Goal: Information Seeking & Learning: Compare options

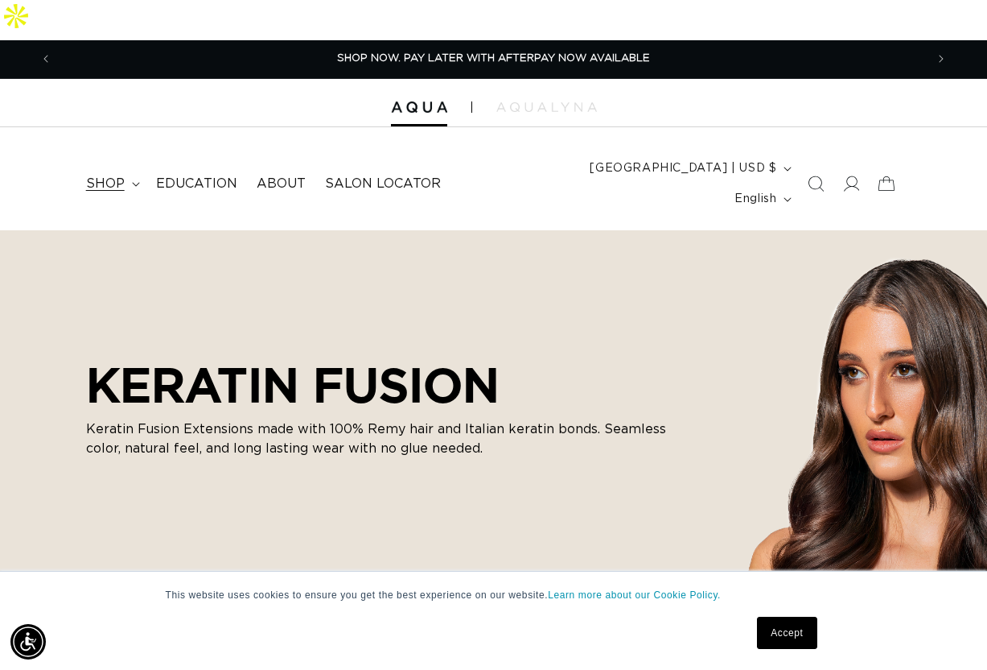
scroll to position [32, 0]
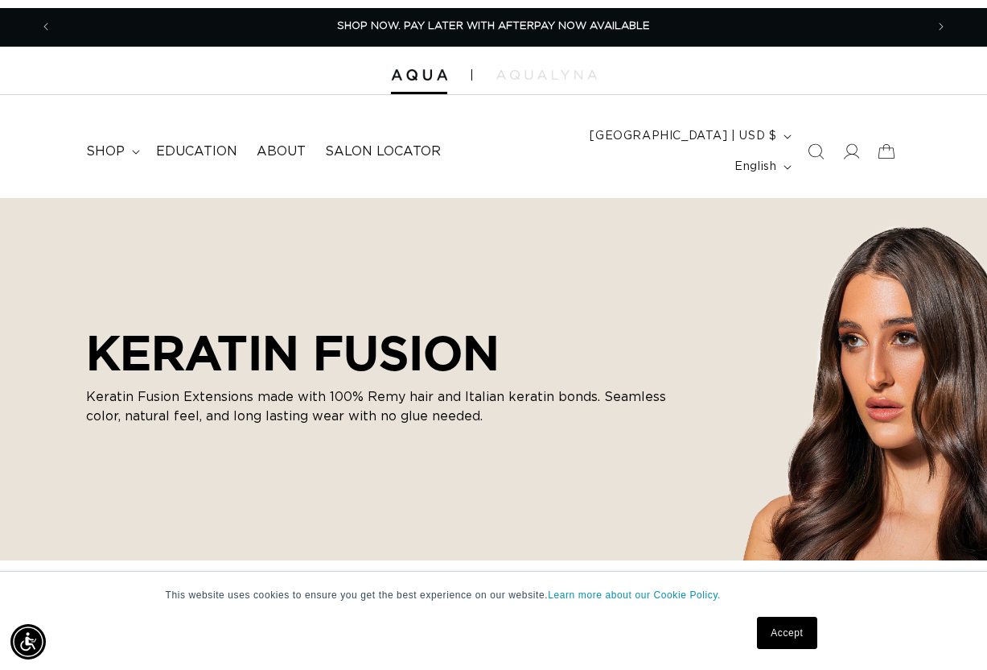
click at [783, 632] on link "Accept" at bounding box center [787, 632] width 60 height 32
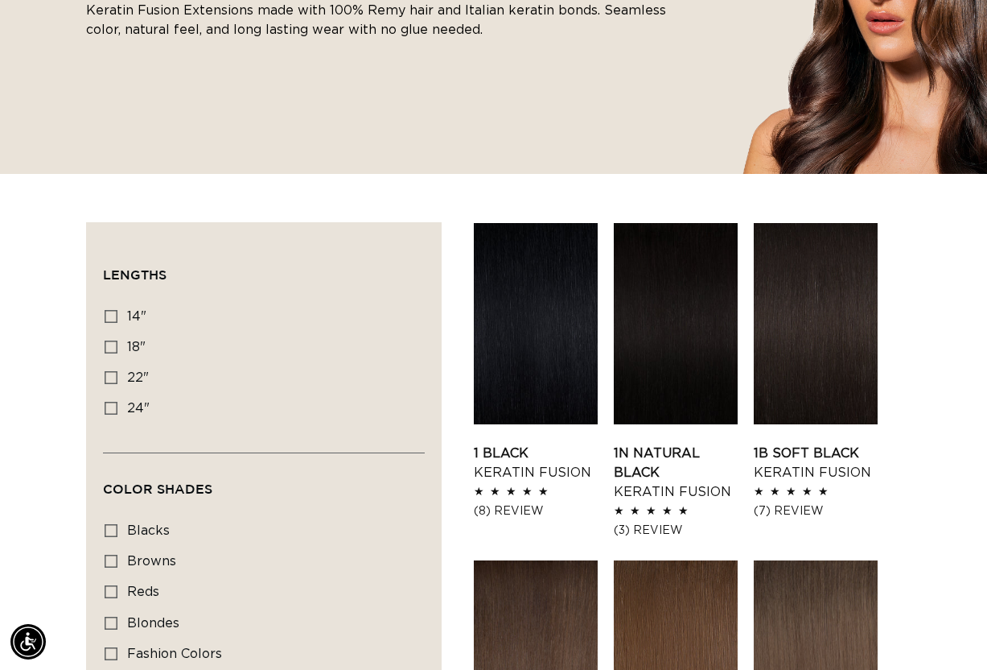
scroll to position [0, 0]
click at [112, 402] on icon at bounding box center [111, 408] width 13 height 13
click at [112, 402] on input "24" 24" (18 products)" at bounding box center [111, 408] width 13 height 13
checkbox input "true"
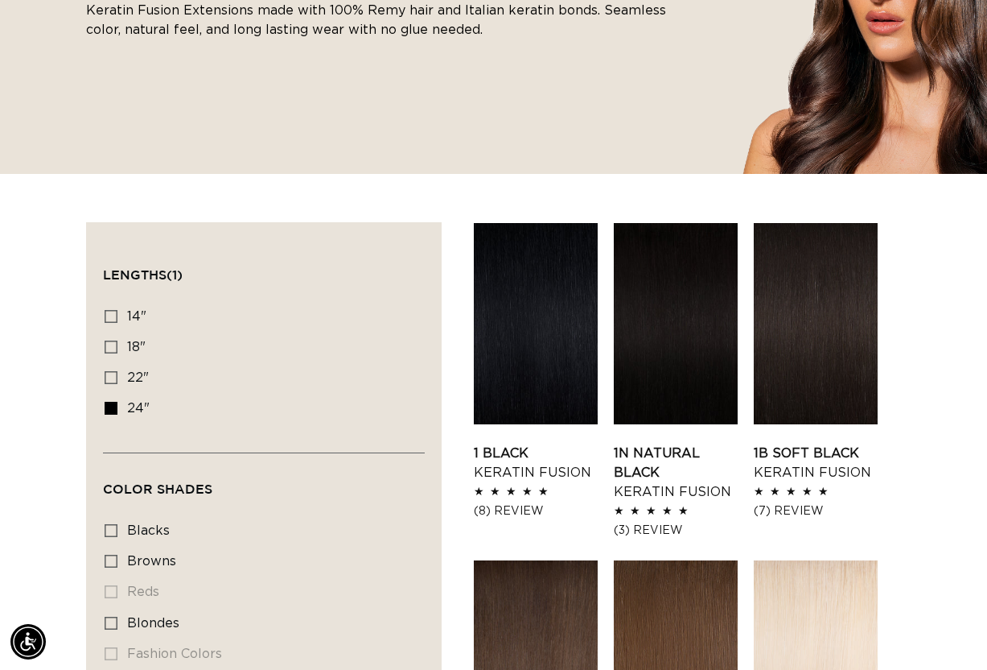
scroll to position [0, 873]
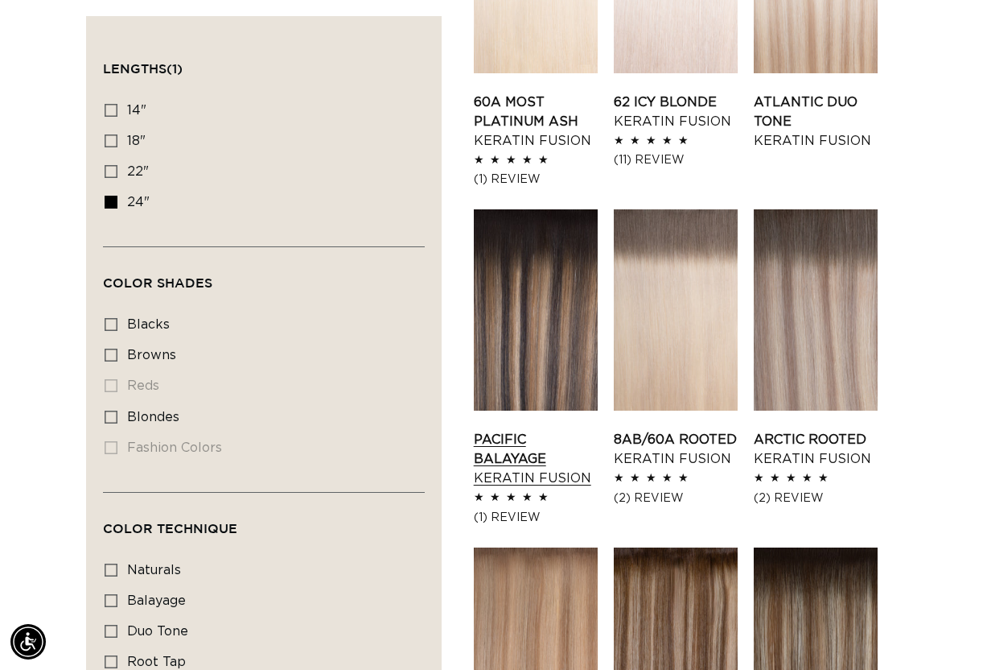
click at [501, 430] on link "Pacific Balayage Keratin Fusion" at bounding box center [536, 459] width 124 height 58
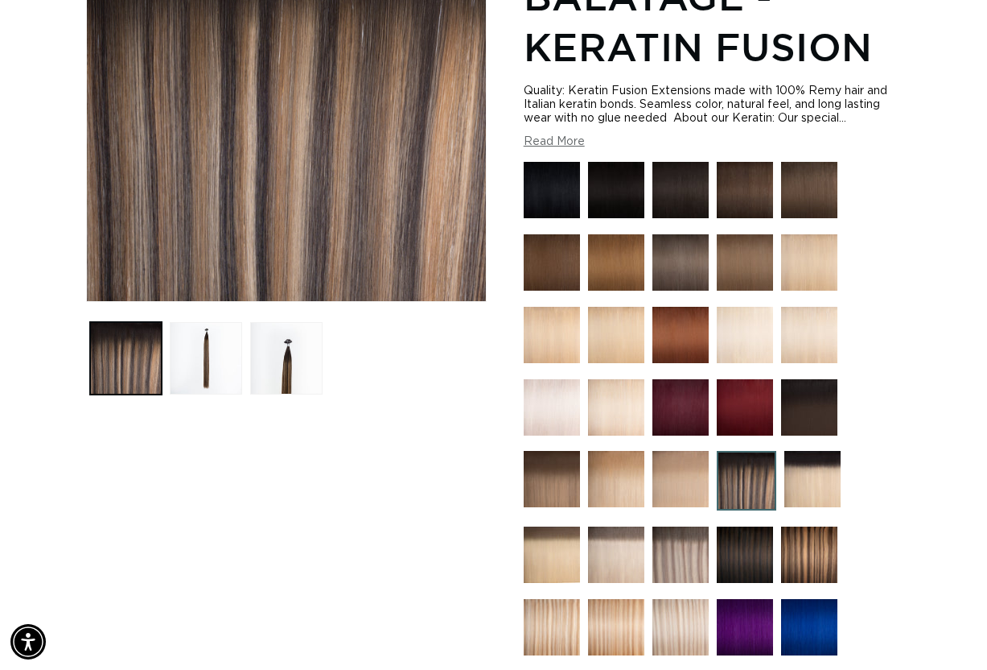
scroll to position [0, 1746]
click at [800, 526] on img at bounding box center [809, 554] width 56 height 56
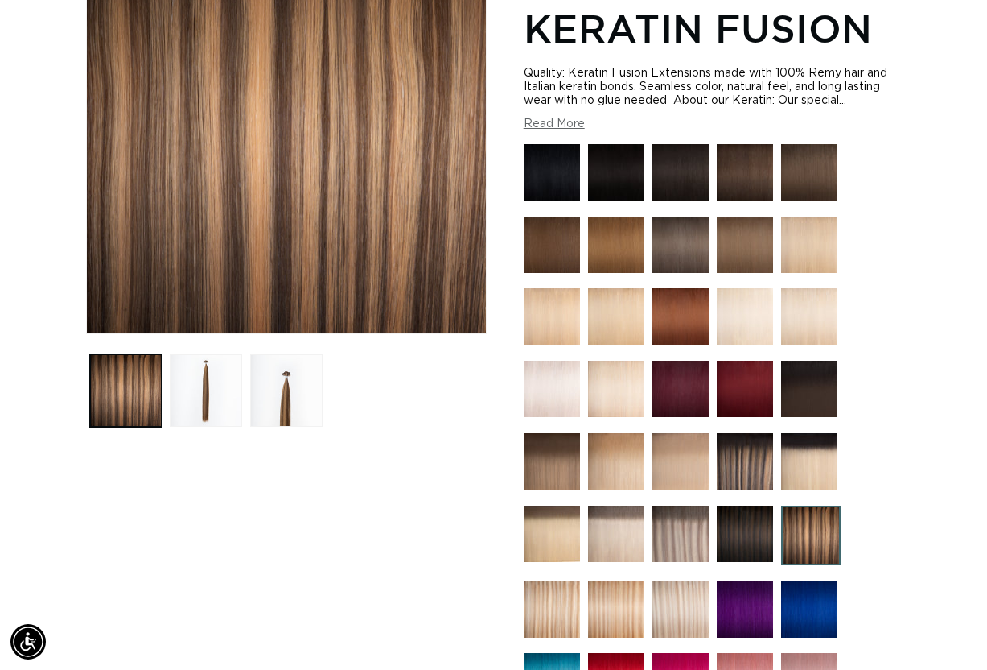
scroll to position [0, 873]
click at [672, 505] on img at bounding box center [681, 533] width 56 height 56
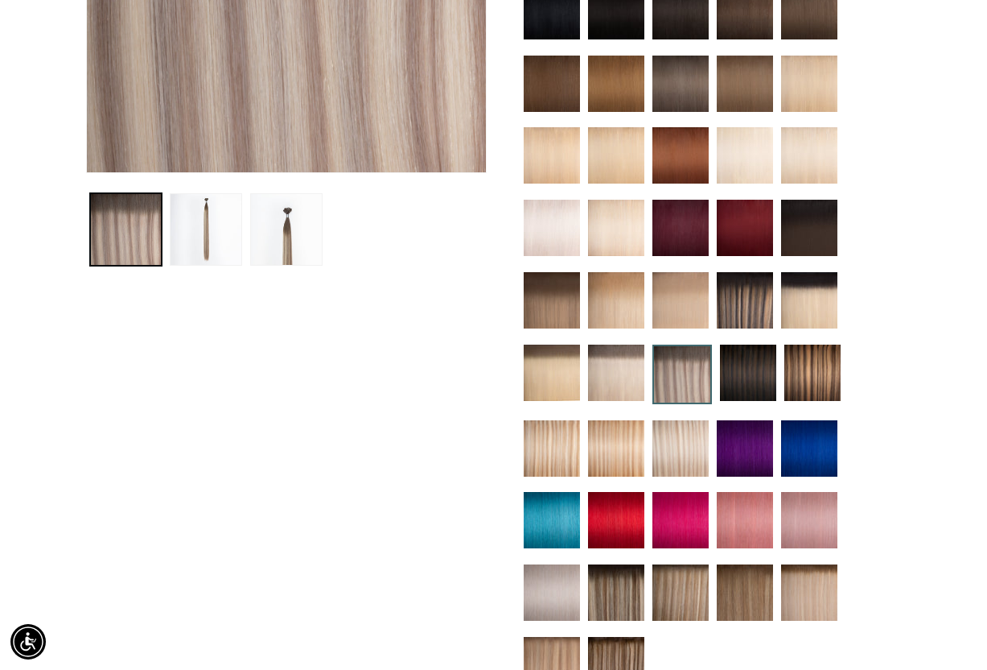
scroll to position [0, 1746]
click at [615, 637] on img at bounding box center [616, 665] width 56 height 56
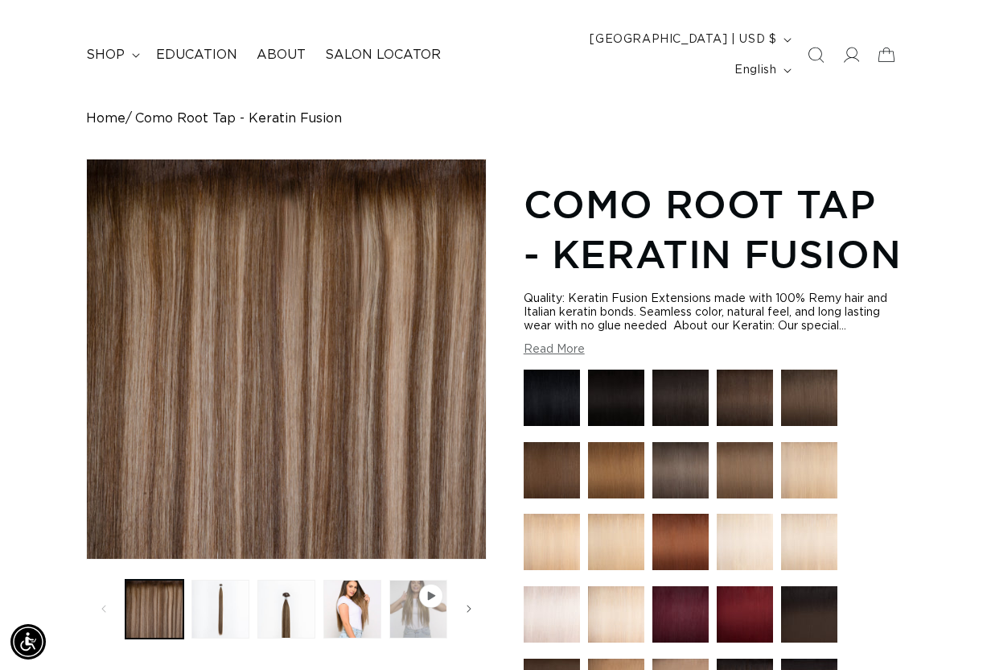
click at [411, 579] on button "Play video 1 in gallery view" at bounding box center [418, 608] width 58 height 58
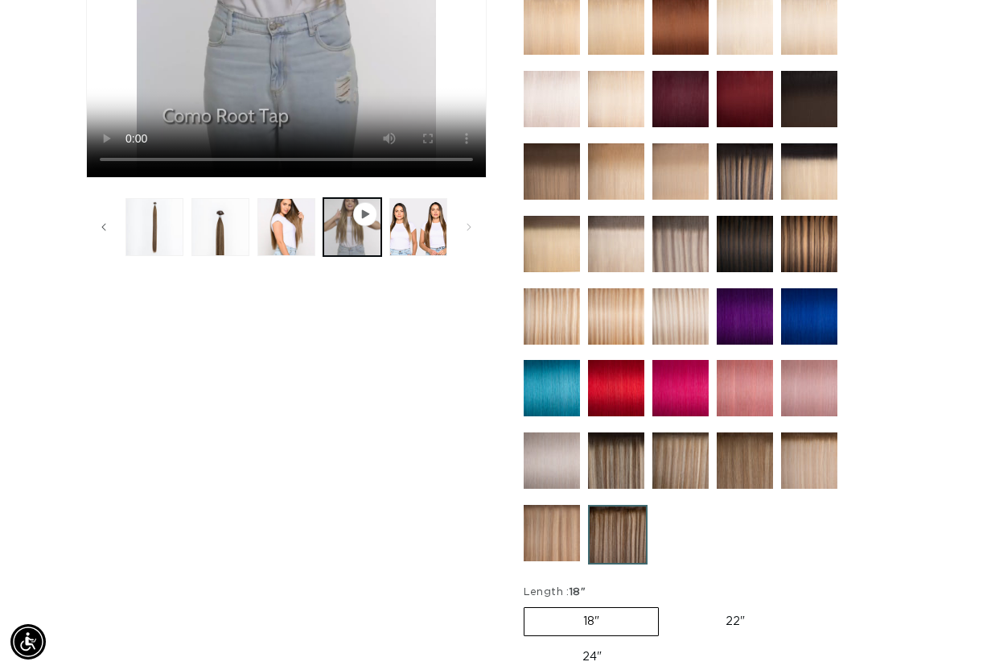
scroll to position [0, 873]
click at [609, 455] on img at bounding box center [616, 460] width 56 height 56
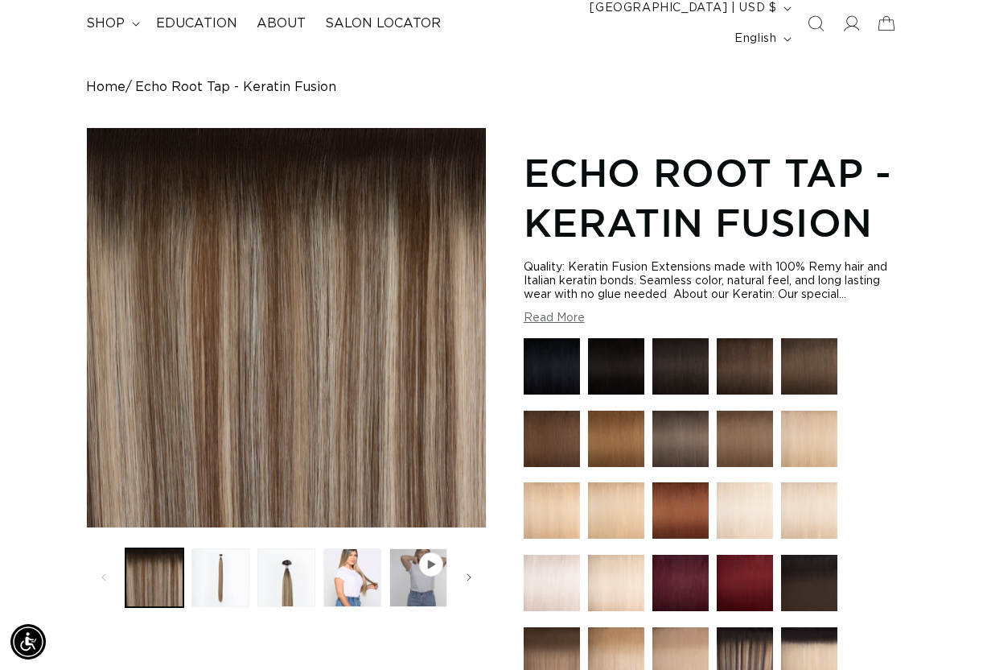
scroll to position [0, 1746]
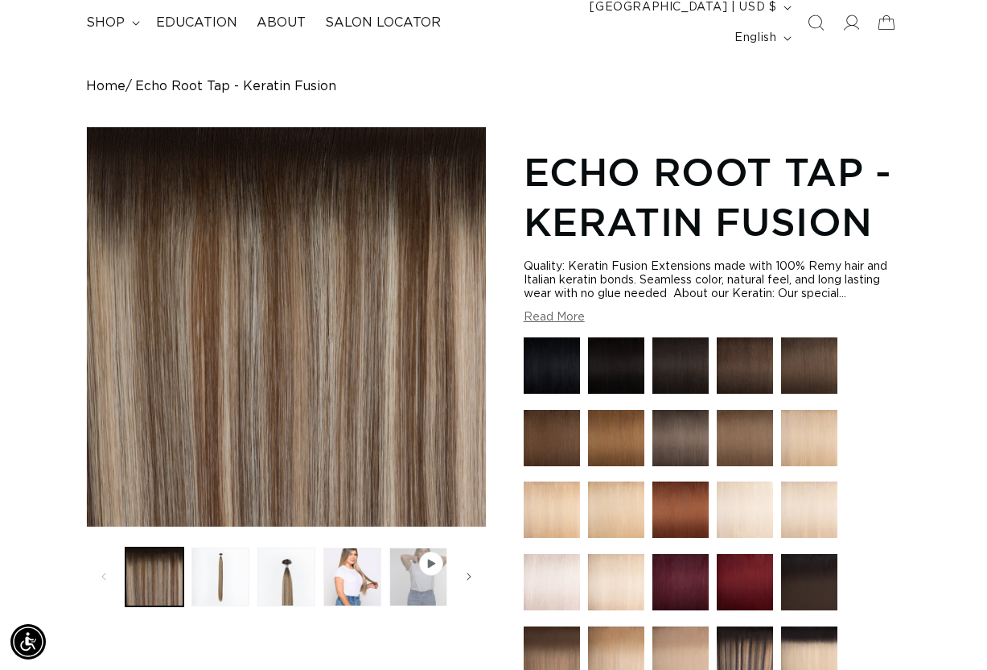
click at [400, 547] on button "Play video 1 in gallery view" at bounding box center [418, 576] width 58 height 58
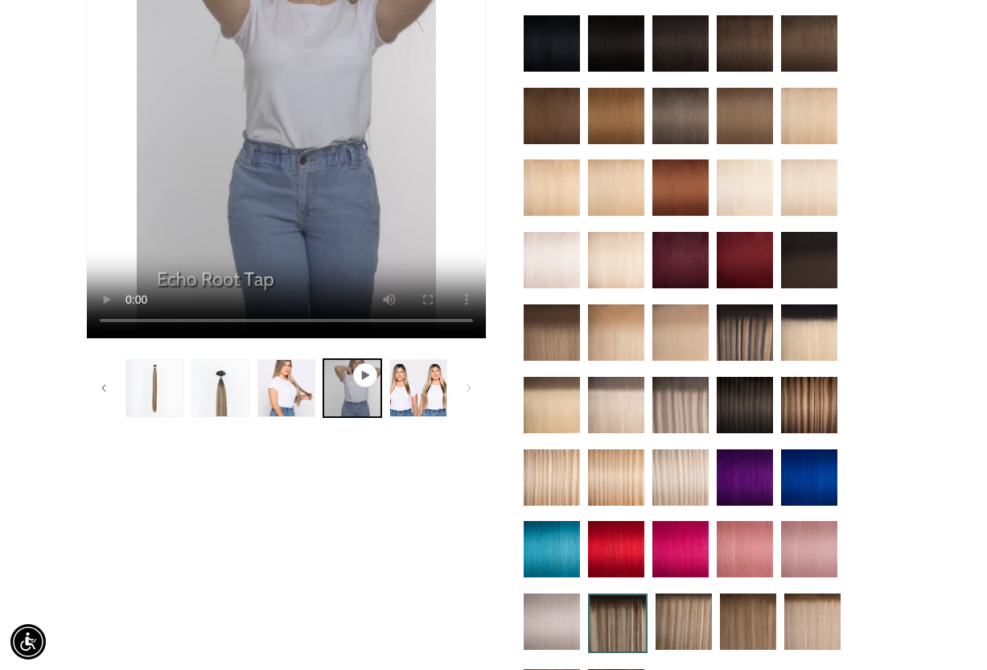
scroll to position [515, 0]
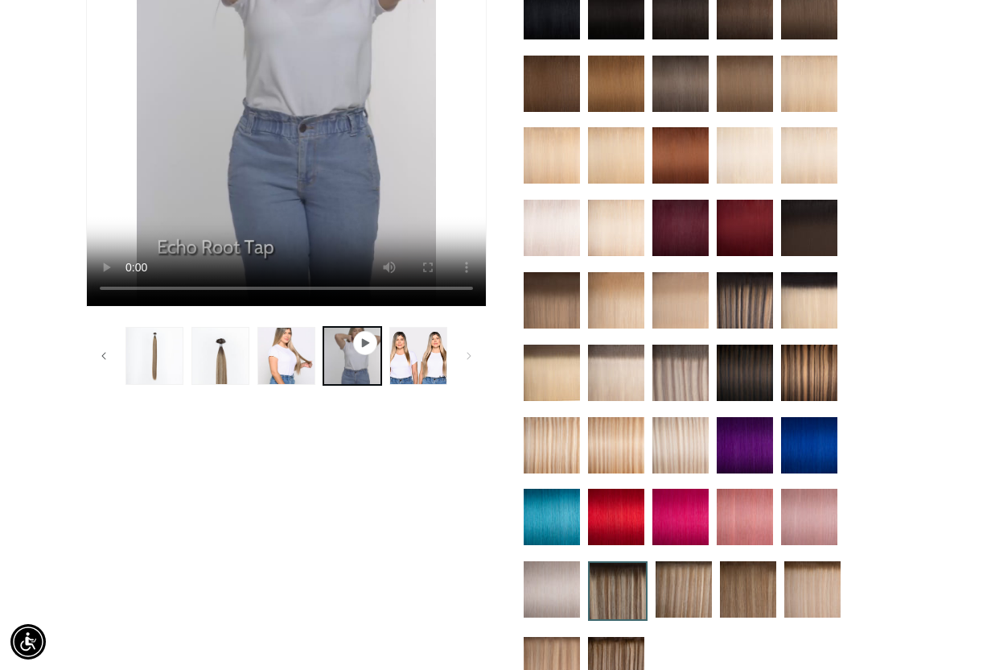
click at [609, 637] on img at bounding box center [616, 665] width 56 height 56
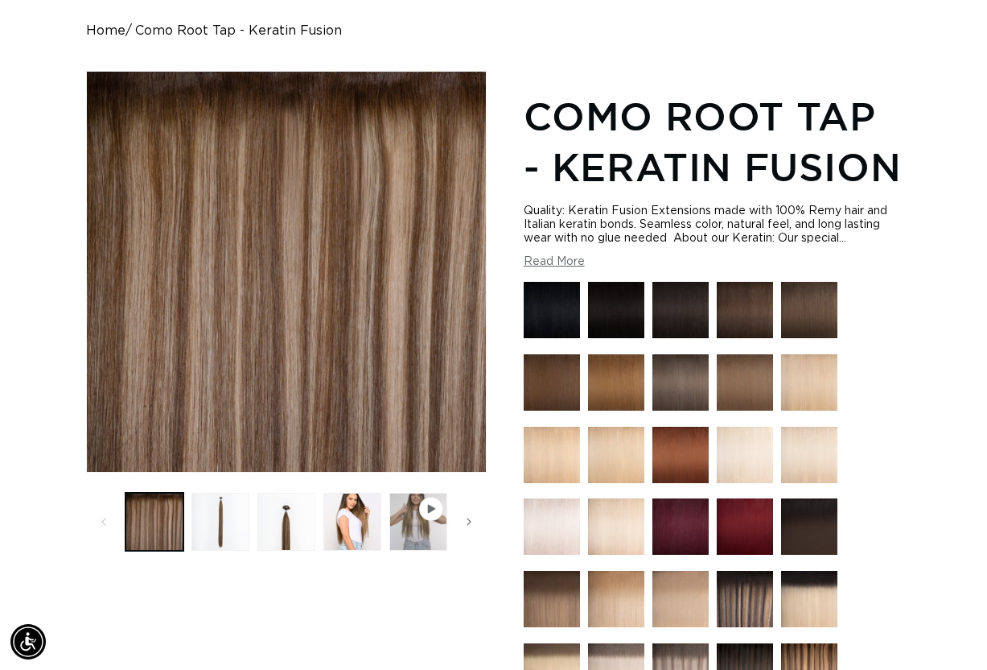
scroll to position [193, 0]
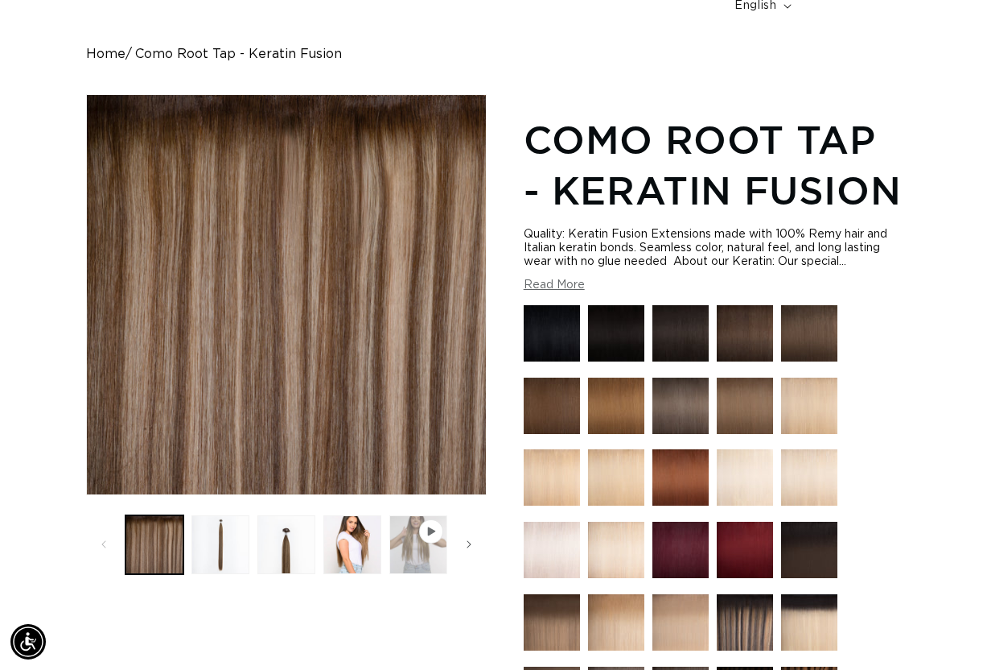
click at [423, 515] on button "Play video 1 in gallery view" at bounding box center [418, 544] width 58 height 58
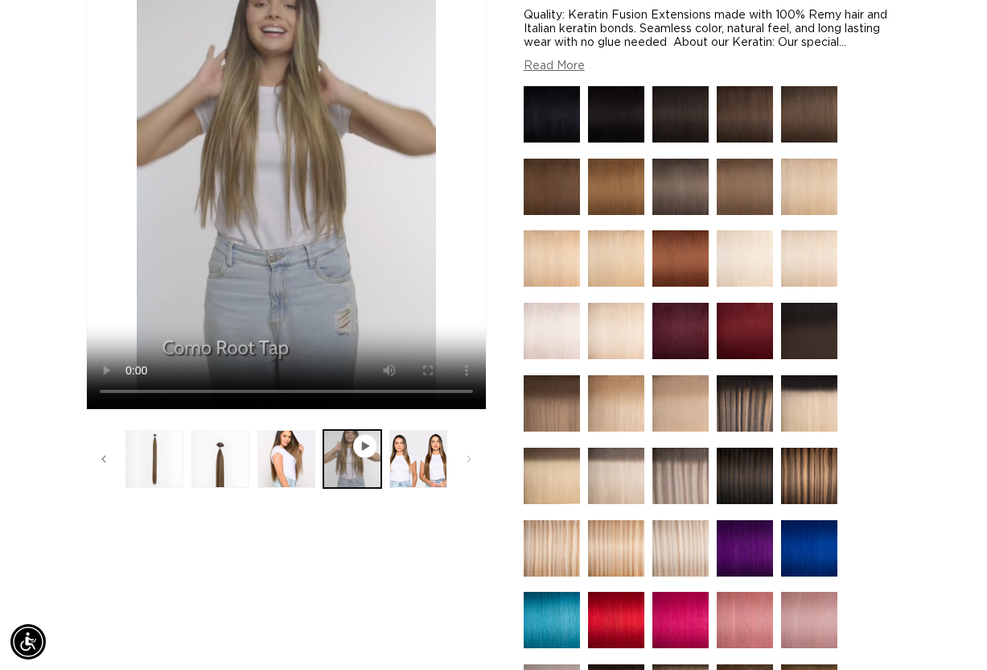
scroll to position [418, 0]
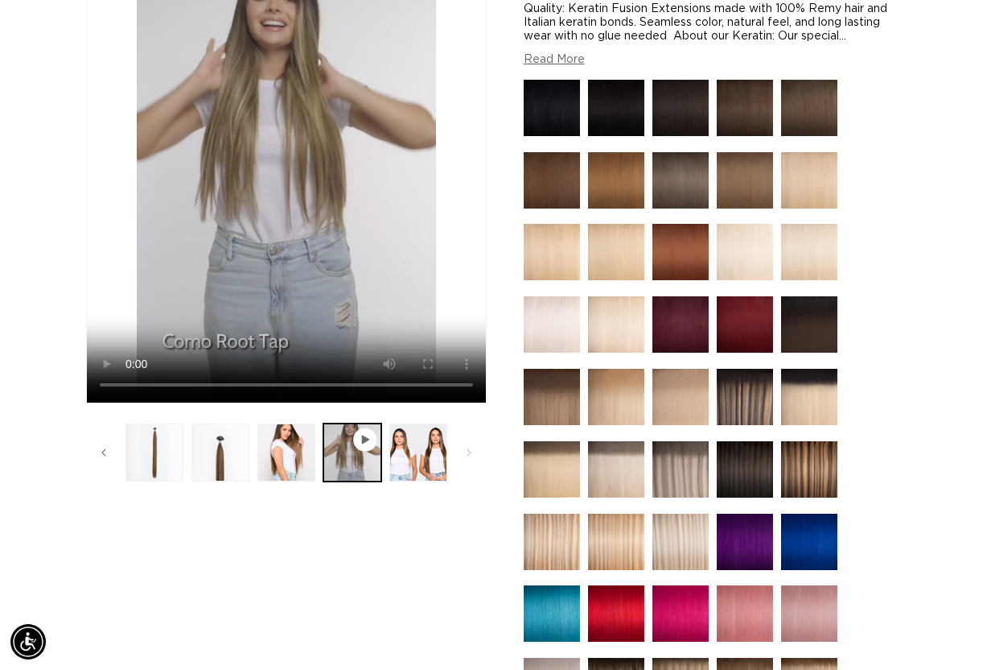
click at [735, 382] on img at bounding box center [745, 397] width 56 height 56
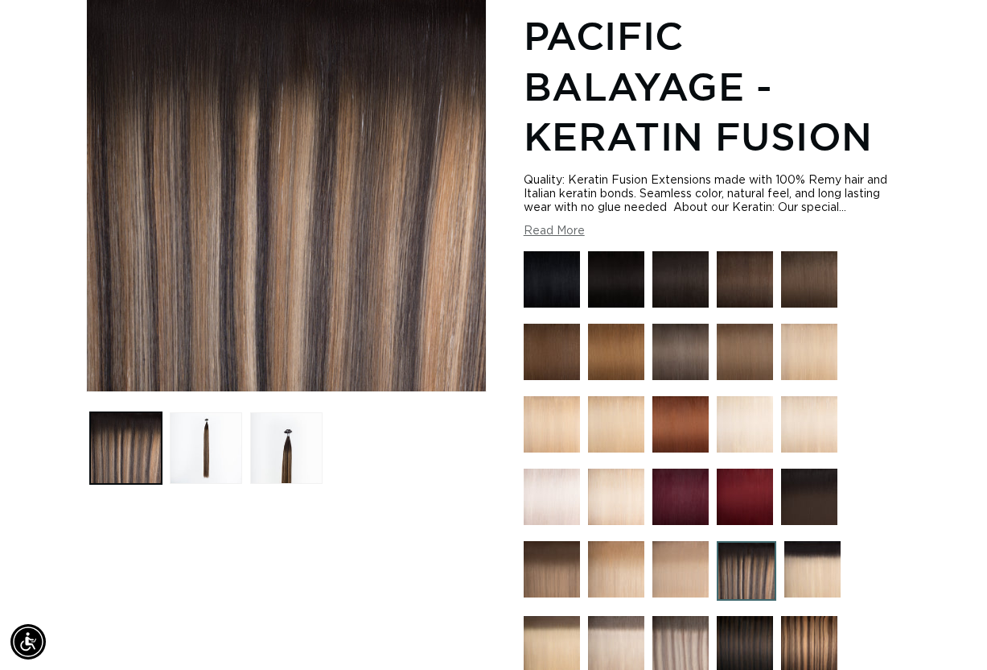
scroll to position [258, 0]
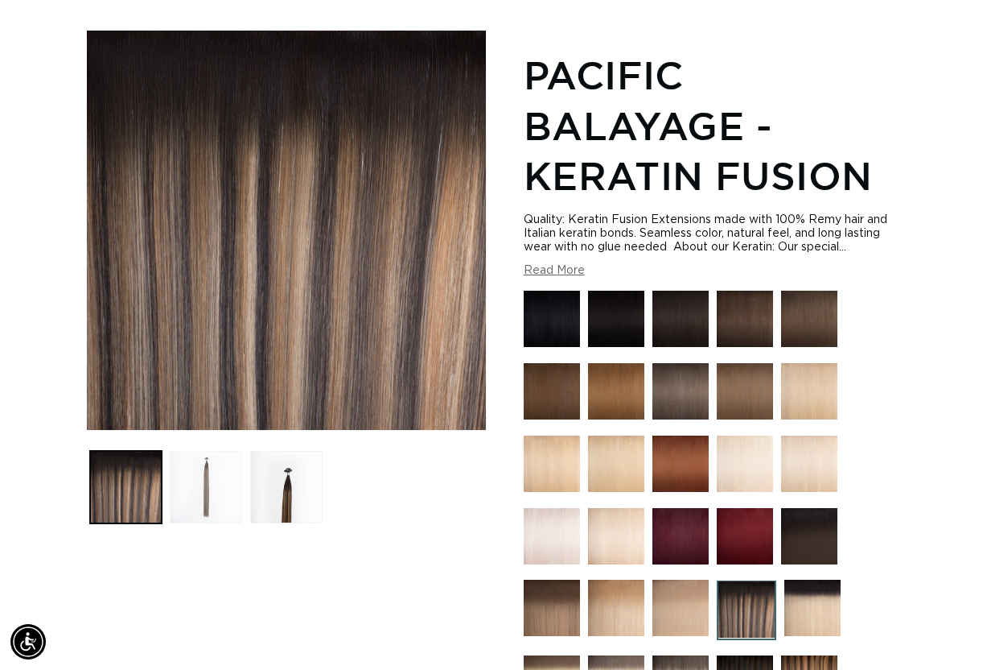
click at [200, 451] on button "Load image 2 in gallery view" at bounding box center [206, 487] width 72 height 72
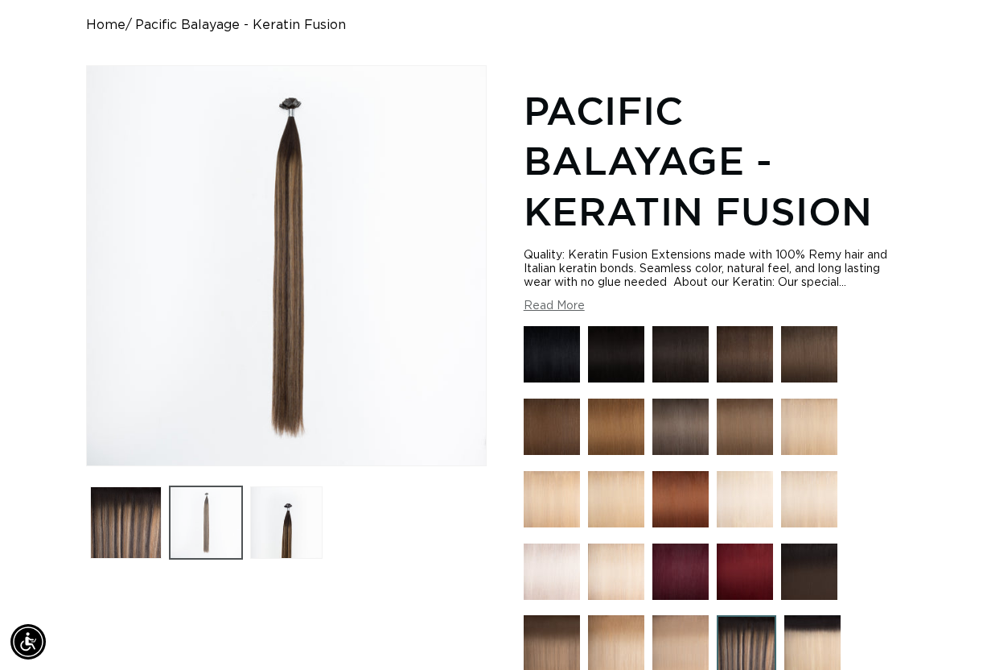
scroll to position [0, 0]
click at [282, 486] on button "Load image 3 in gallery view" at bounding box center [286, 522] width 72 height 72
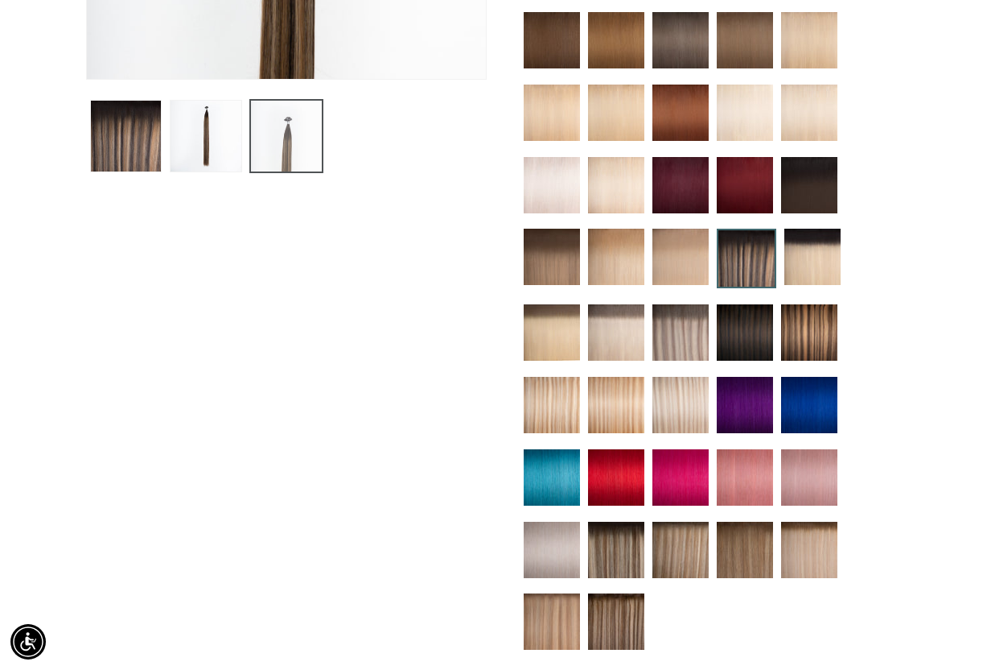
scroll to position [0, 1746]
click at [736, 521] on img at bounding box center [745, 549] width 56 height 56
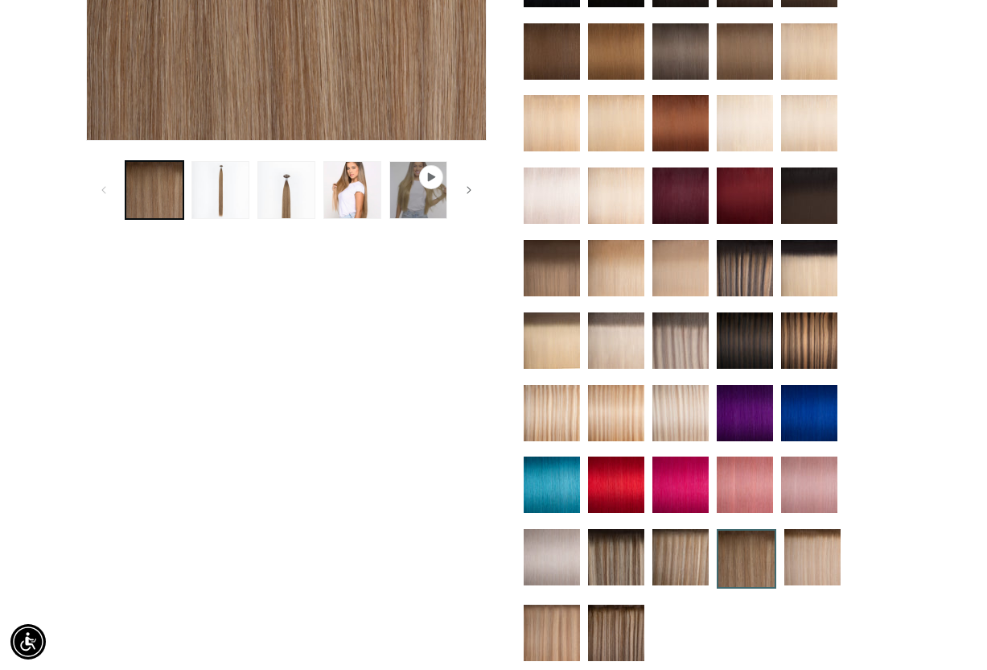
scroll to position [0, 1746]
click at [608, 529] on img at bounding box center [616, 557] width 56 height 56
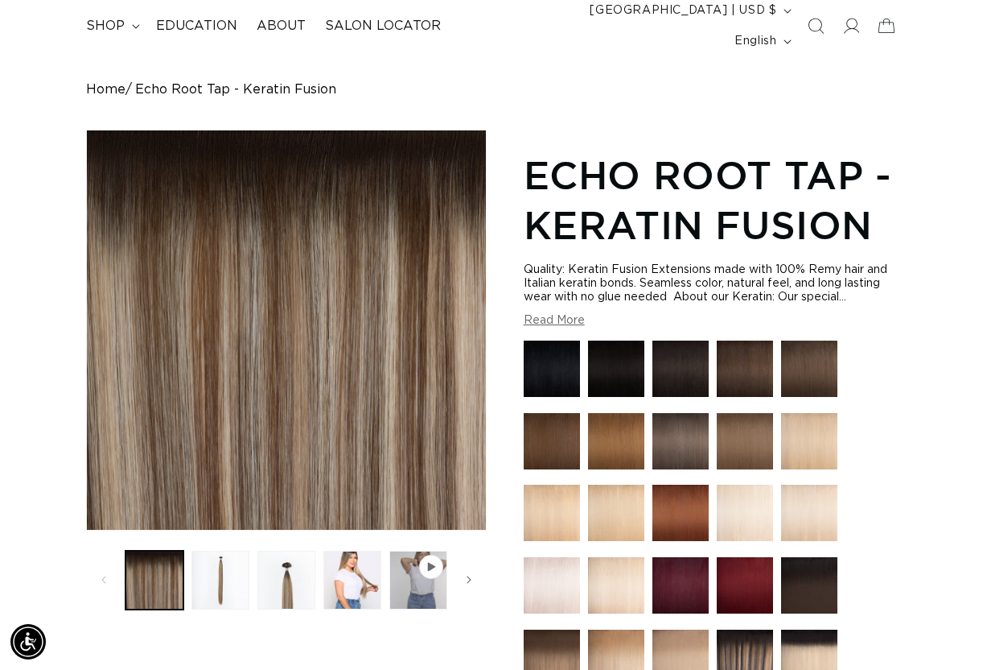
scroll to position [193, 0]
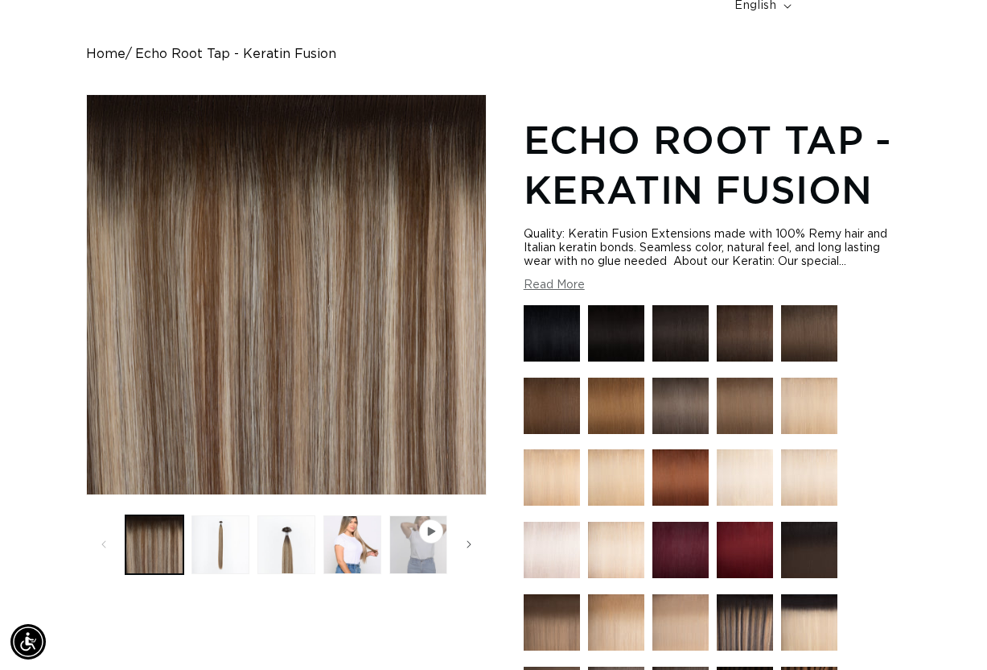
click at [422, 515] on button "Play video 1 in gallery view" at bounding box center [418, 544] width 58 height 58
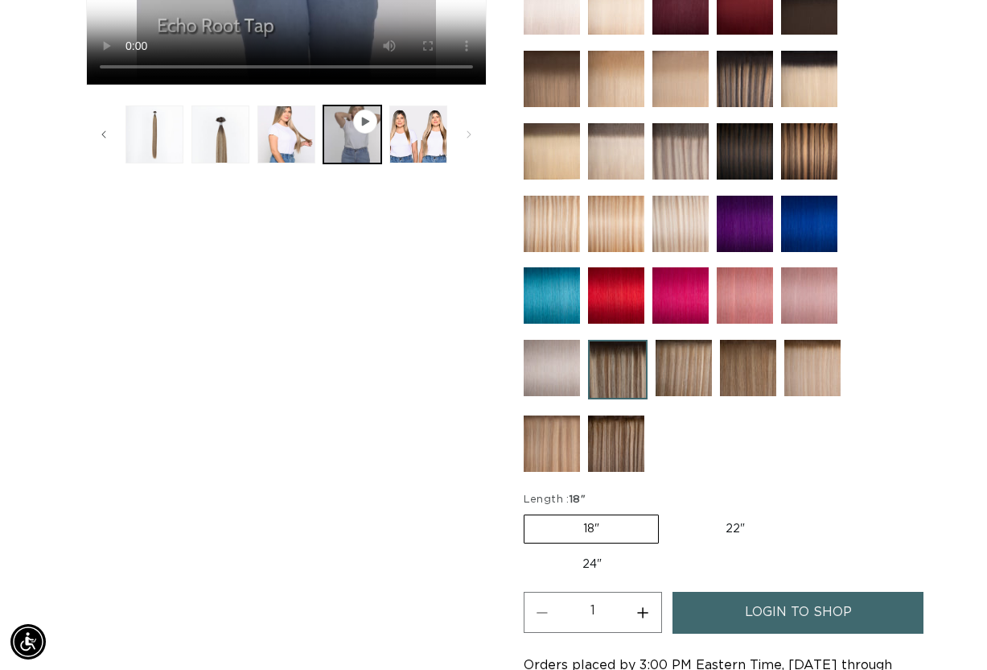
scroll to position [773, 0]
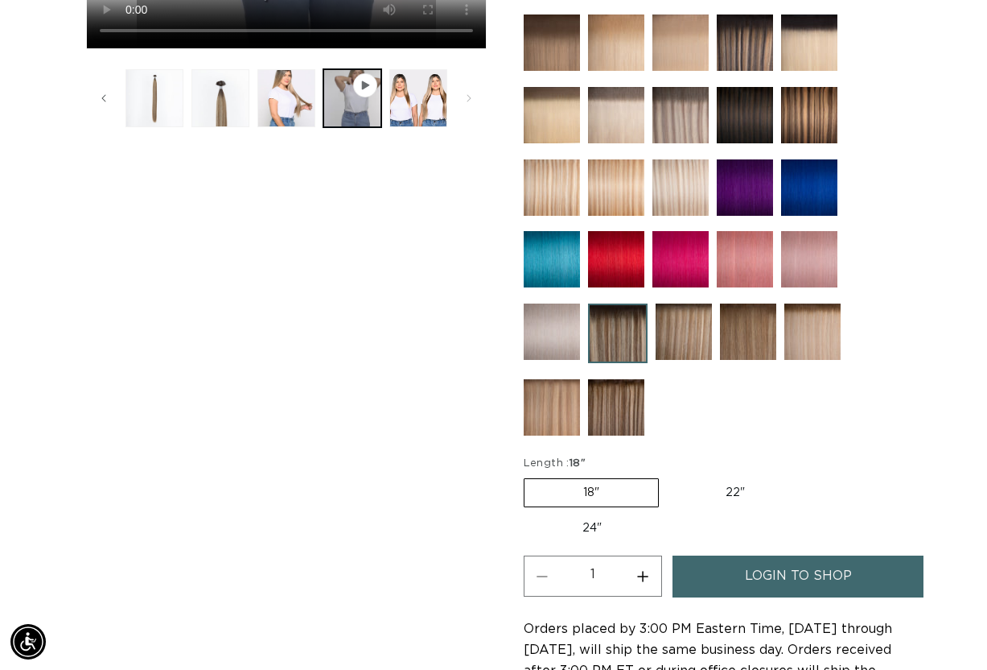
click at [746, 479] on label "22" Variant sold out or unavailable" at bounding box center [735, 492] width 137 height 27
click at [668, 475] on input "22" Variant sold out or unavailable" at bounding box center [667, 475] width 1 height 1
radio input "true"
click at [812, 475] on input "24" Variant sold out or unavailable" at bounding box center [812, 475] width 1 height 1
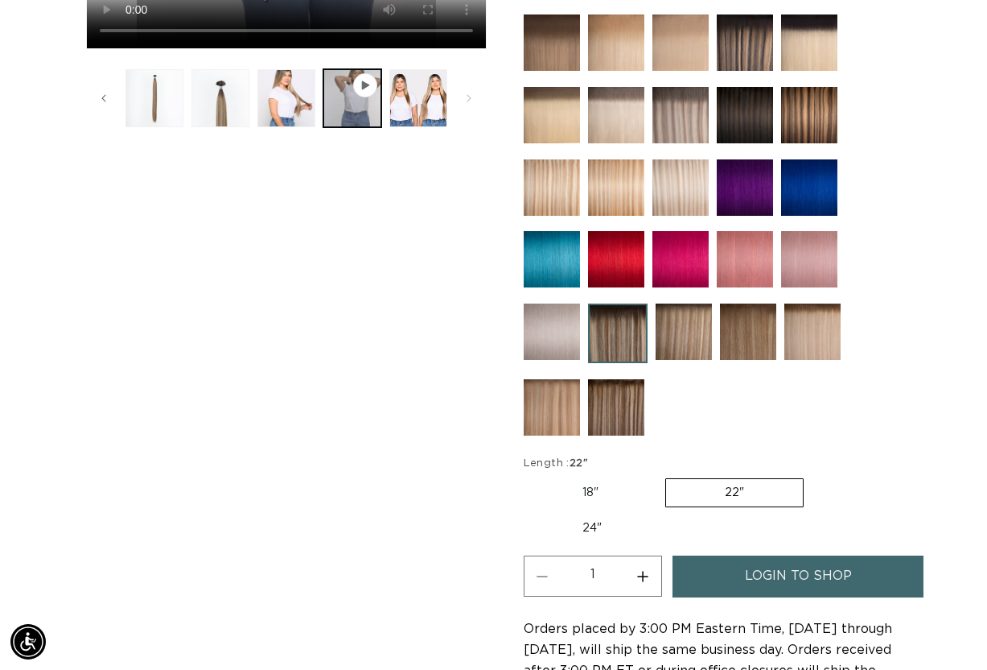
radio input "true"
click at [528, 475] on input "18" Variant sold out or unavailable" at bounding box center [528, 475] width 1 height 1
radio input "true"
click at [667, 475] on input "22" Variant sold out or unavailable" at bounding box center [667, 475] width 1 height 1
radio input "true"
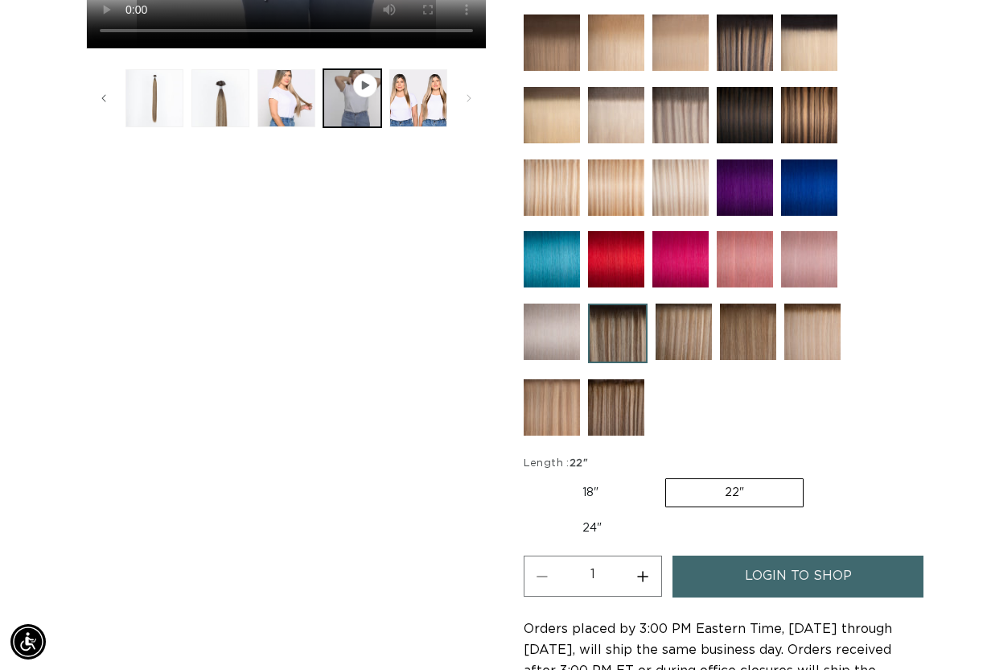
scroll to position [0, 873]
click at [594, 514] on label "24" Variant sold out or unavailable" at bounding box center [592, 527] width 137 height 27
click at [812, 475] on input "24" Variant sold out or unavailable" at bounding box center [812, 475] width 1 height 1
radio input "true"
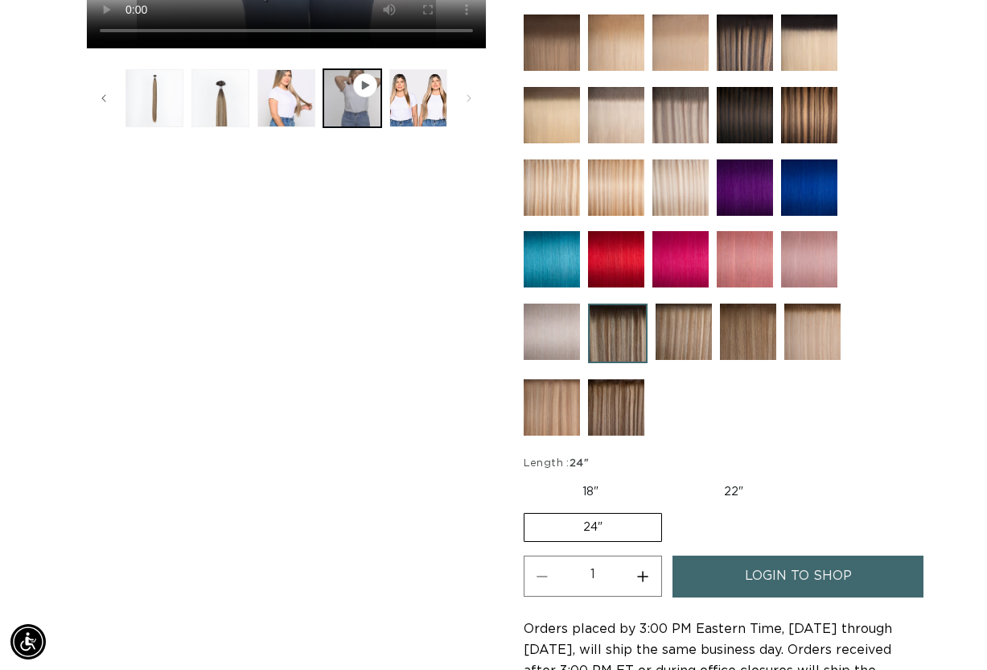
click at [684, 622] on span "Orders placed by 3:00 PM Eastern Time, [DATE] through [DATE], will ship the sam…" at bounding box center [708, 660] width 369 height 76
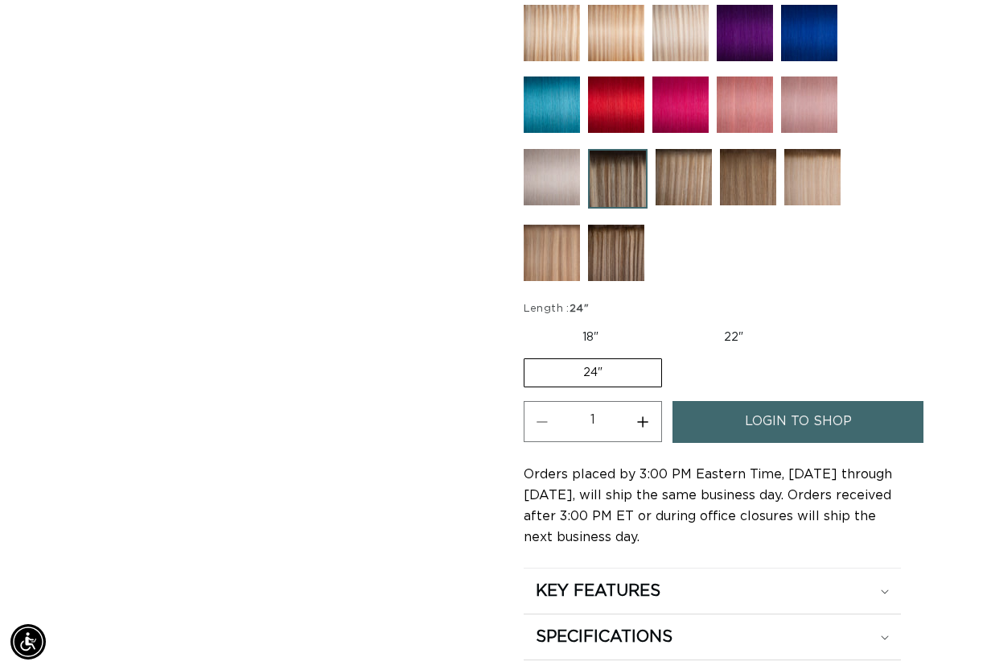
scroll to position [0, 0]
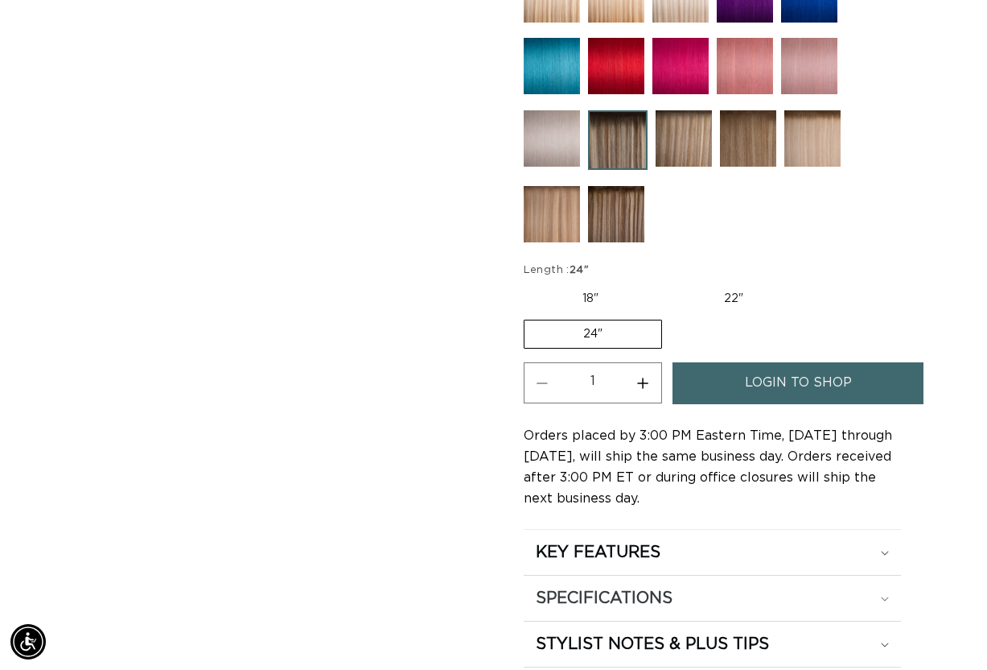
click at [647, 587] on h2 "SPECIFICATIONS" at bounding box center [604, 597] width 137 height 21
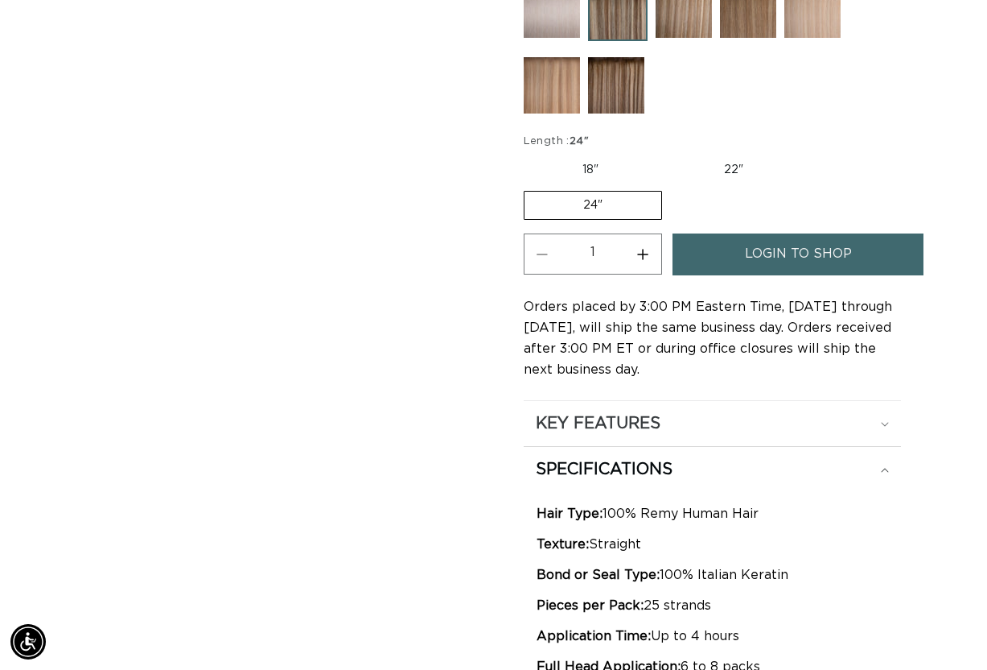
click at [648, 413] on h2 "KEY FEATURES" at bounding box center [598, 423] width 125 height 21
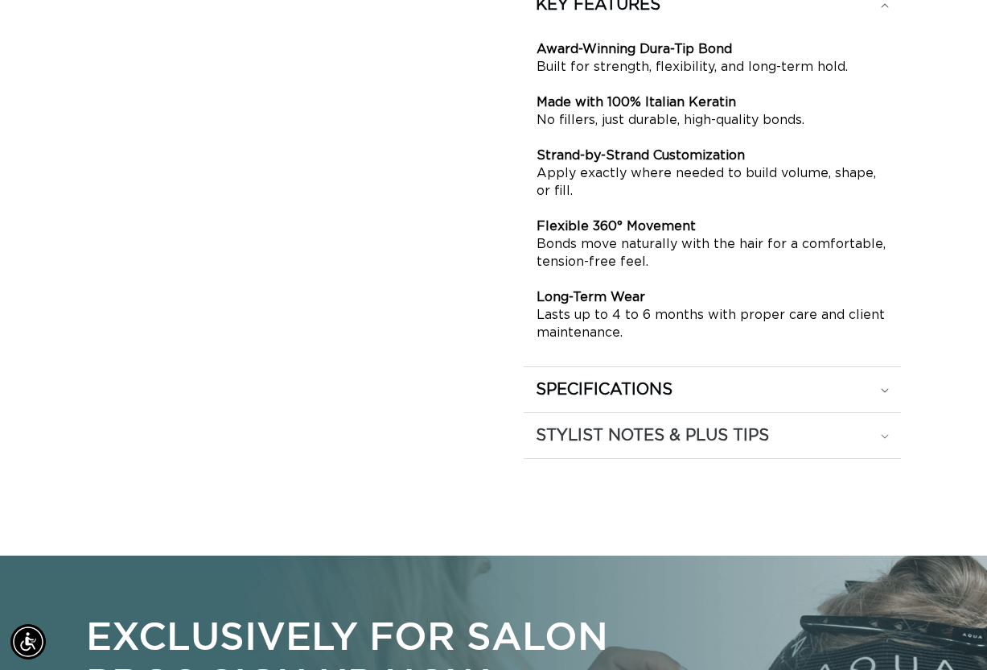
click at [648, 425] on h2 "STYLIST NOTES & PLUS TIPS" at bounding box center [652, 435] width 233 height 21
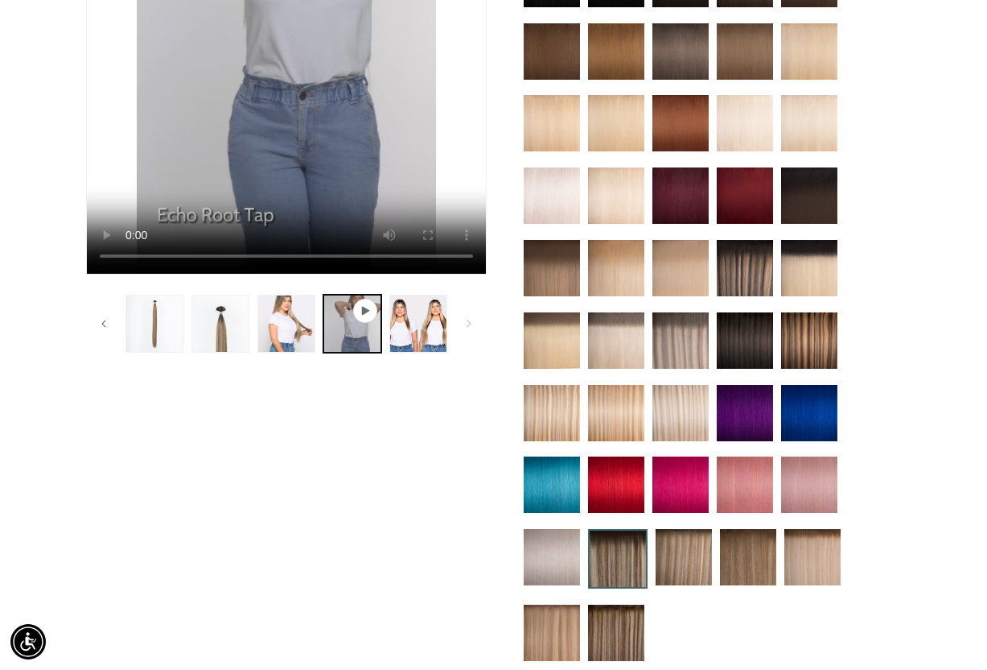
click at [622, 604] on img at bounding box center [616, 632] width 56 height 56
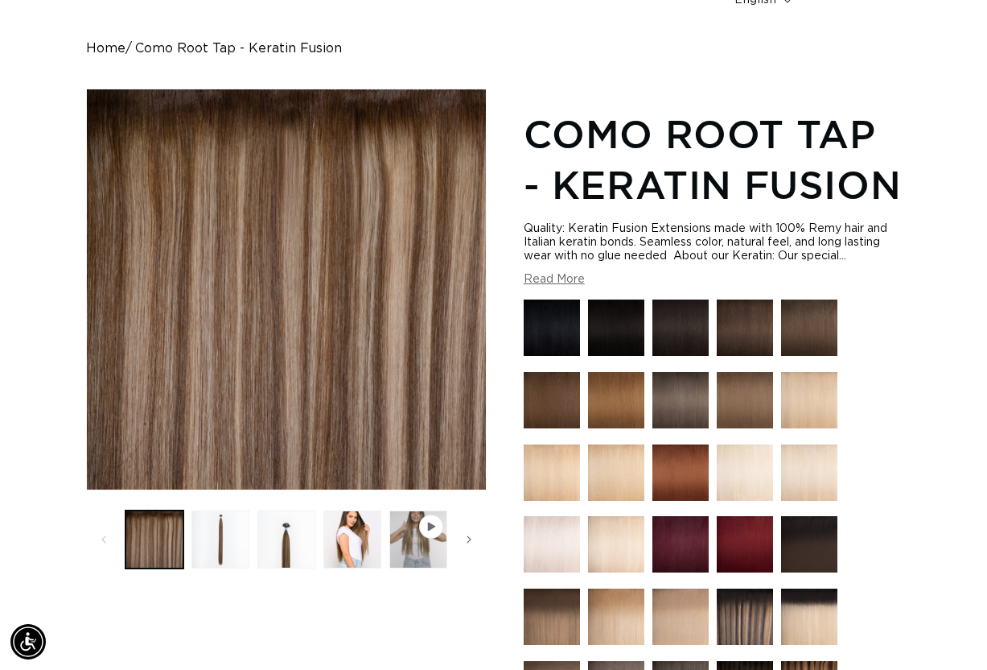
scroll to position [193, 0]
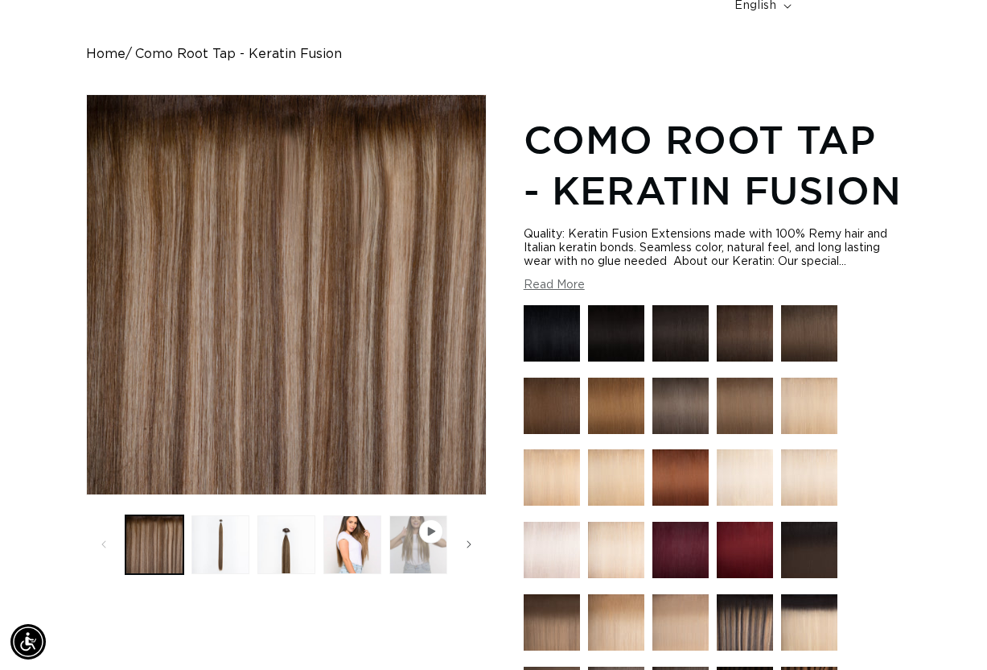
click at [414, 515] on button "Play video 1 in gallery view" at bounding box center [418, 544] width 58 height 58
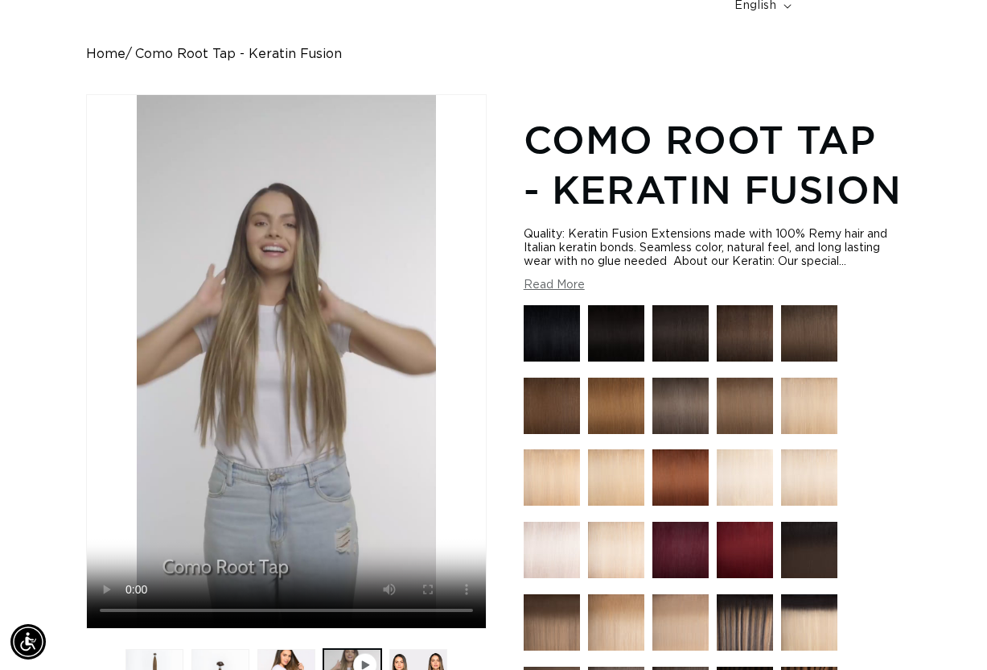
scroll to position [0, 1746]
click at [753, 619] on img at bounding box center [745, 622] width 56 height 56
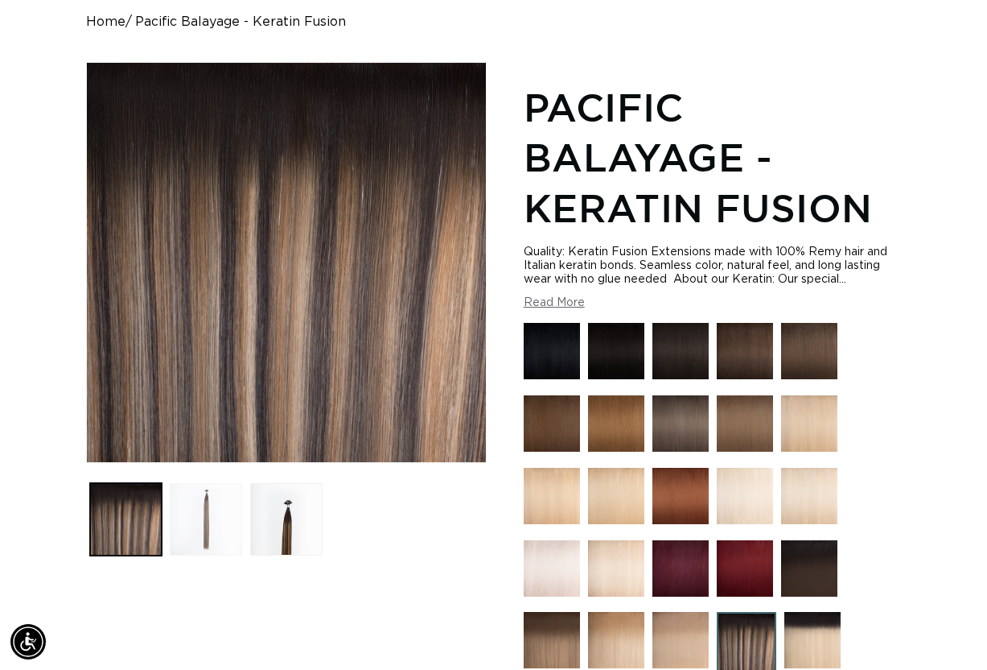
click at [196, 483] on button "Load image 2 in gallery view" at bounding box center [206, 519] width 72 height 72
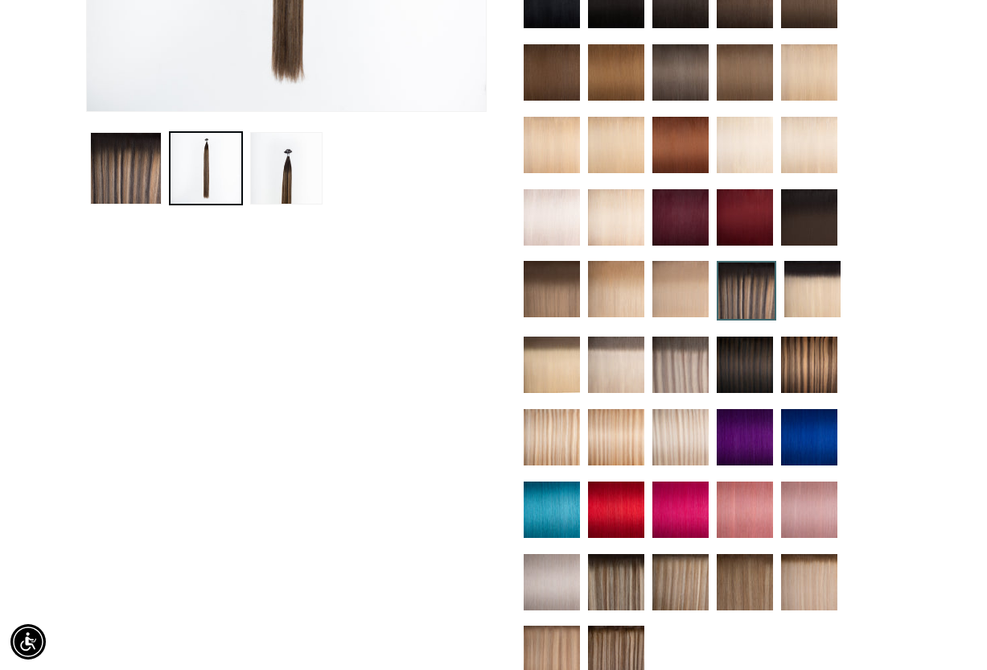
scroll to position [0, 873]
click at [819, 554] on img at bounding box center [809, 582] width 56 height 56
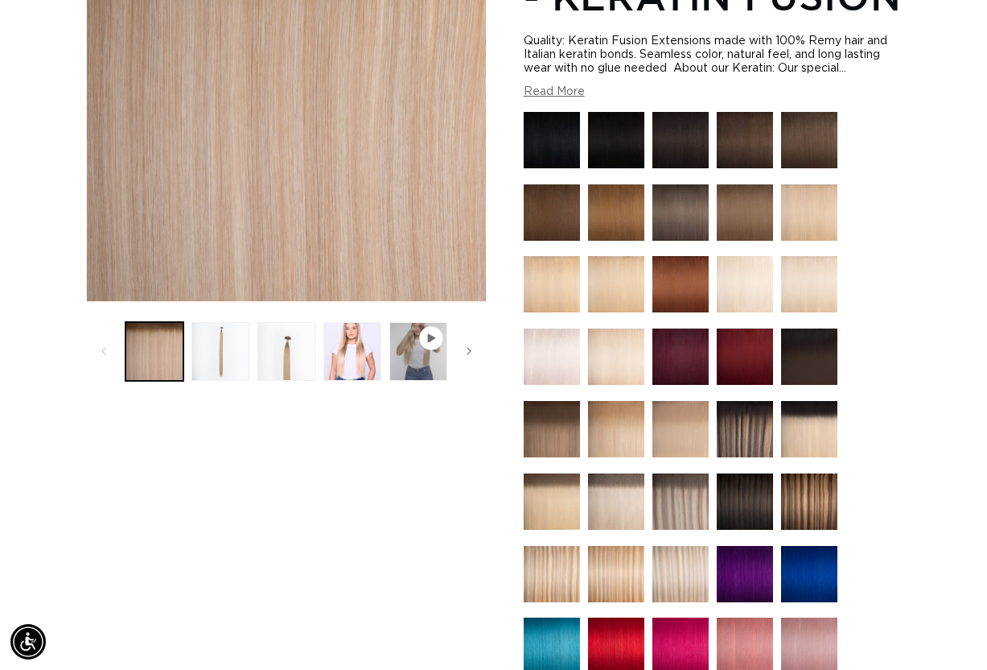
scroll to position [0, 1746]
click at [558, 418] on img at bounding box center [552, 429] width 56 height 56
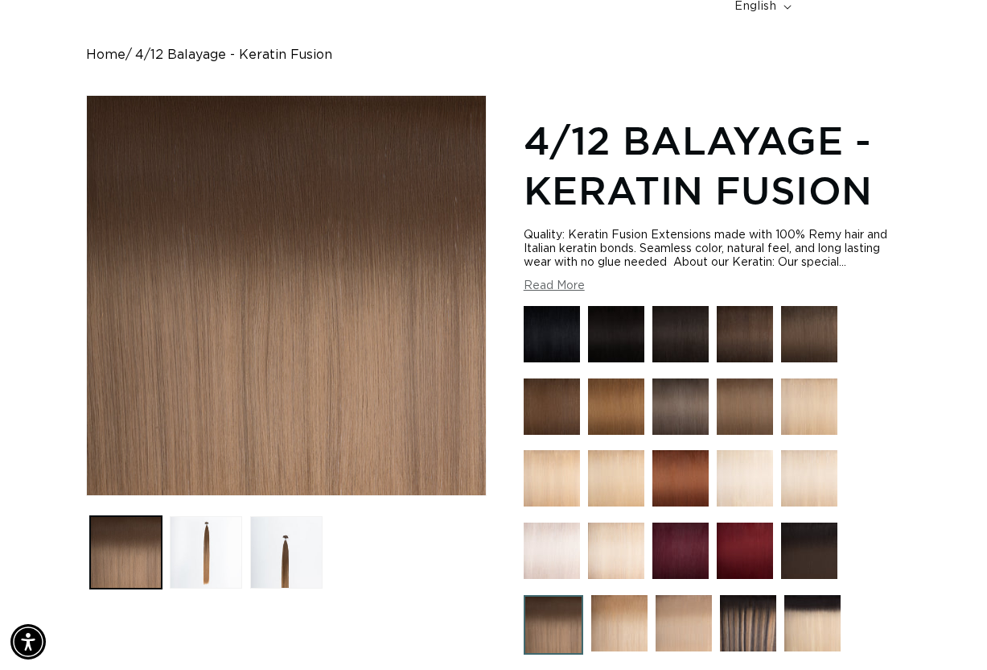
scroll to position [193, 0]
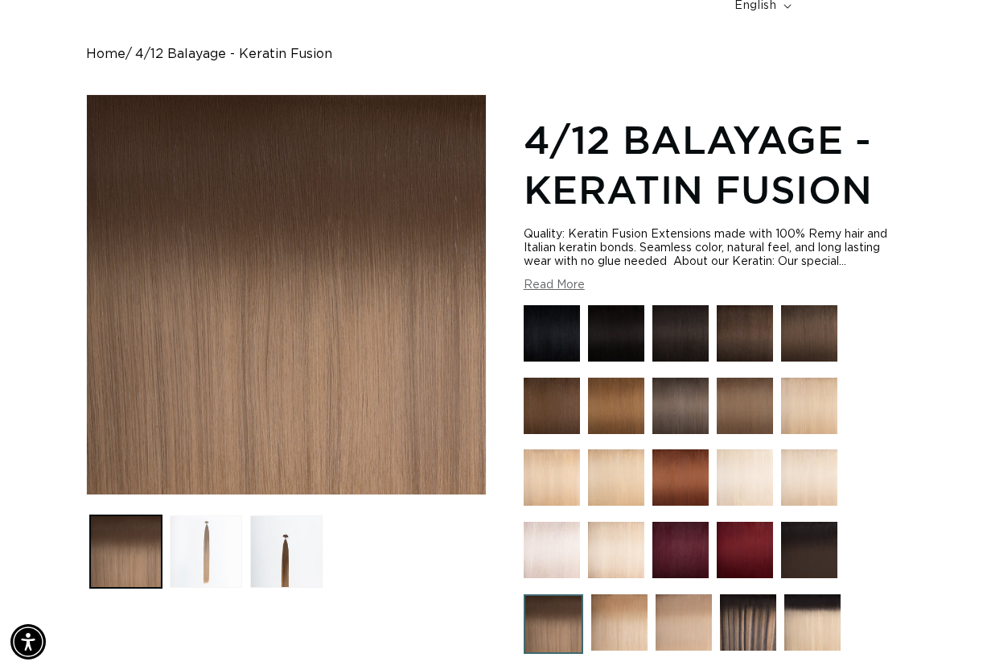
click at [220, 515] on button "Load image 2 in gallery view" at bounding box center [206, 551] width 72 height 72
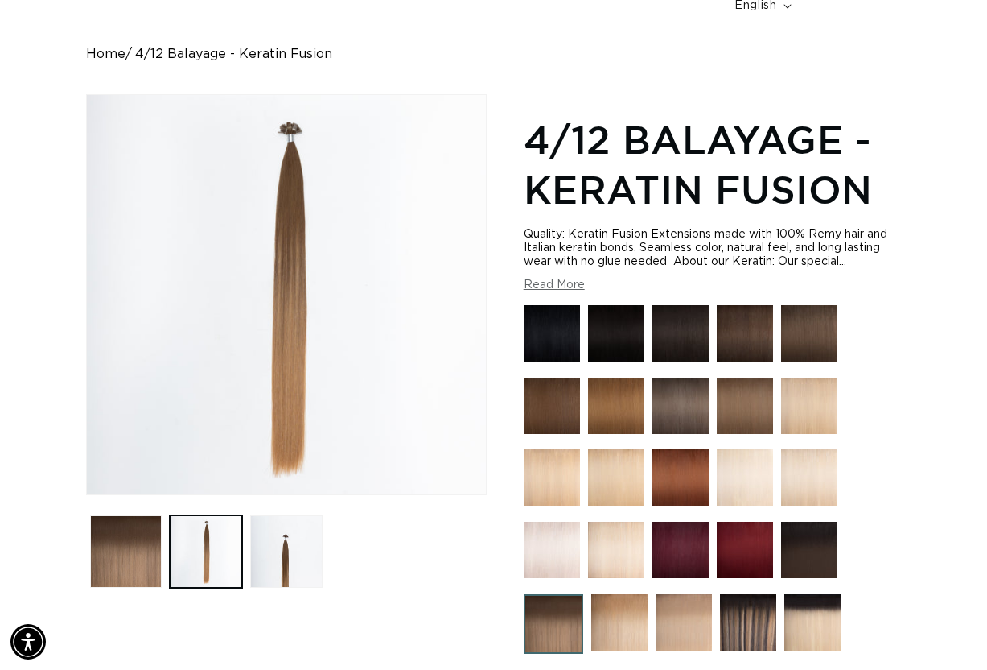
scroll to position [0, 0]
click at [793, 377] on img at bounding box center [809, 405] width 56 height 56
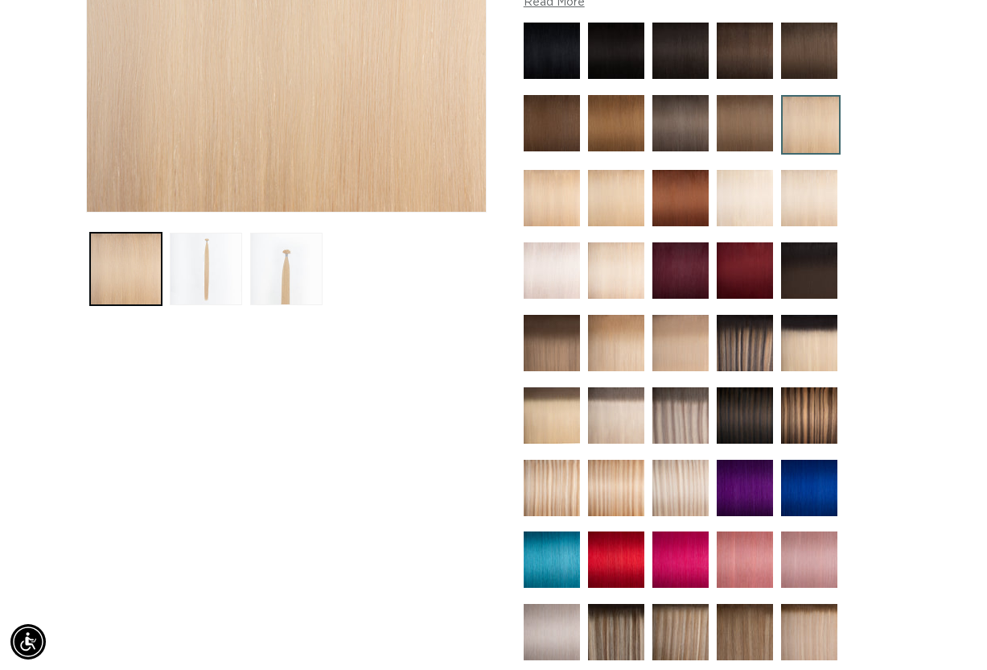
scroll to position [483, 0]
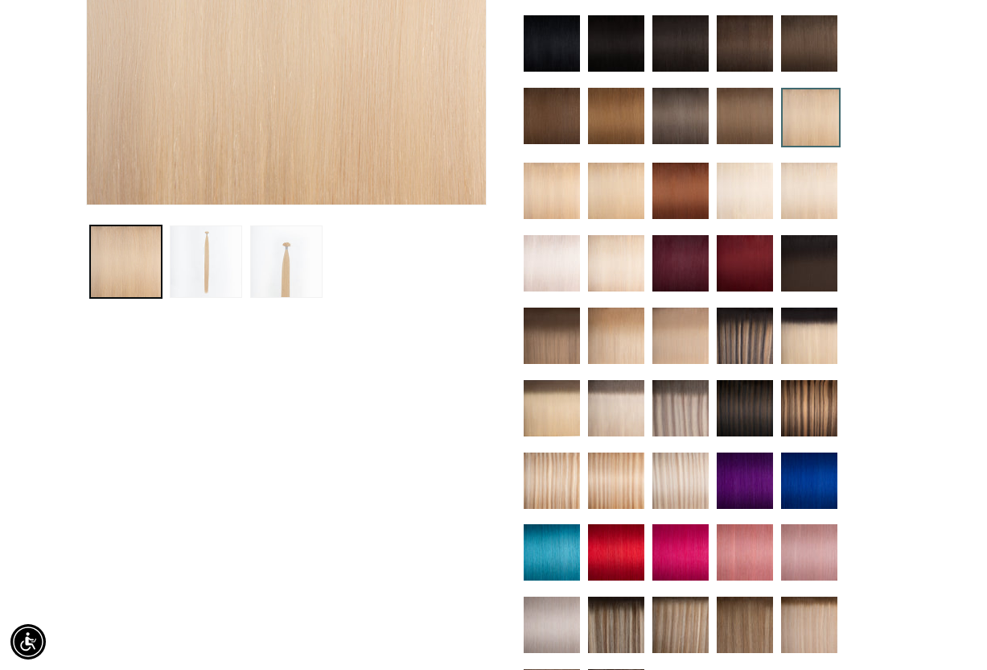
click at [596, 307] on img at bounding box center [616, 335] width 56 height 56
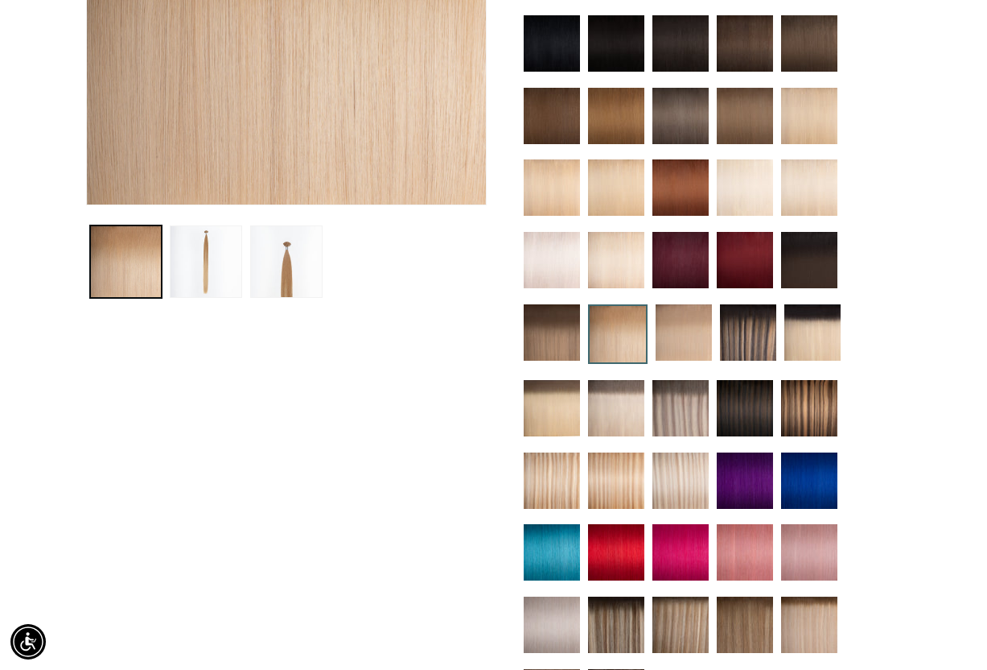
scroll to position [0, 1746]
click at [791, 596] on img at bounding box center [809, 624] width 56 height 56
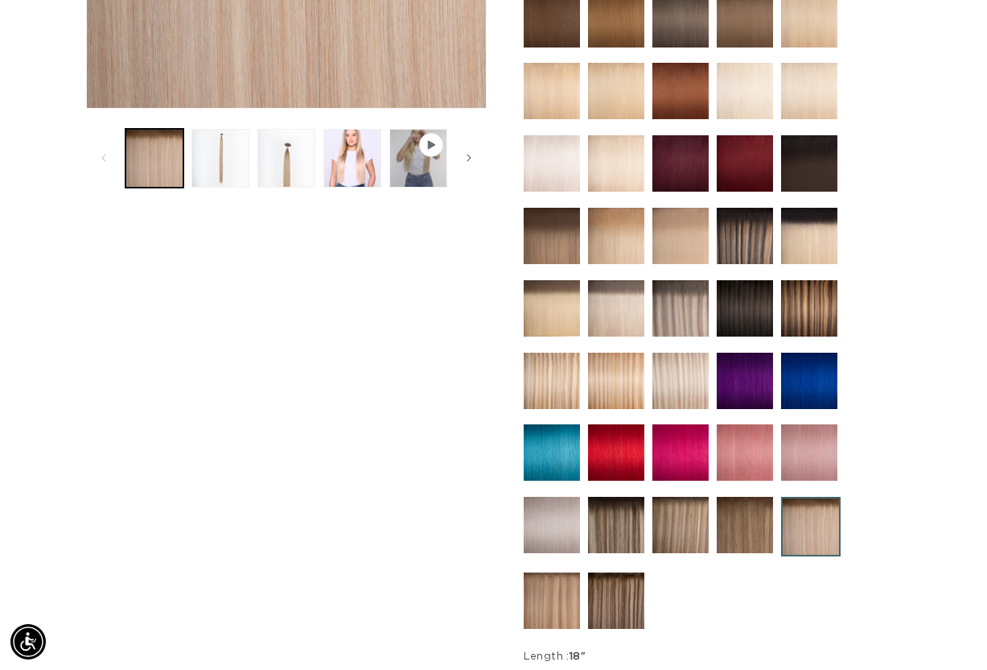
scroll to position [0, 1746]
click at [612, 295] on img at bounding box center [616, 308] width 56 height 56
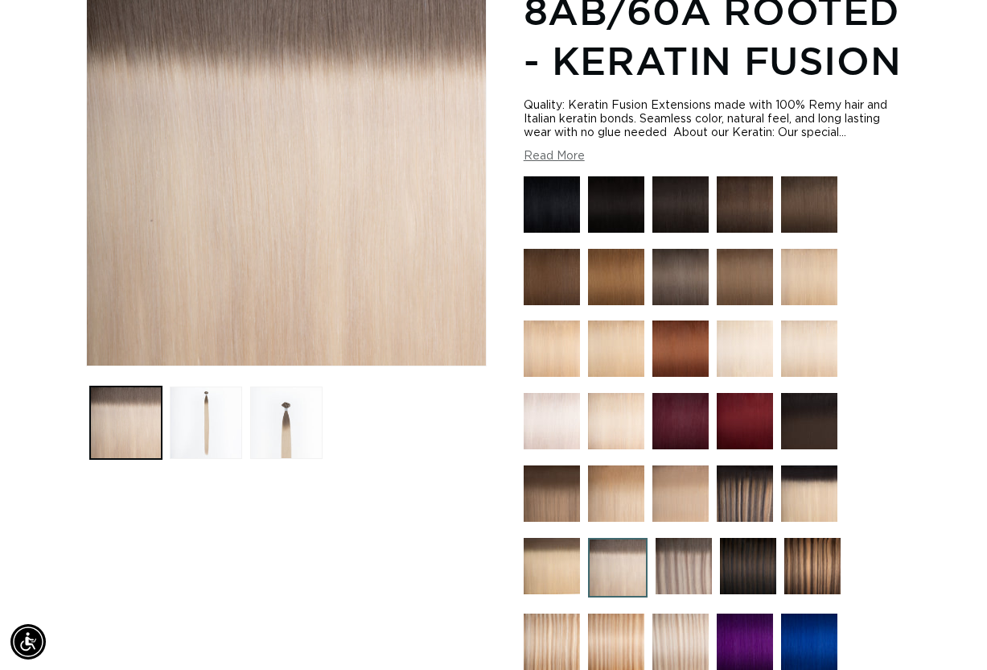
click at [566, 564] on img at bounding box center [552, 566] width 56 height 56
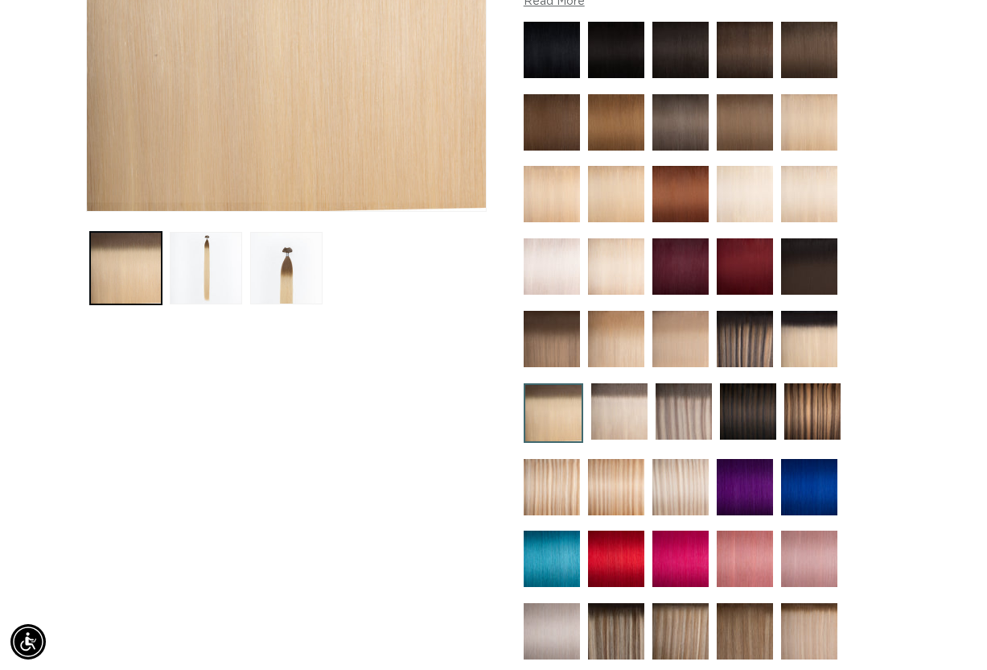
scroll to position [515, 0]
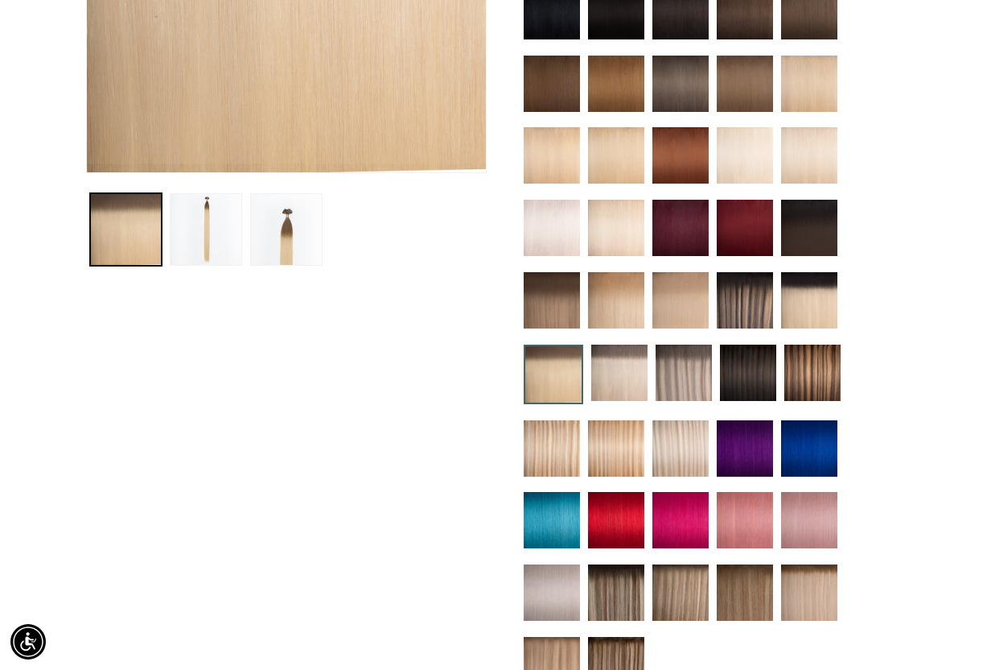
click at [789, 564] on img at bounding box center [809, 592] width 56 height 56
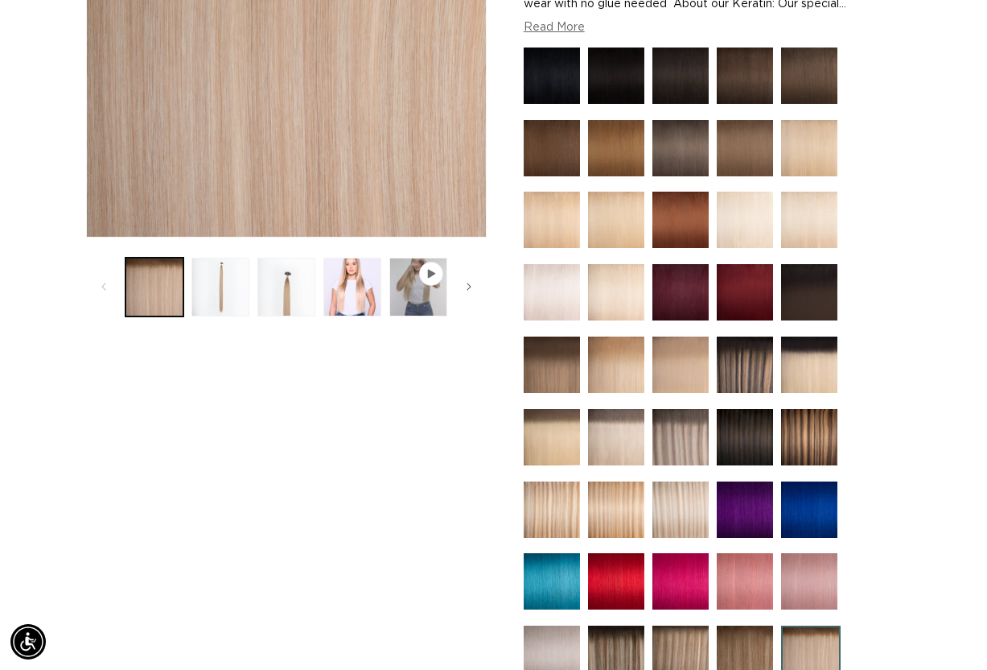
scroll to position [0, 1746]
click at [614, 369] on img at bounding box center [616, 364] width 56 height 56
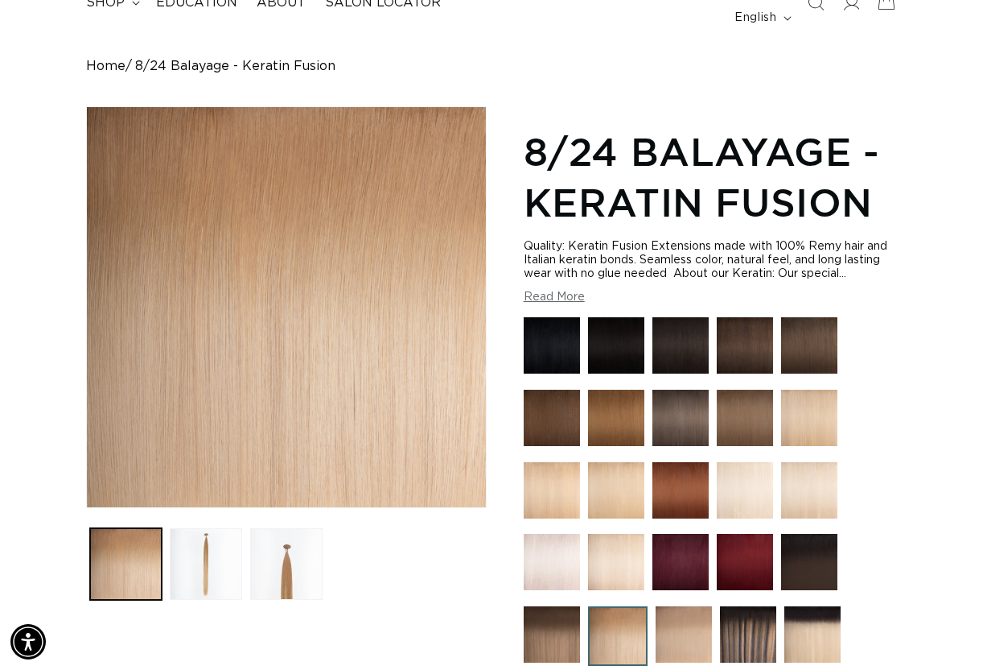
scroll to position [154, 0]
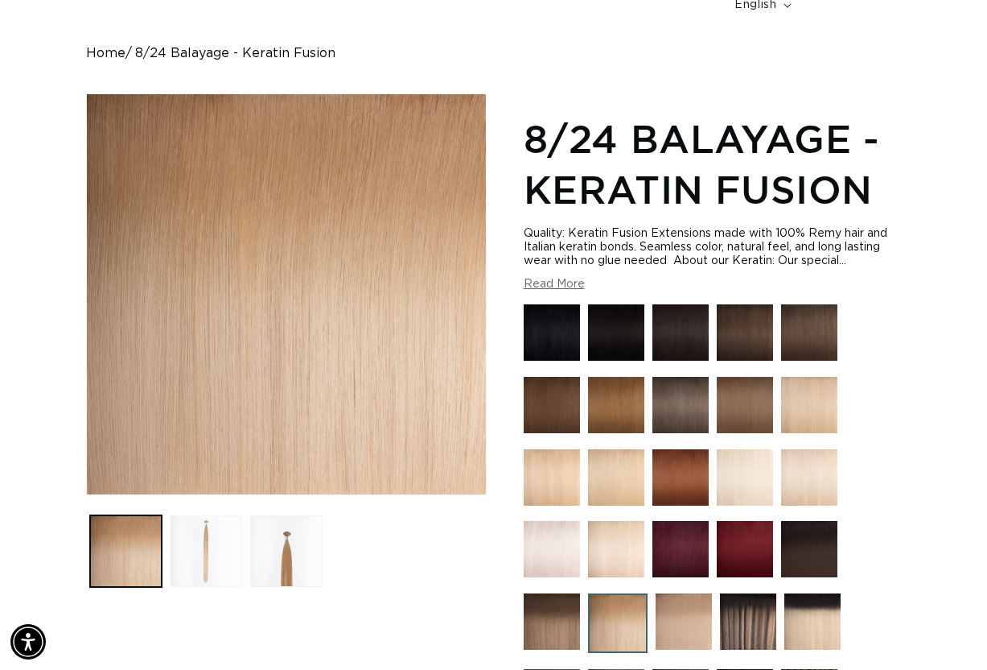
click at [204, 525] on button "Load image 2 in gallery view" at bounding box center [206, 551] width 72 height 72
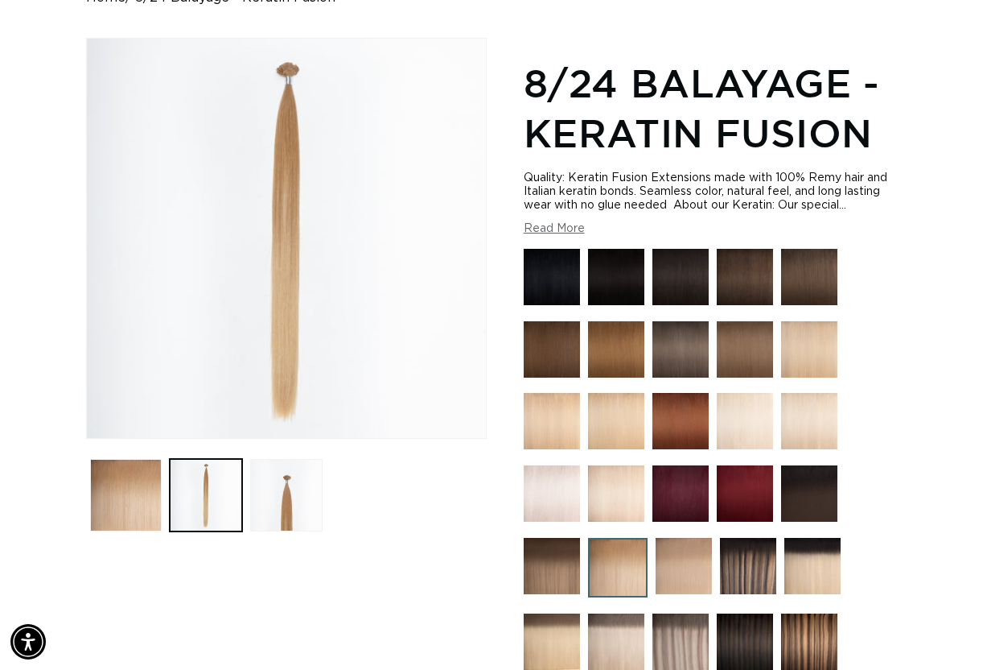
scroll to position [250, 0]
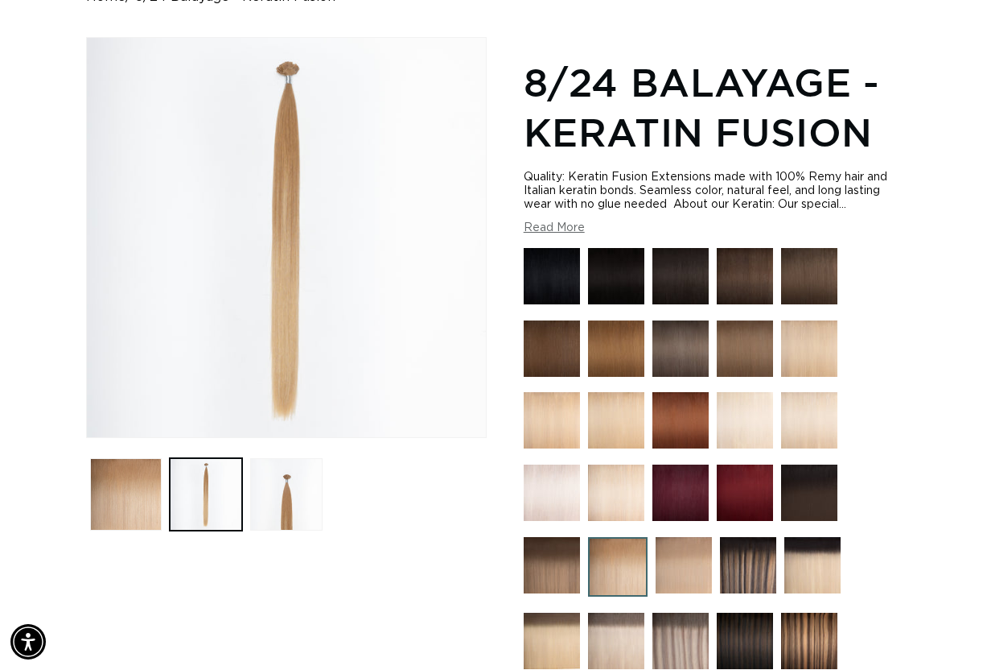
click at [741, 537] on img at bounding box center [748, 565] width 56 height 56
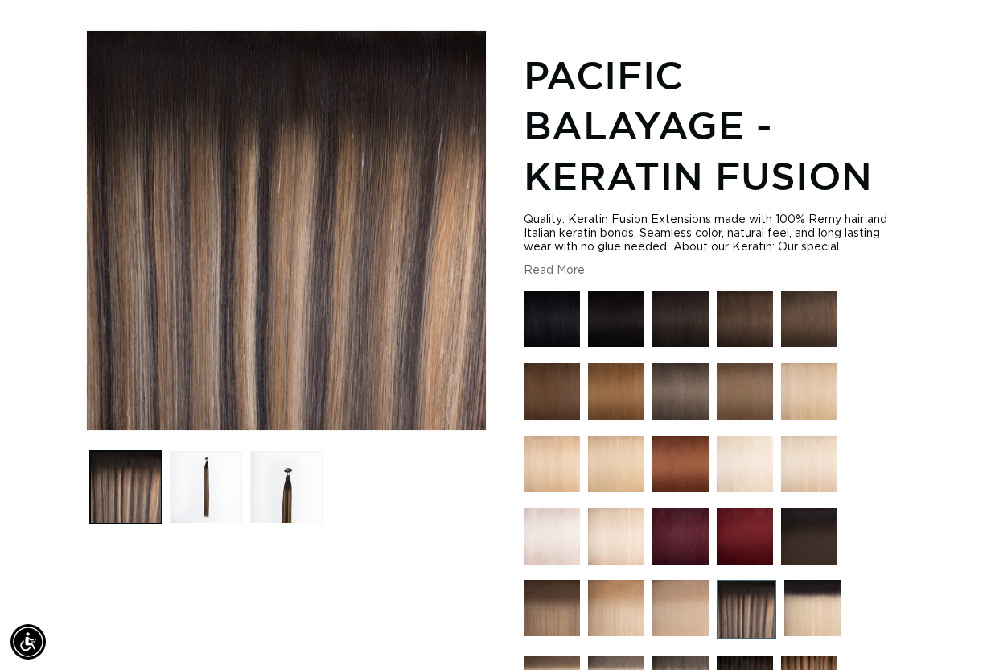
scroll to position [0, 1746]
click at [611, 579] on img at bounding box center [616, 607] width 56 height 56
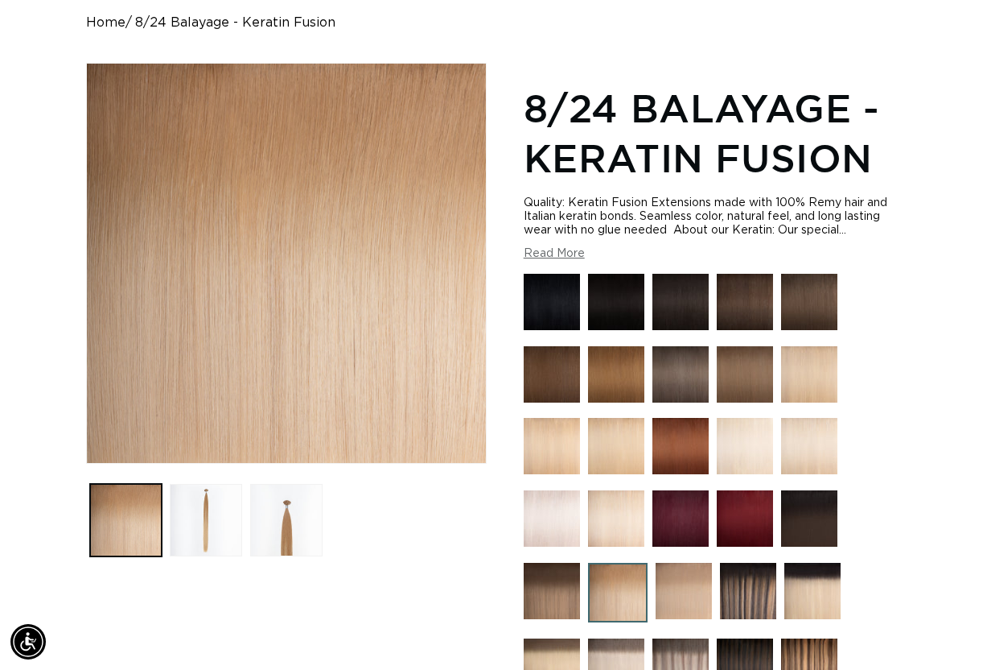
scroll to position [225, 0]
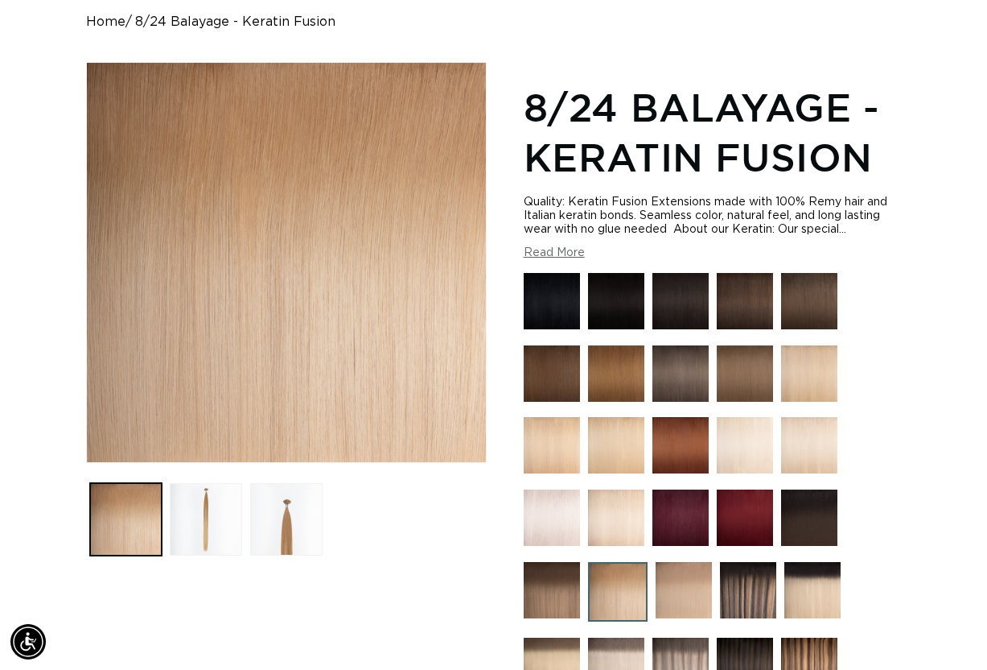
click at [665, 562] on img at bounding box center [684, 590] width 56 height 56
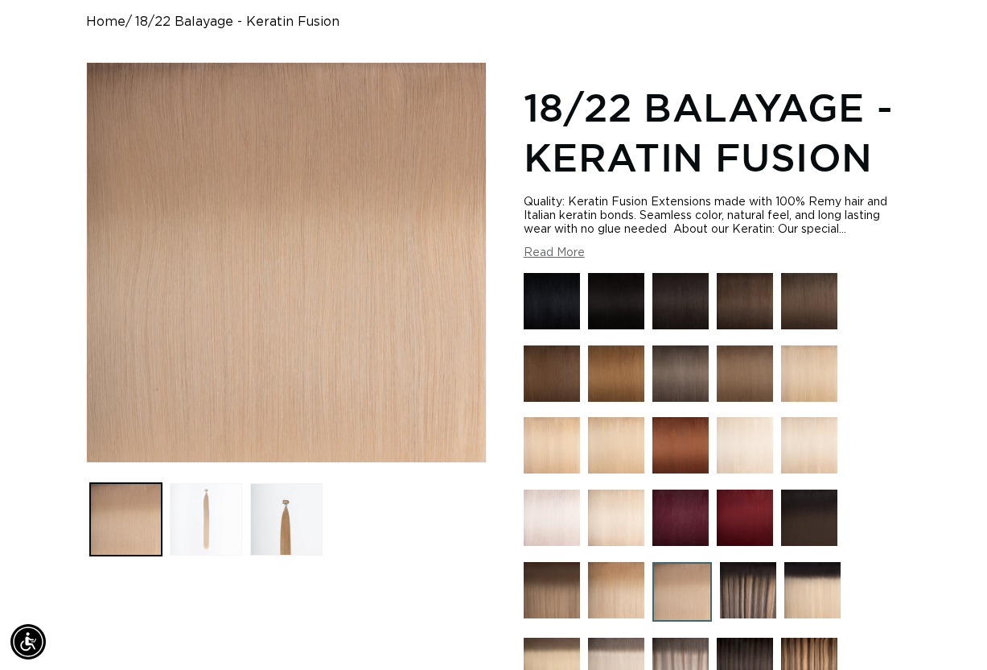
click at [189, 483] on button "Load image 2 in gallery view" at bounding box center [206, 519] width 72 height 72
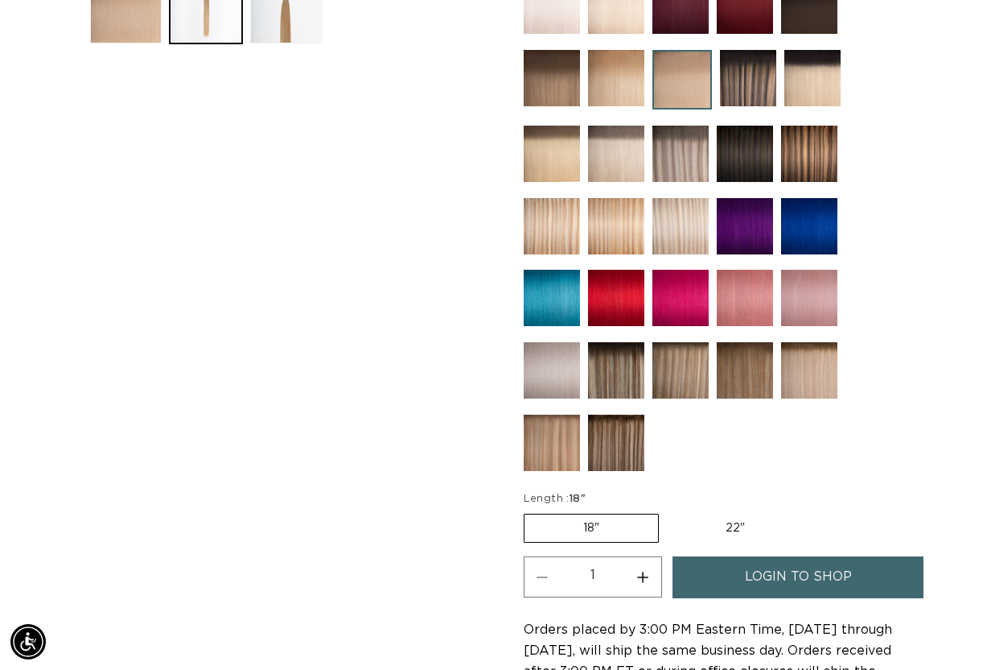
scroll to position [705, 0]
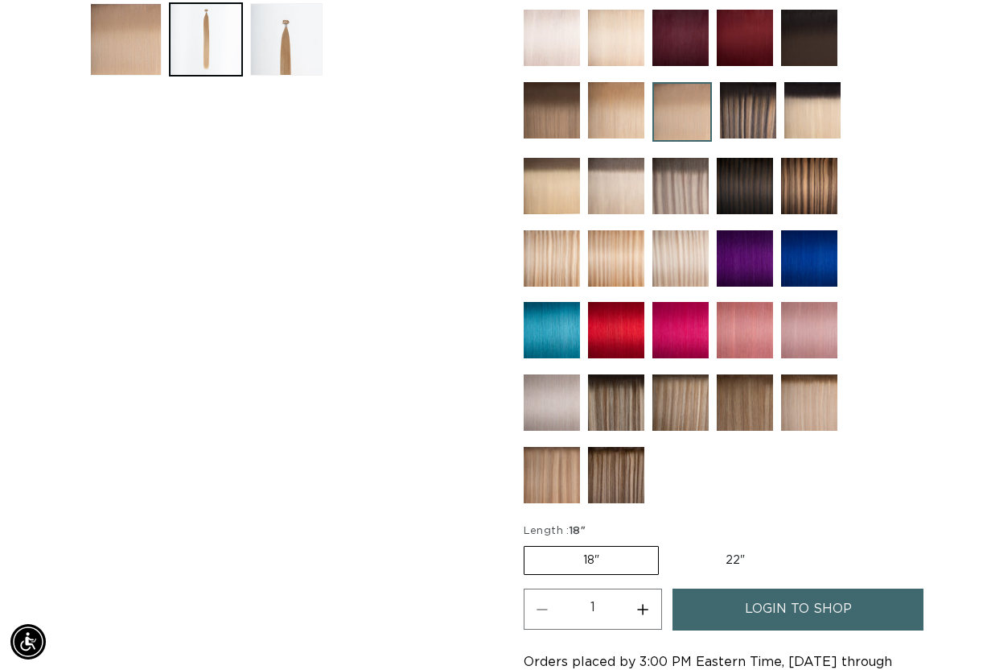
click at [750, 82] on img at bounding box center [748, 110] width 56 height 56
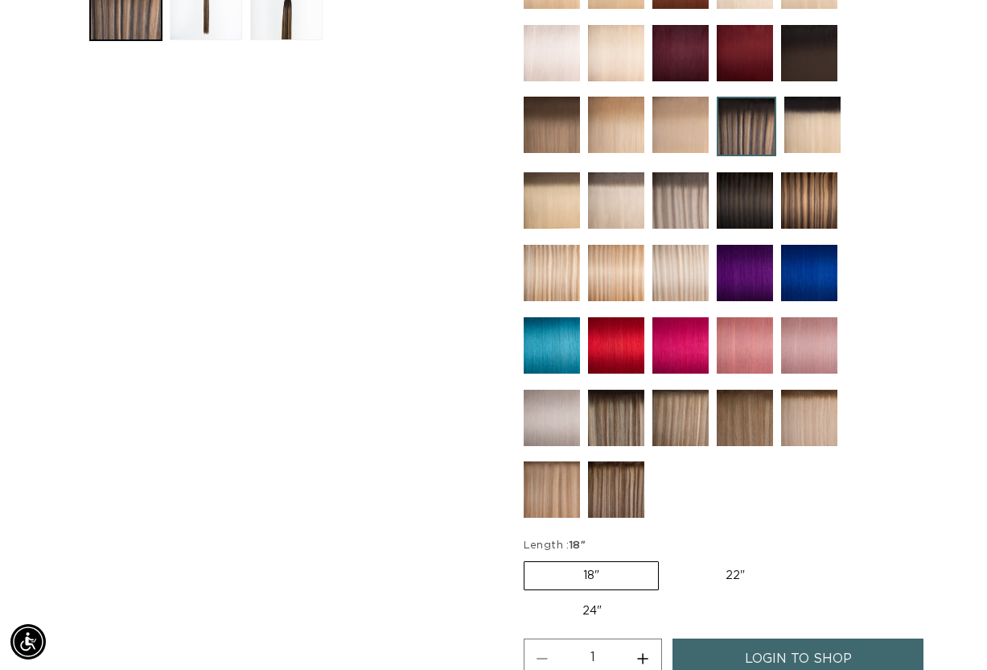
scroll to position [0, 1746]
click at [797, 389] on img at bounding box center [809, 417] width 56 height 56
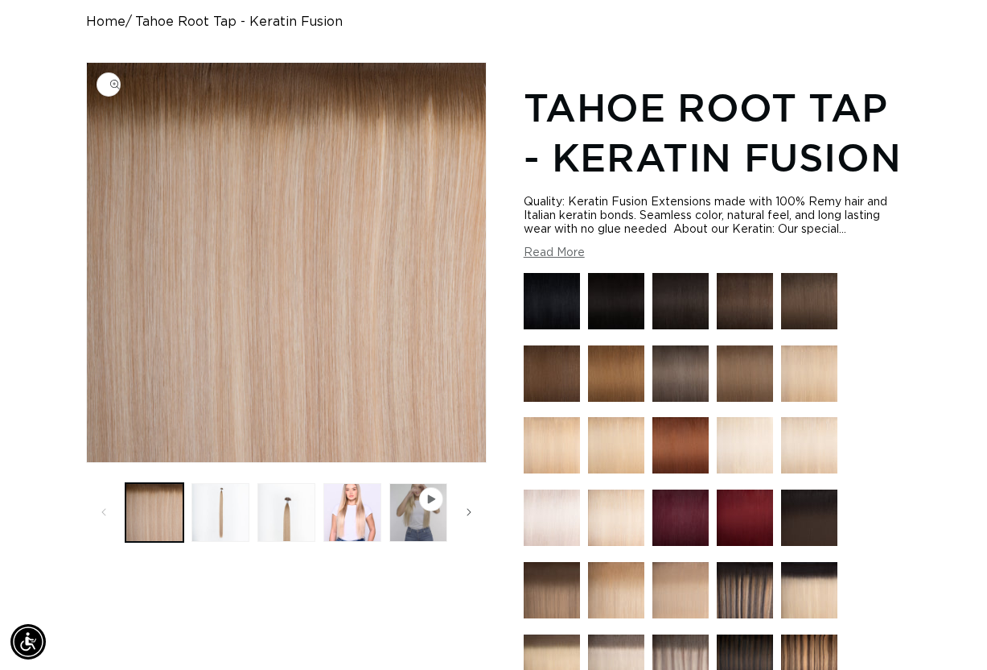
scroll to position [0, 873]
click at [328, 483] on button "Load image 4 in gallery view" at bounding box center [352, 512] width 58 height 58
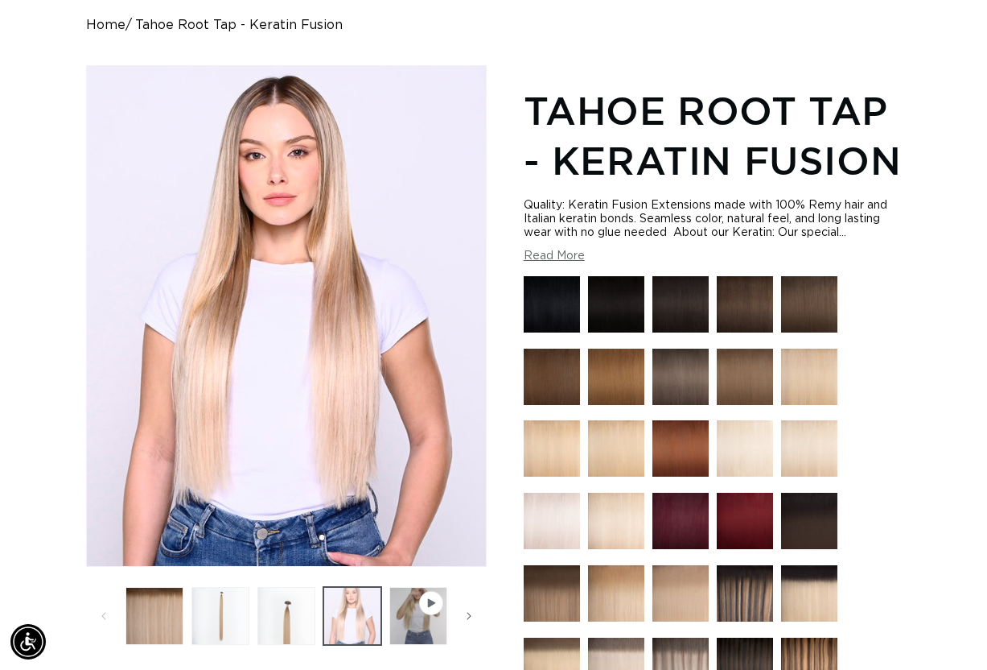
scroll to position [0, 1746]
click at [218, 587] on button "Load image 2 in gallery view" at bounding box center [221, 616] width 58 height 58
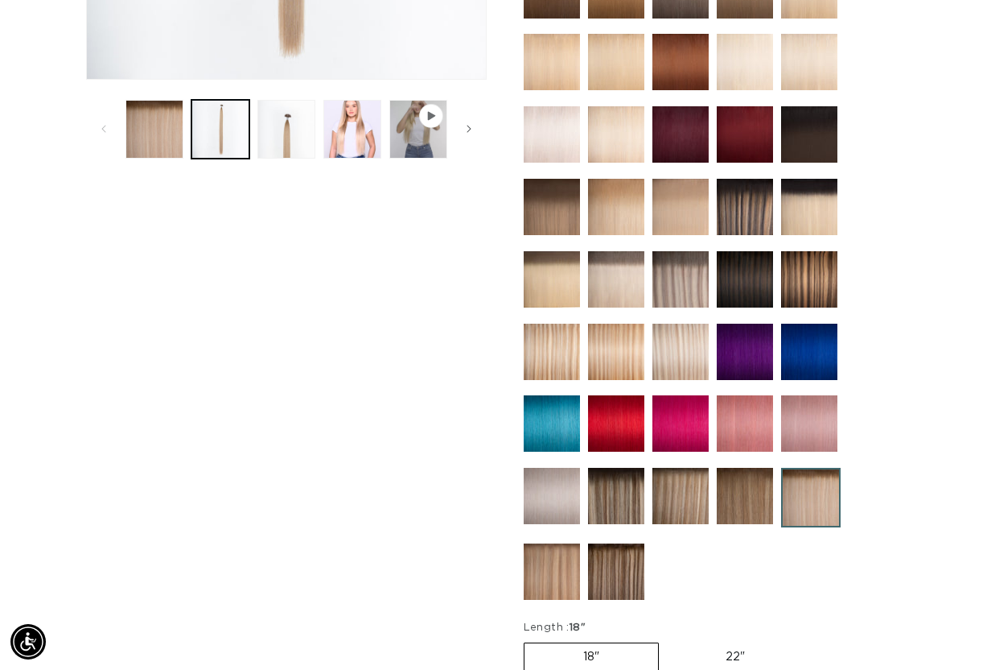
scroll to position [0, 873]
click at [680, 488] on img at bounding box center [681, 496] width 56 height 56
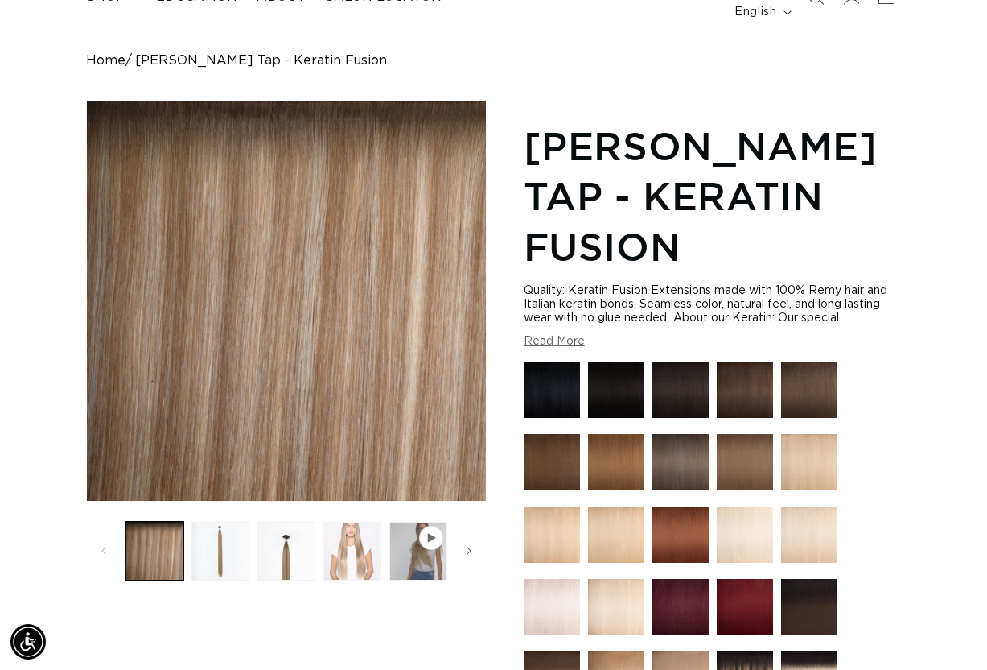
scroll to position [193, 0]
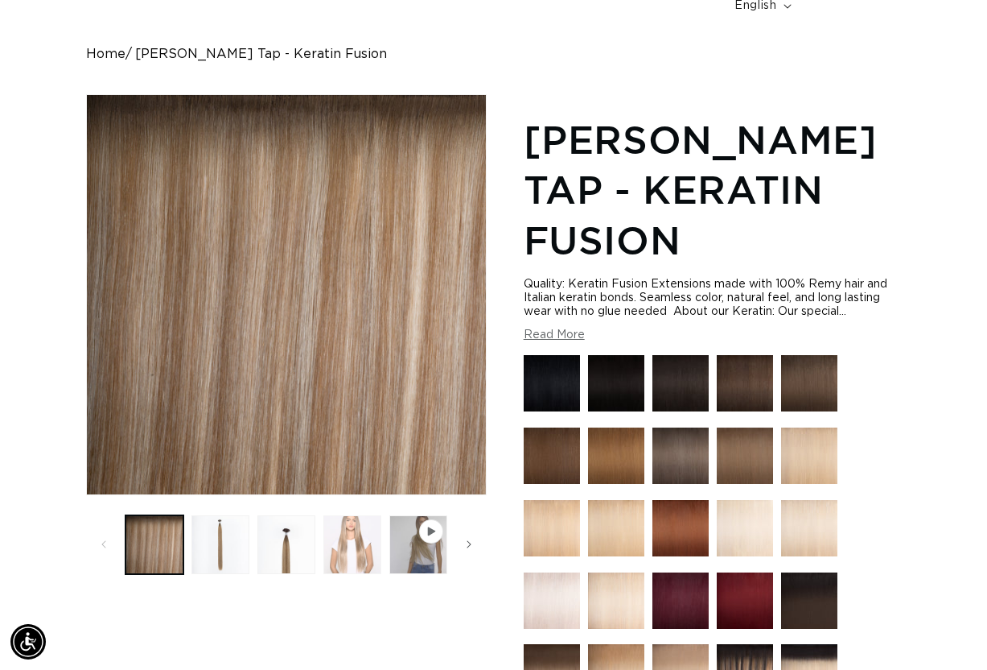
click at [342, 515] on button "Load image 4 in gallery view" at bounding box center [352, 544] width 58 height 58
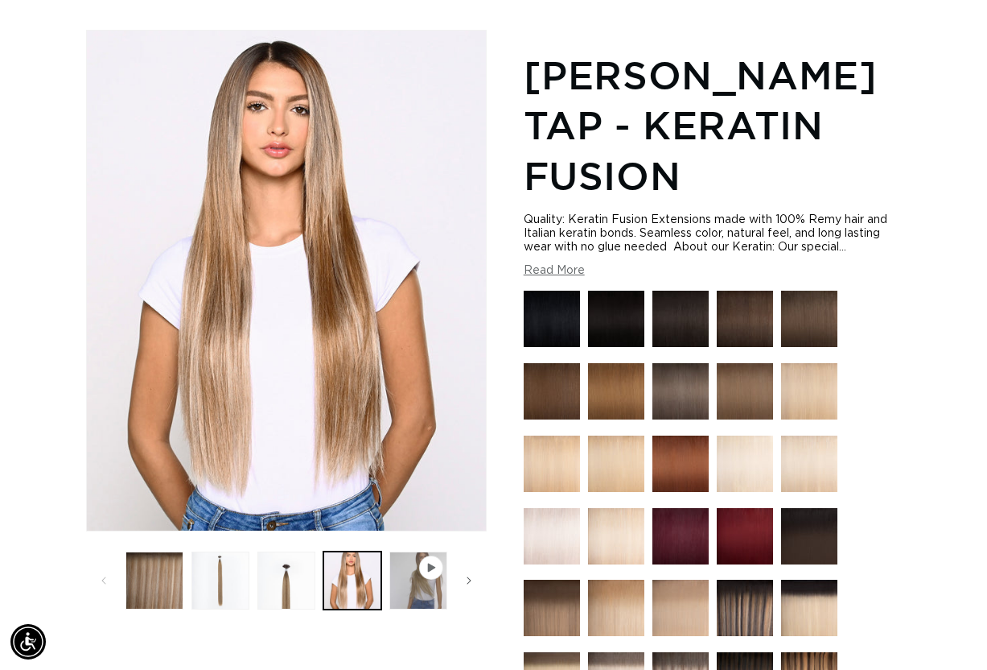
scroll to position [290, 0]
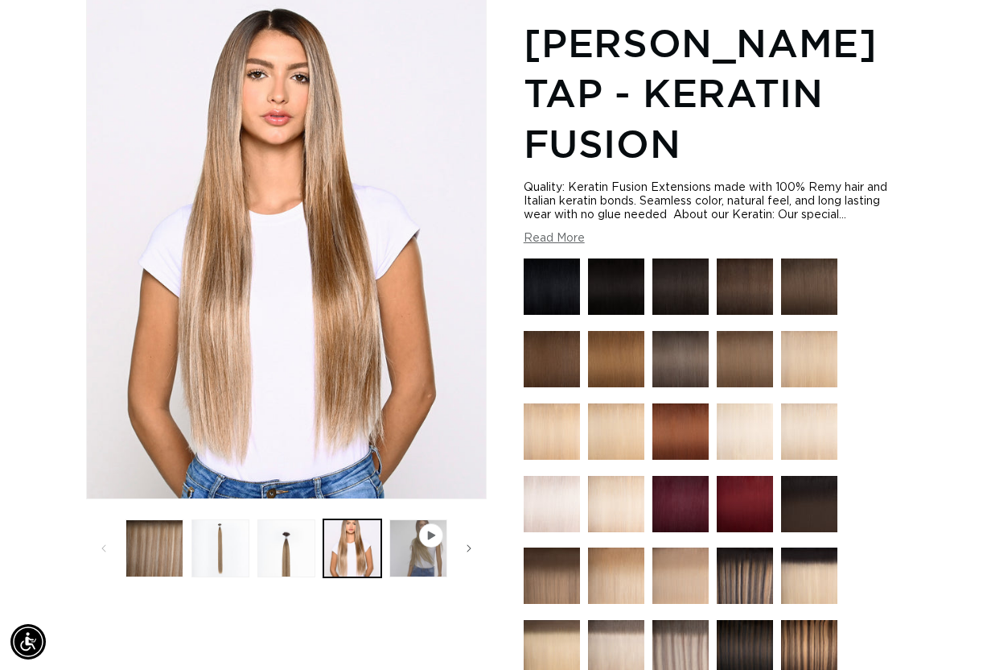
click at [674, 620] on img at bounding box center [681, 648] width 56 height 56
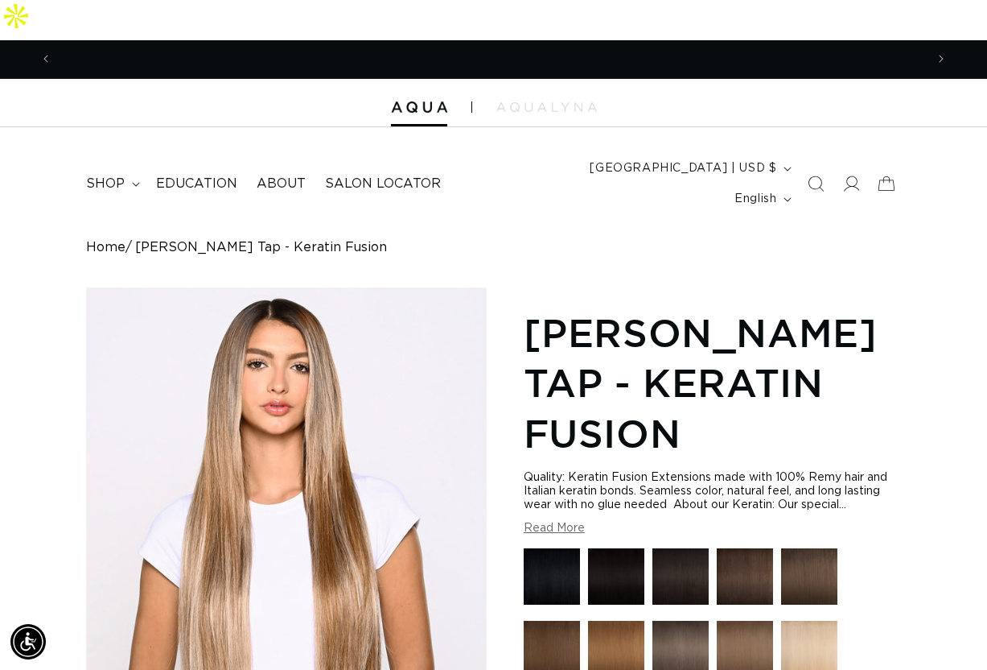
scroll to position [0, 873]
click at [113, 175] on span "shop" at bounding box center [105, 183] width 39 height 17
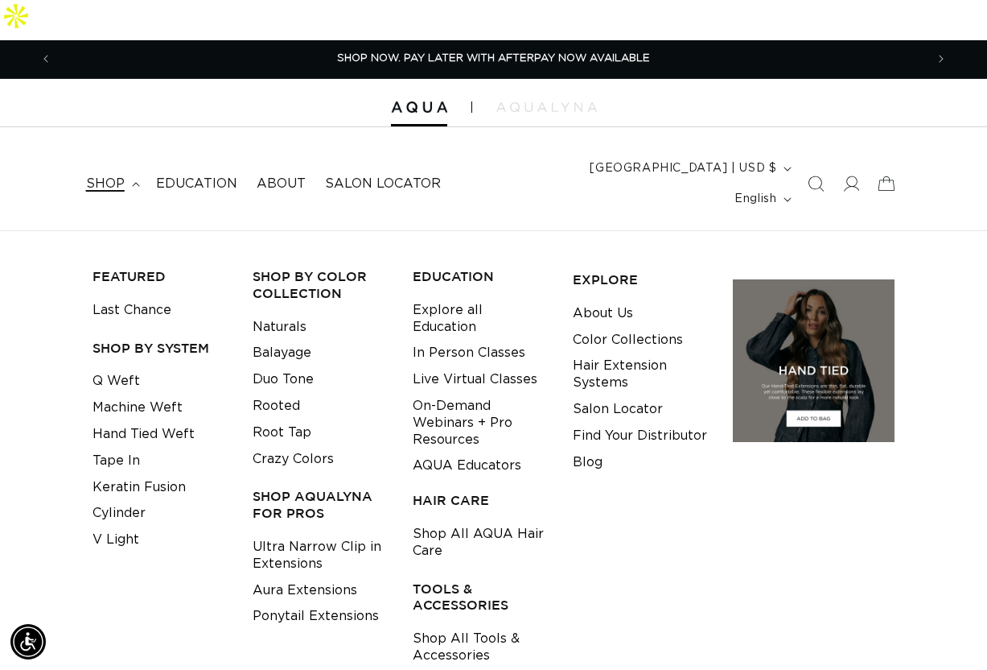
click at [113, 175] on span "shop" at bounding box center [105, 183] width 39 height 17
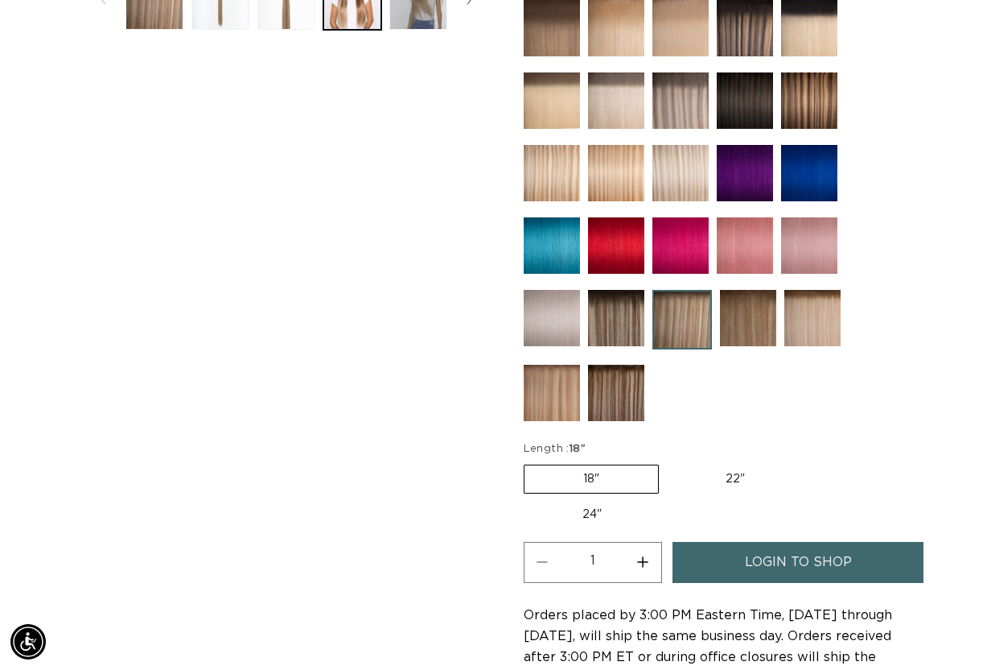
scroll to position [0, 0]
click at [587, 501] on label "24" Variant sold out or unavailable" at bounding box center [592, 514] width 137 height 27
click at [812, 461] on input "24" Variant sold out or unavailable" at bounding box center [812, 461] width 1 height 1
radio input "true"
click at [765, 542] on span "login to shop" at bounding box center [798, 562] width 107 height 41
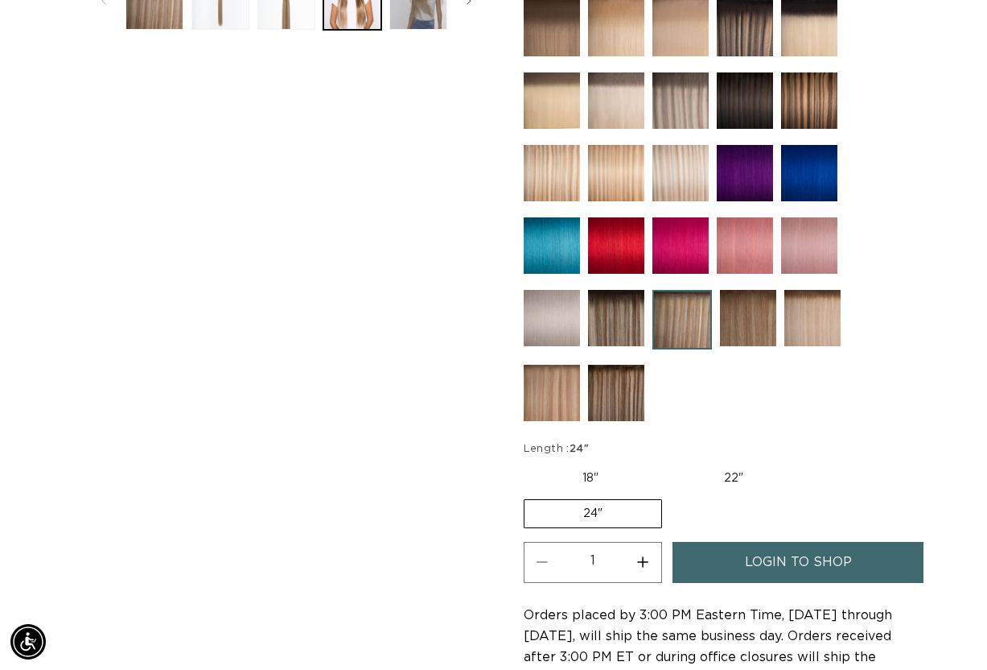
scroll to position [0, 873]
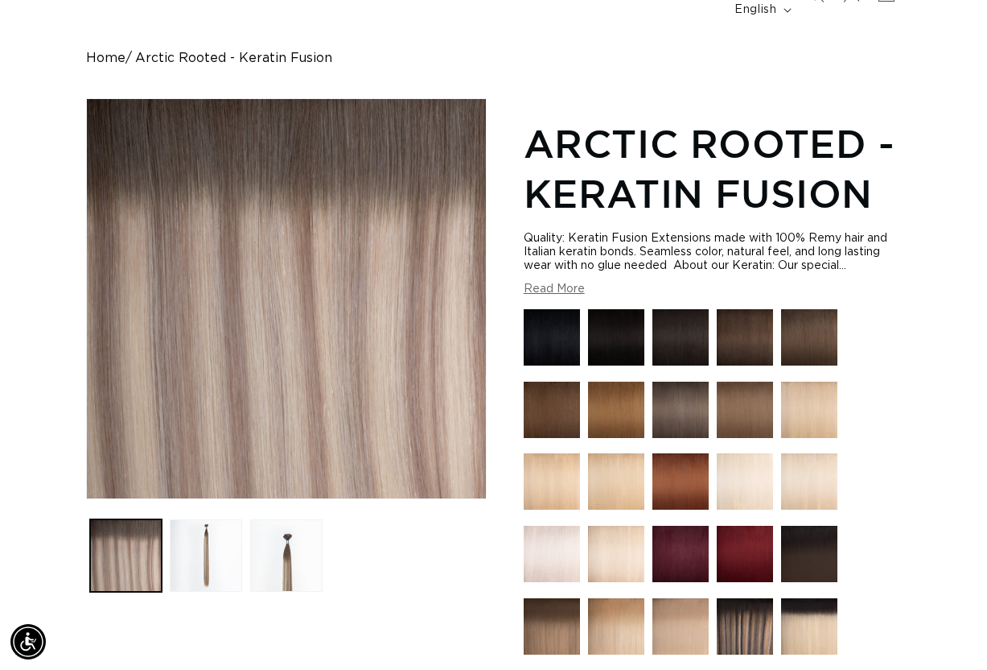
scroll to position [225, 0]
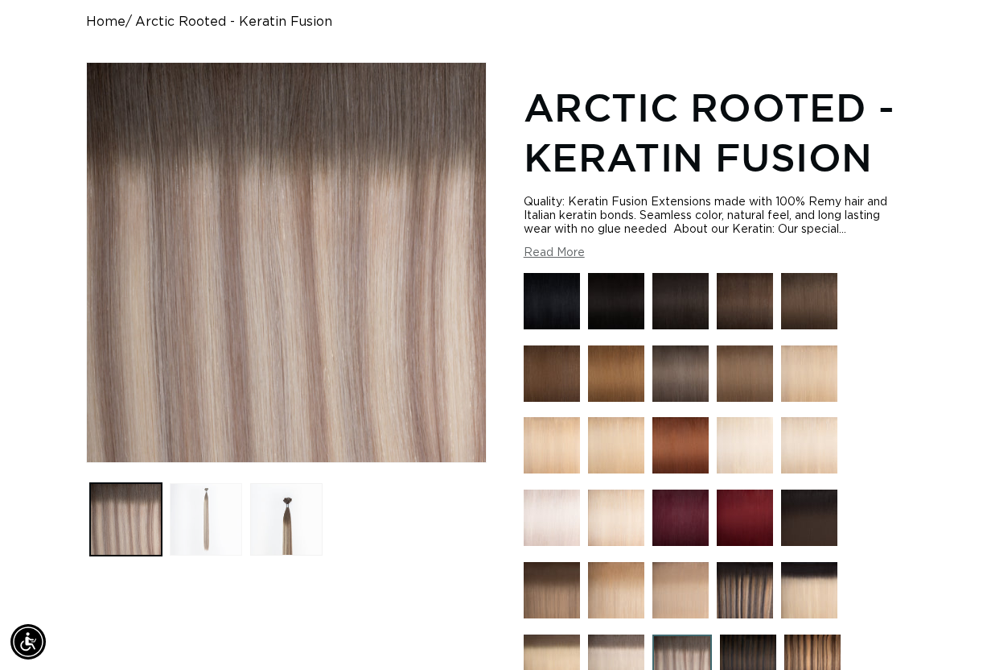
click at [208, 483] on button "Load image 2 in gallery view" at bounding box center [206, 519] width 72 height 72
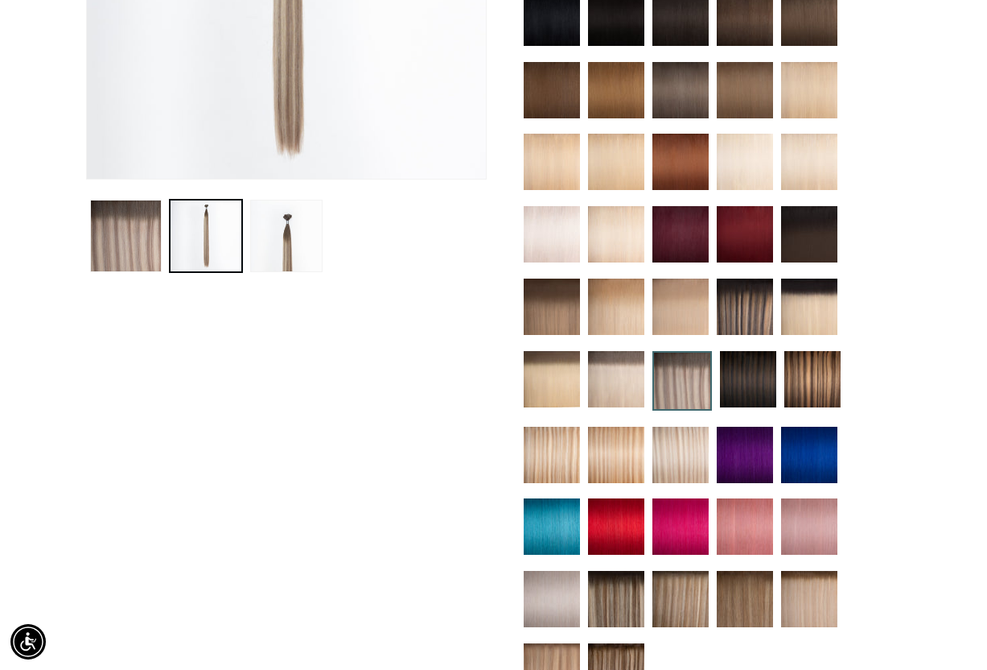
scroll to position [544, 0]
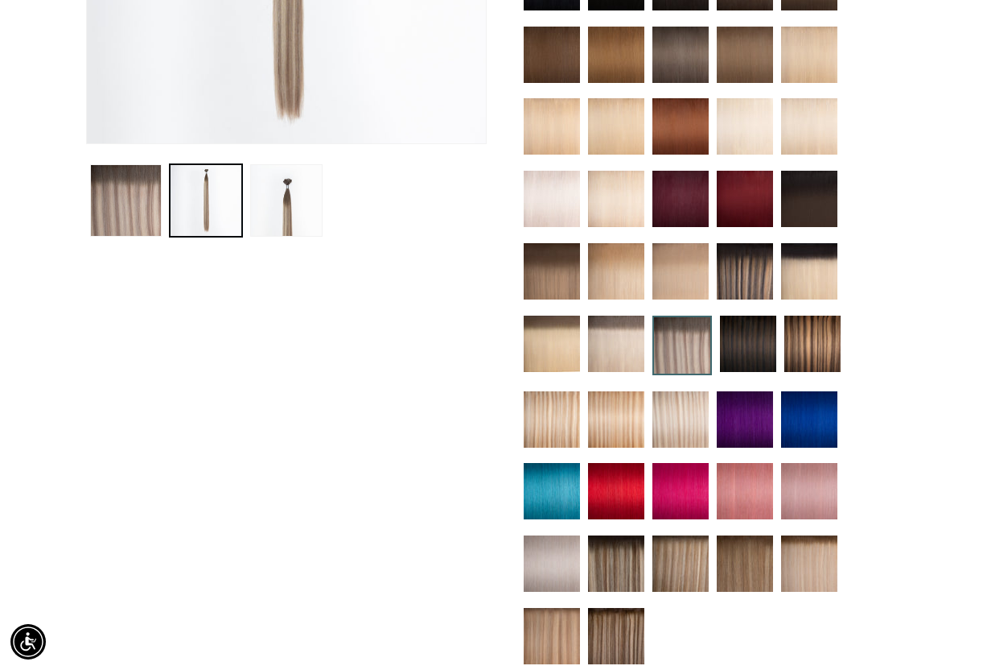
click at [670, 535] on img at bounding box center [681, 563] width 56 height 56
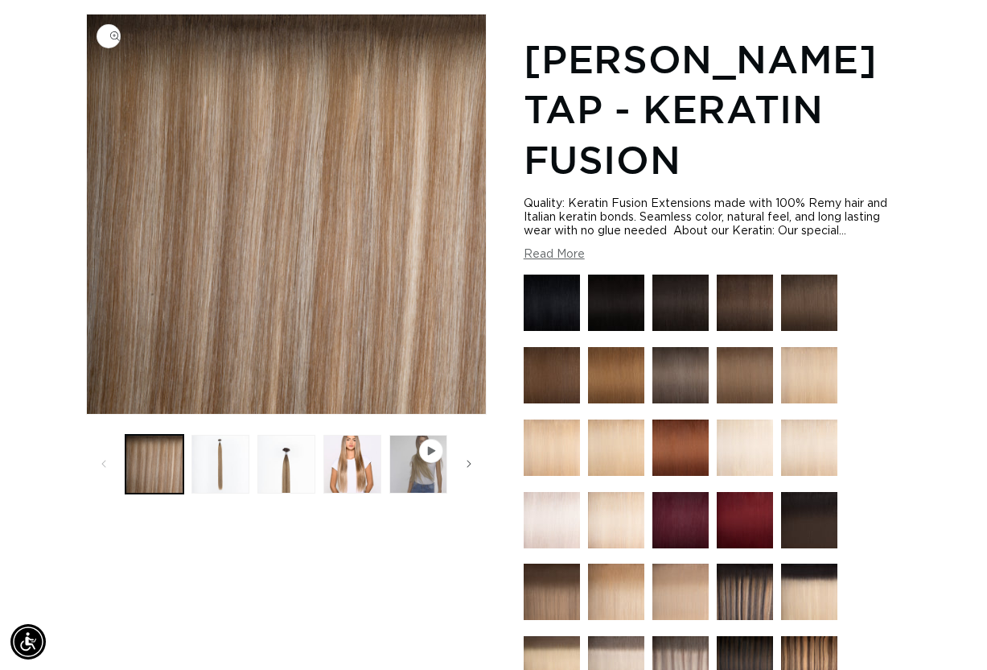
scroll to position [225, 0]
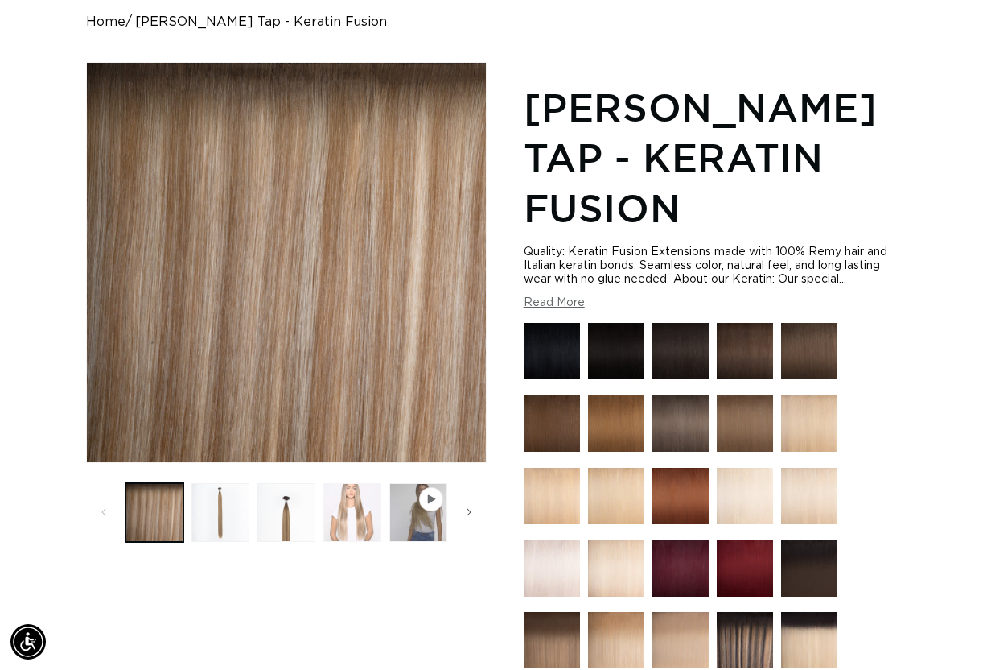
click at [344, 483] on button "Load image 4 in gallery view" at bounding box center [352, 512] width 58 height 58
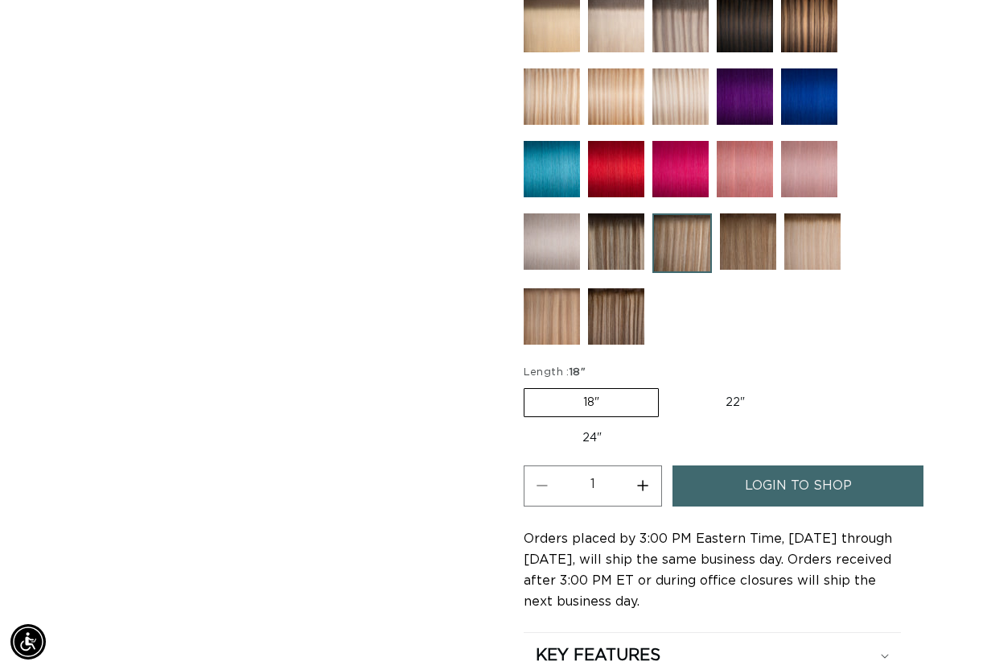
scroll to position [962, 0]
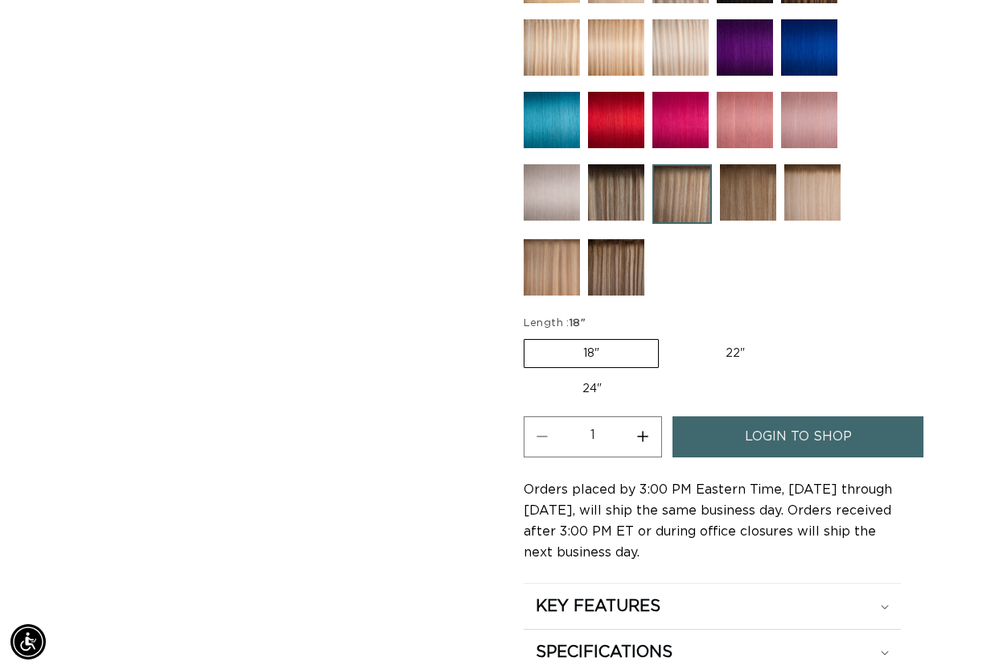
click at [749, 416] on span "login to shop" at bounding box center [798, 436] width 107 height 41
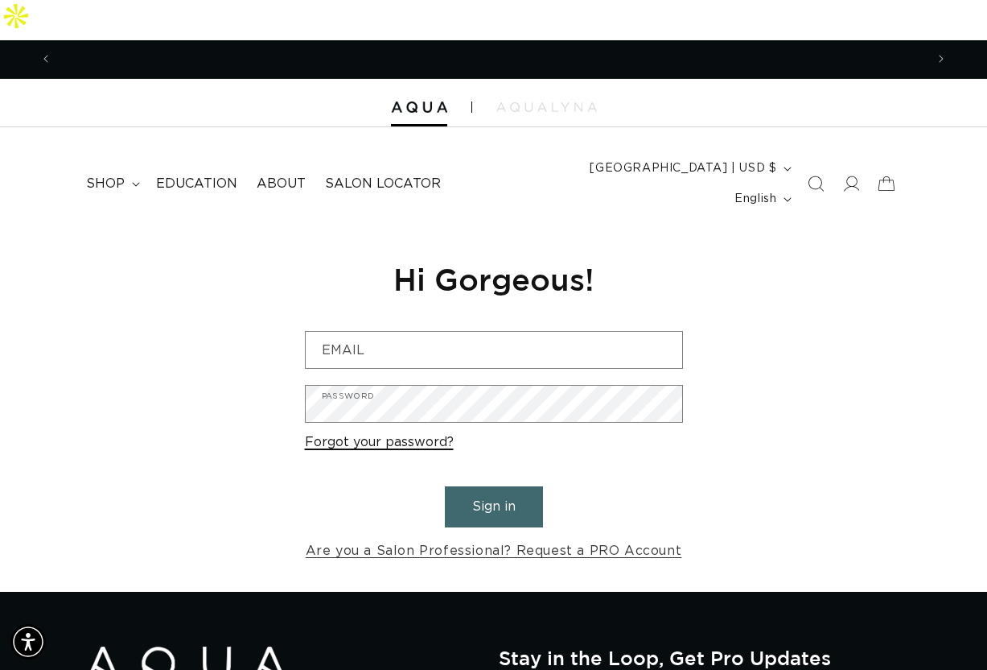
scroll to position [0, 873]
click at [381, 331] on div "Email" at bounding box center [494, 350] width 378 height 38
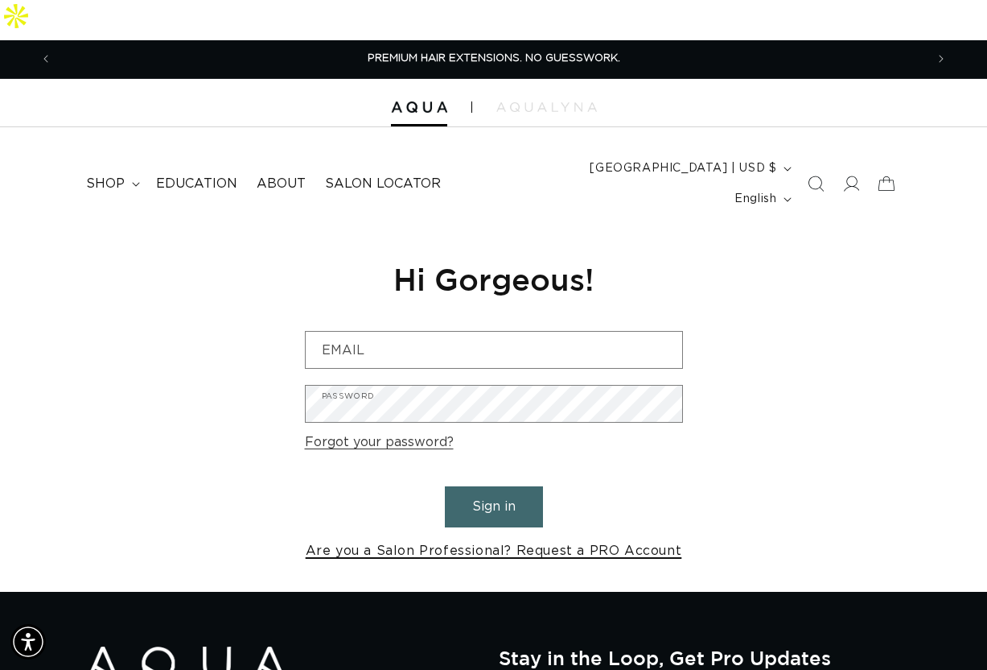
click at [625, 539] on link "Are you a Salon Professional? Request a PRO Account" at bounding box center [494, 550] width 377 height 23
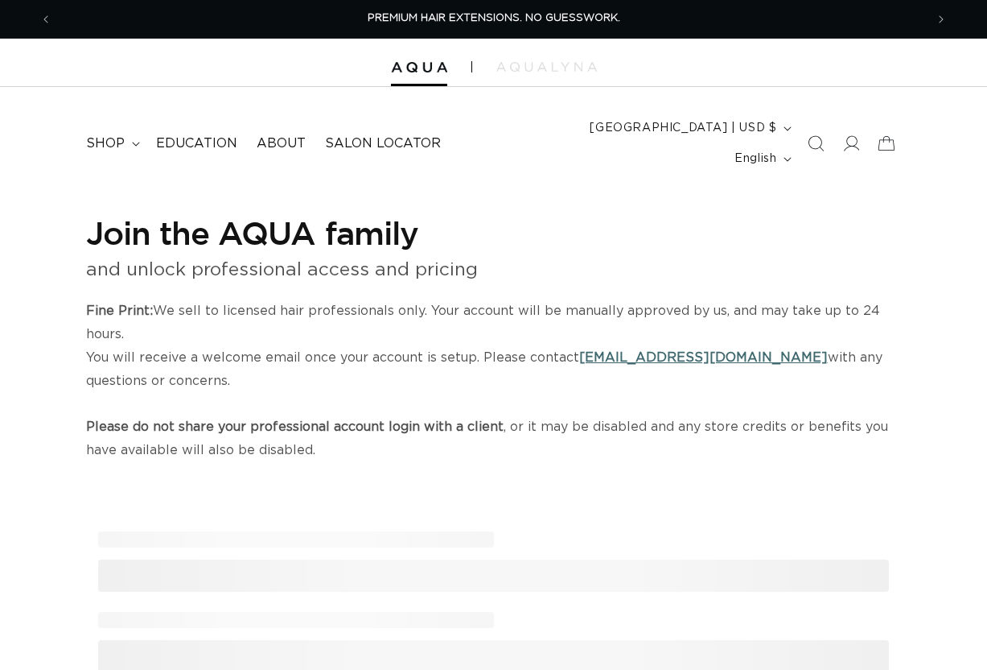
select select "US"
select select "[GEOGRAPHIC_DATA]"
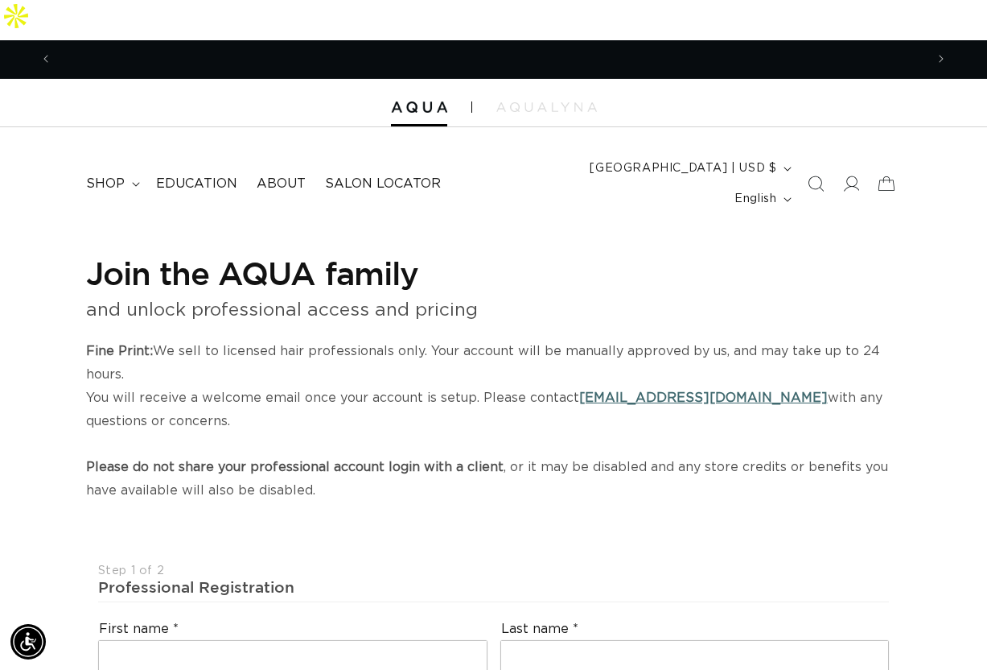
scroll to position [0, 1746]
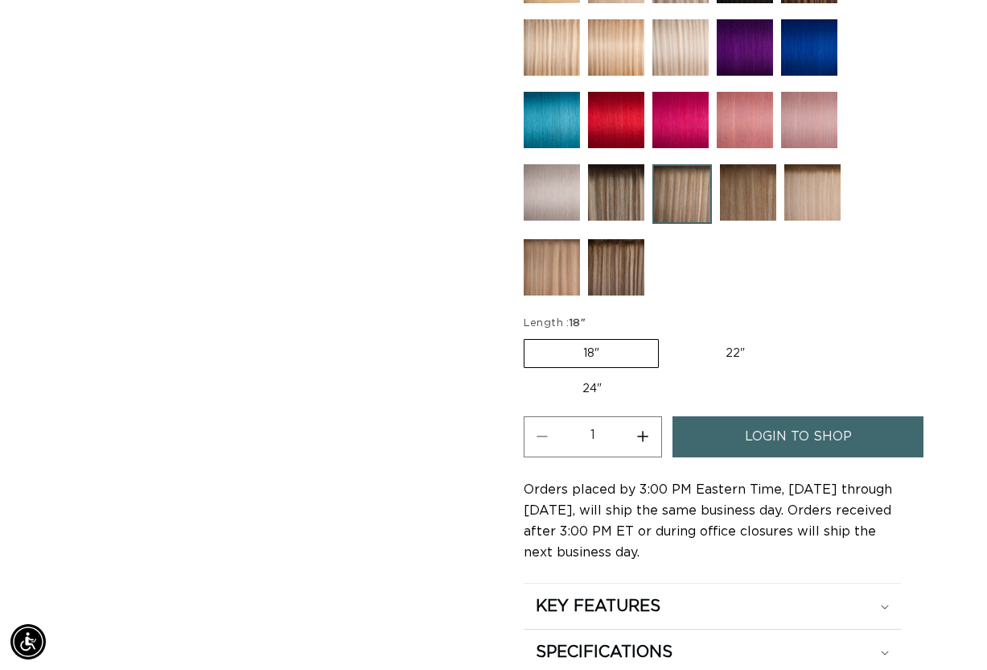
scroll to position [0, 1746]
click at [679, 164] on img at bounding box center [683, 194] width 60 height 60
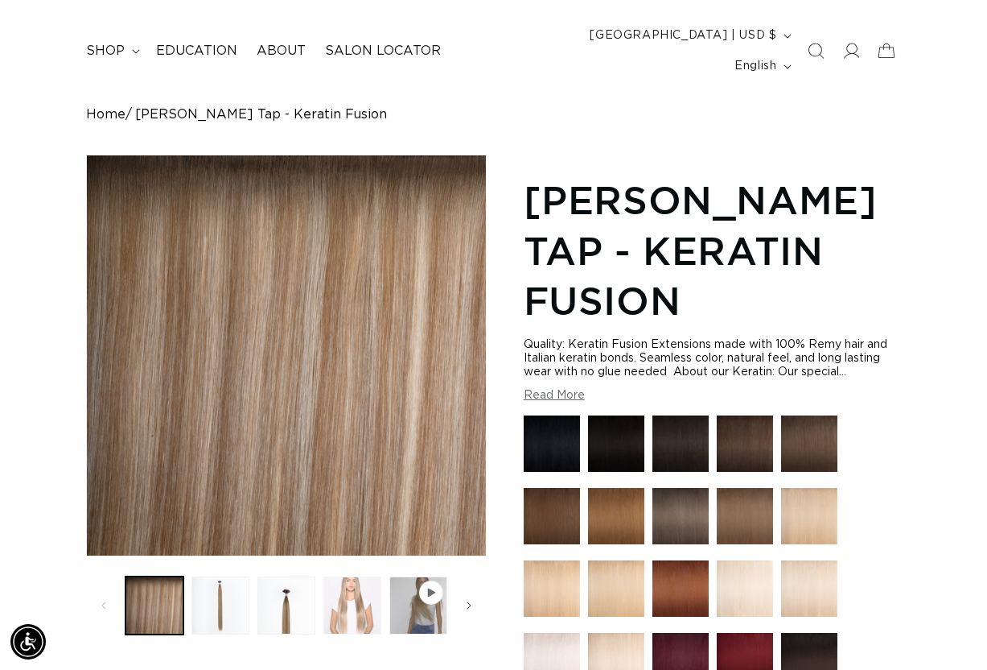
scroll to position [129, 0]
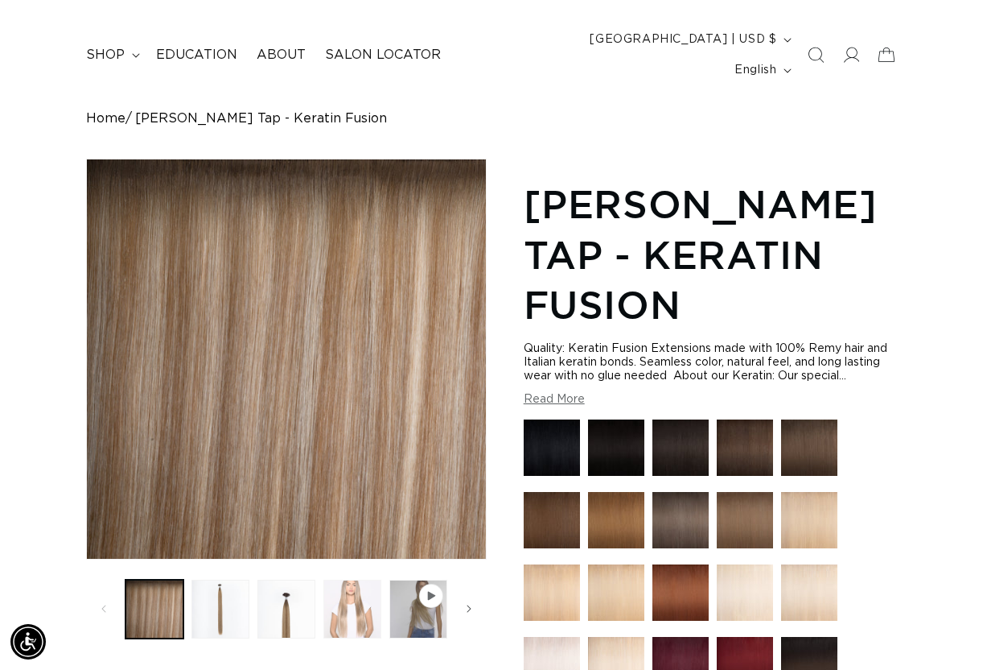
click at [355, 579] on button "Load image 4 in gallery view" at bounding box center [352, 608] width 58 height 58
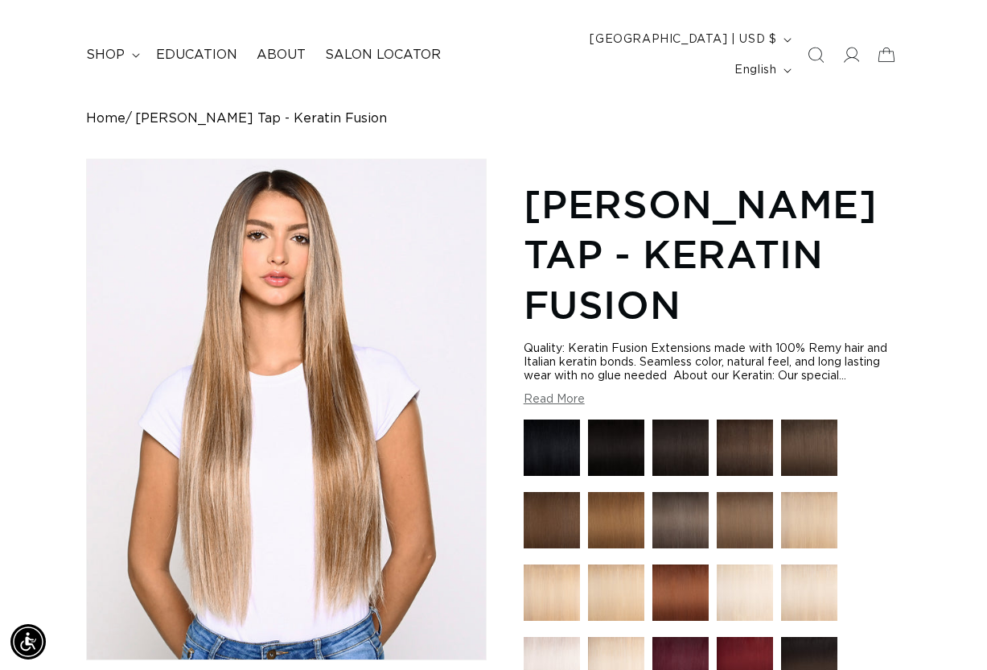
scroll to position [161, 0]
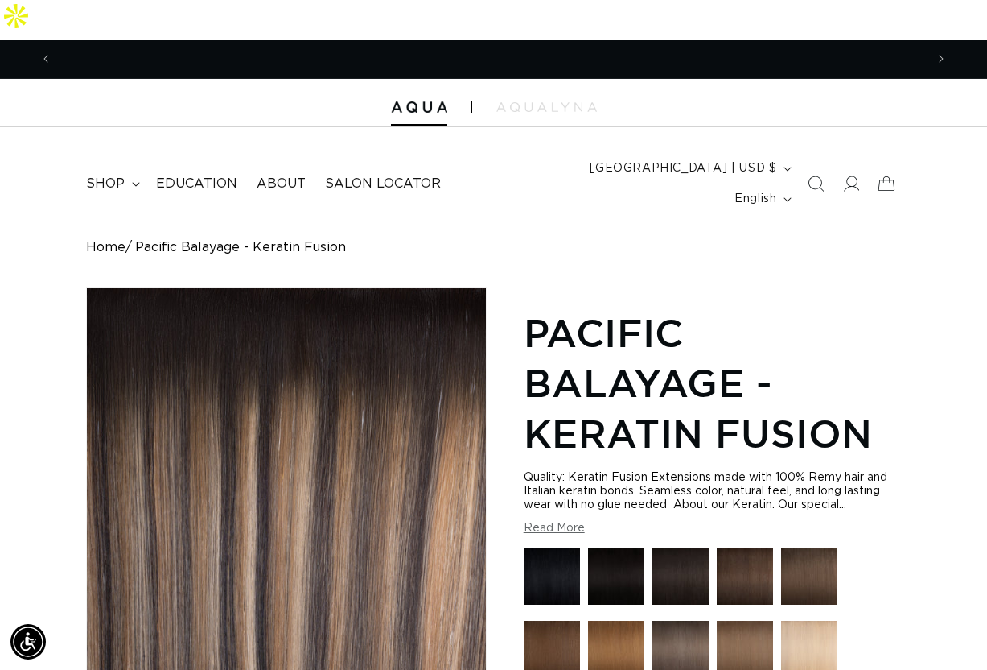
scroll to position [0, 873]
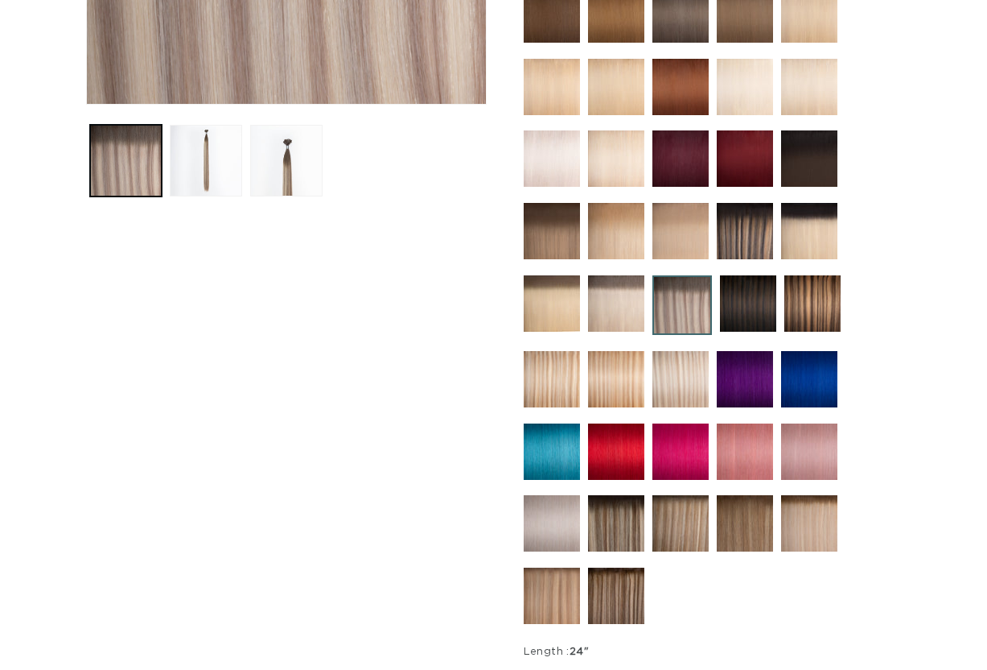
scroll to position [544, 0]
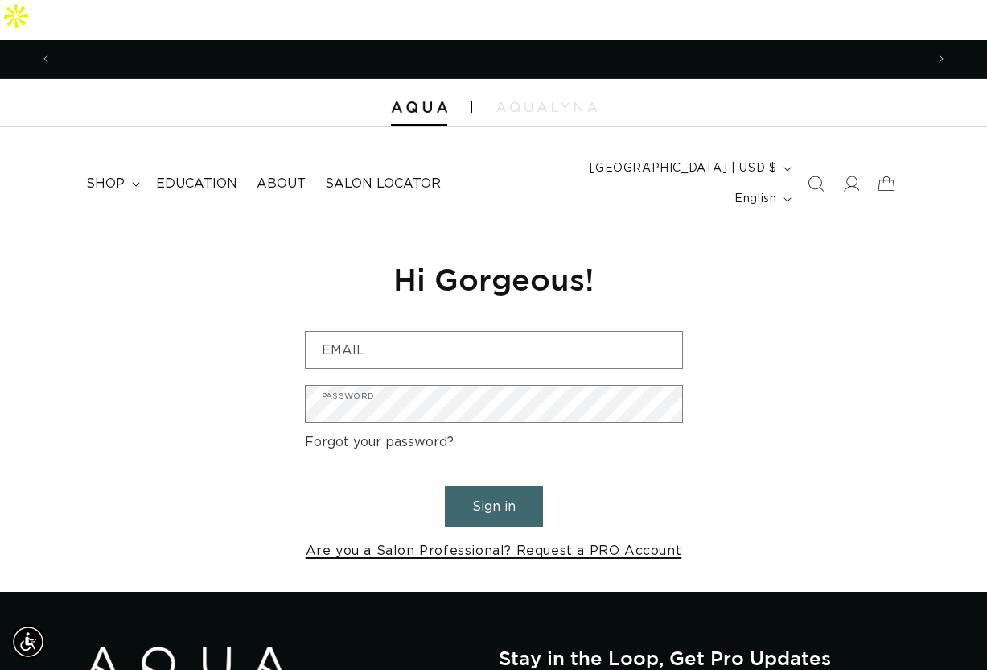
scroll to position [0, 873]
click at [385, 539] on link "Are you a Salon Professional? Request a PRO Account" at bounding box center [494, 550] width 377 height 23
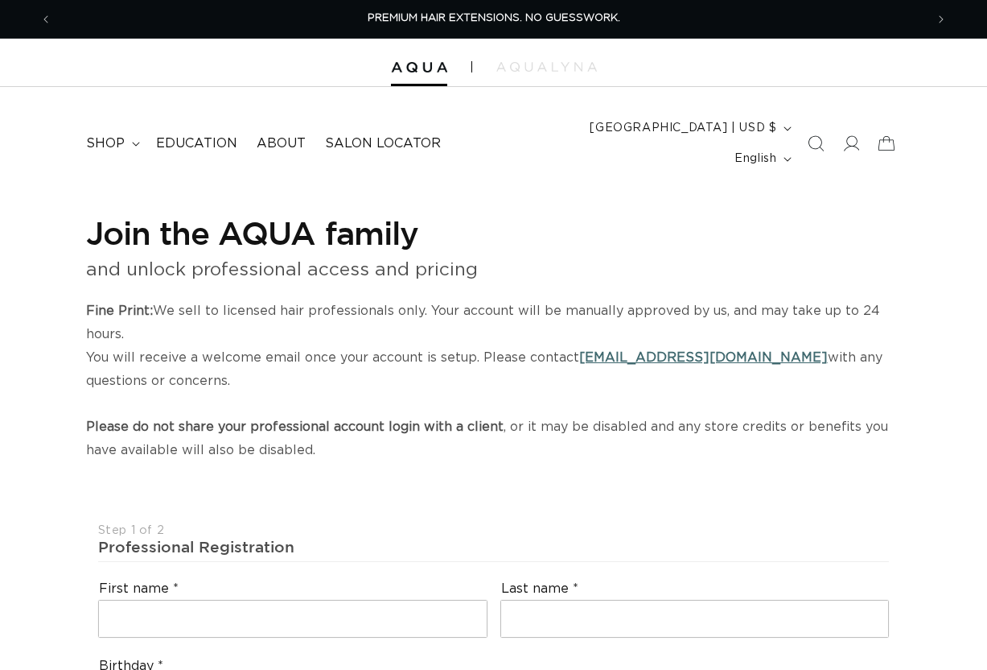
select select "US"
select select "[GEOGRAPHIC_DATA]"
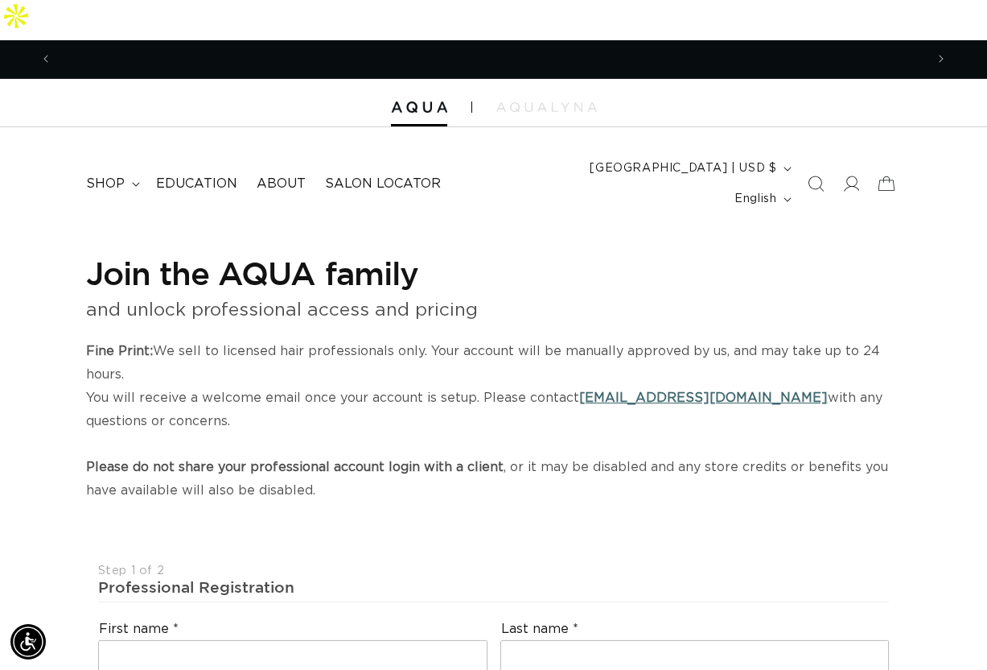
scroll to position [0, 1746]
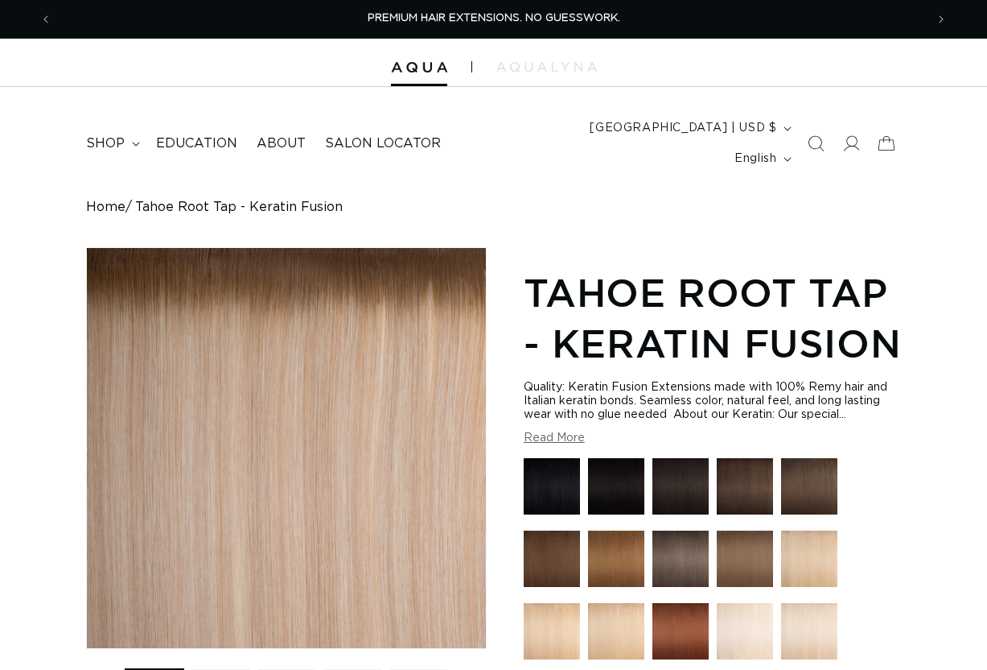
scroll to position [608, 0]
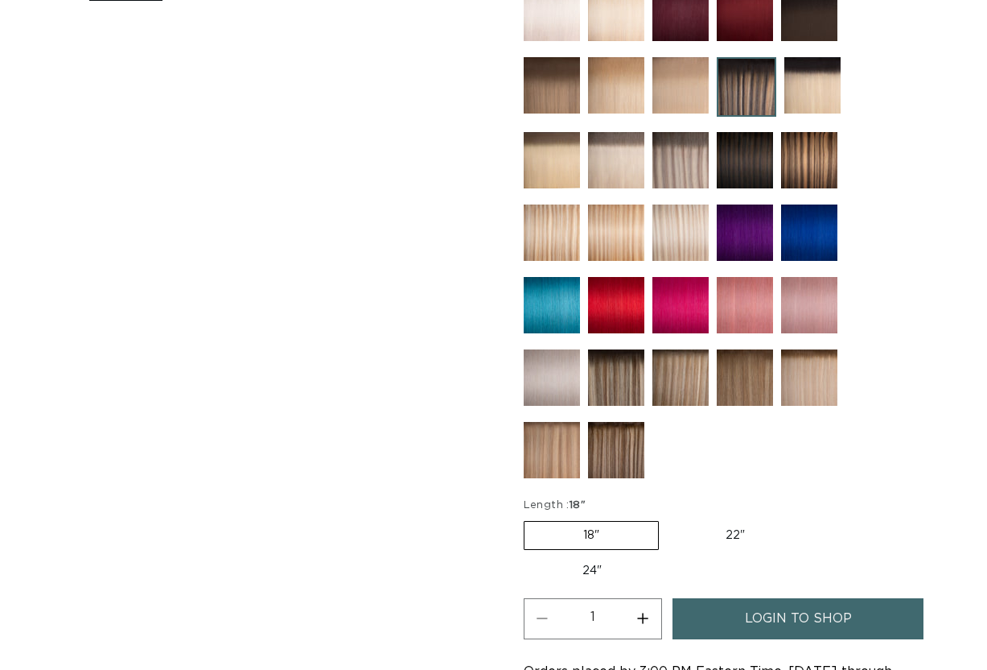
scroll to position [740, 0]
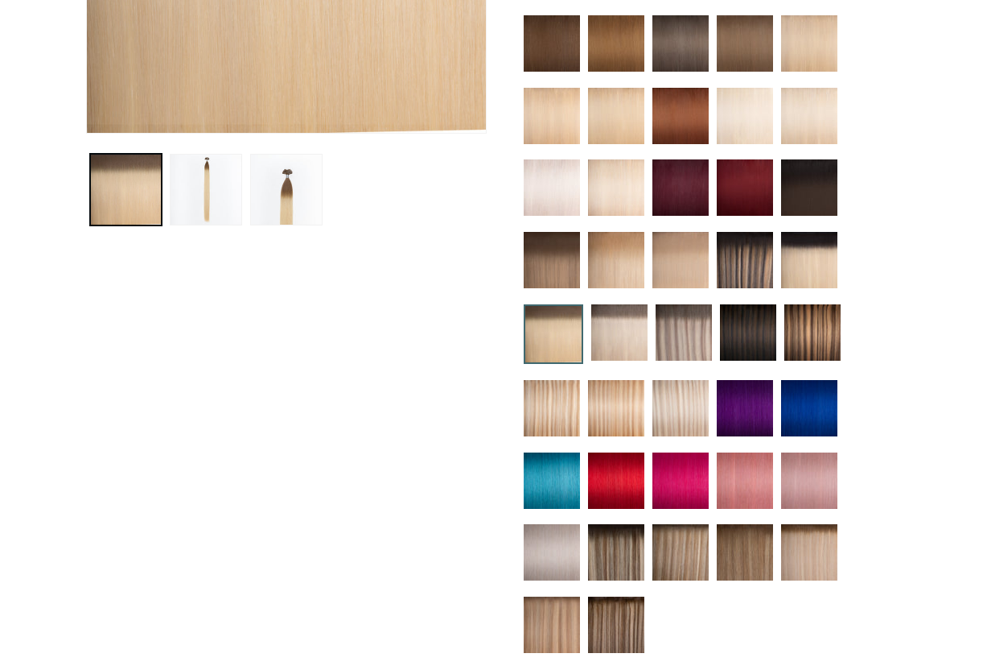
scroll to position [515, 0]
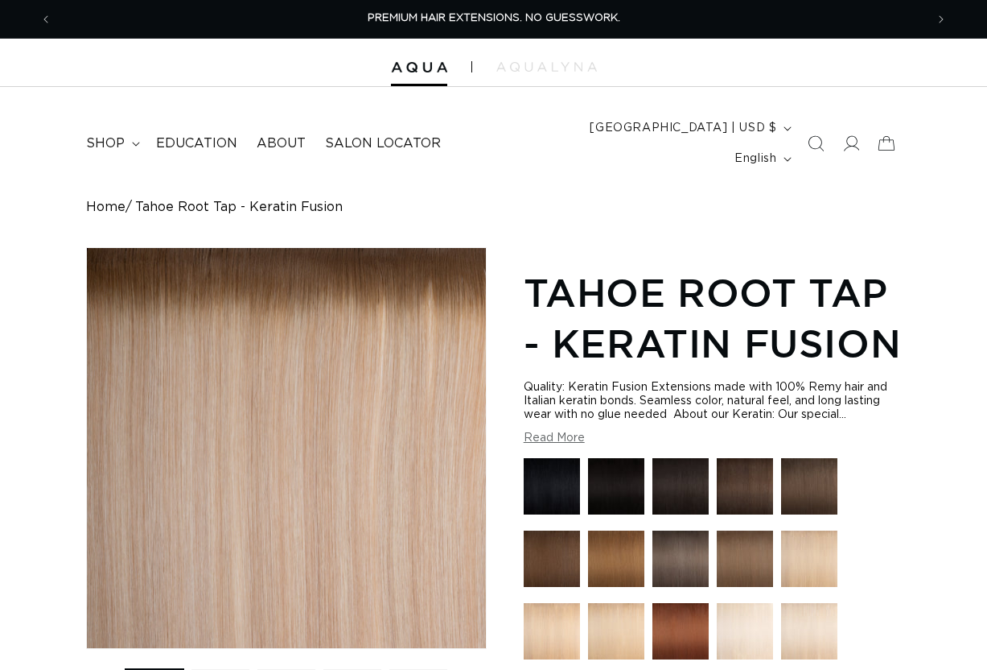
scroll to position [579, 0]
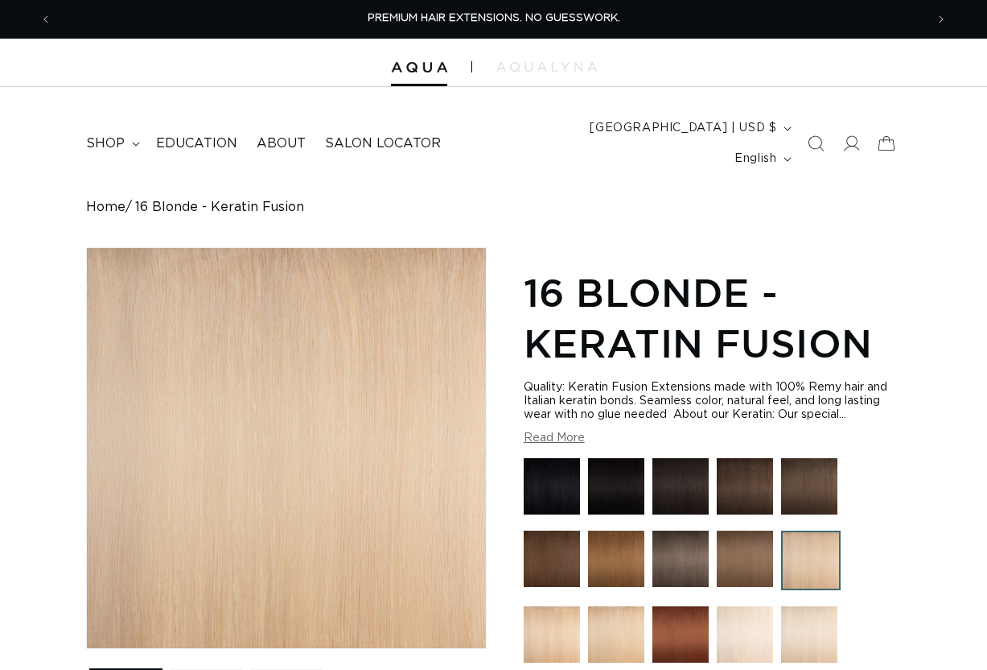
scroll to position [483, 0]
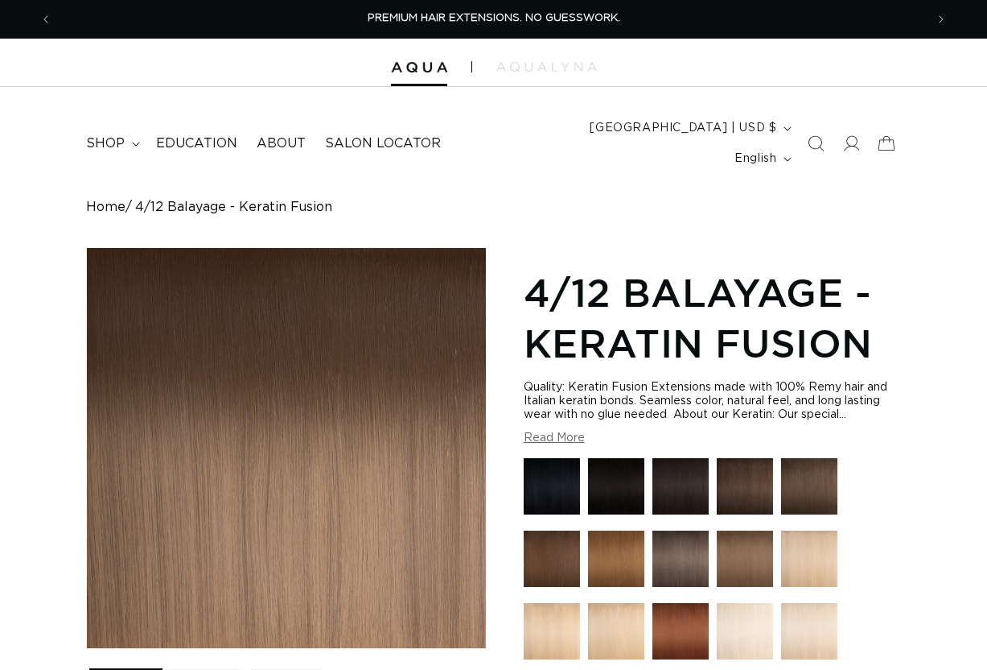
scroll to position [193, 0]
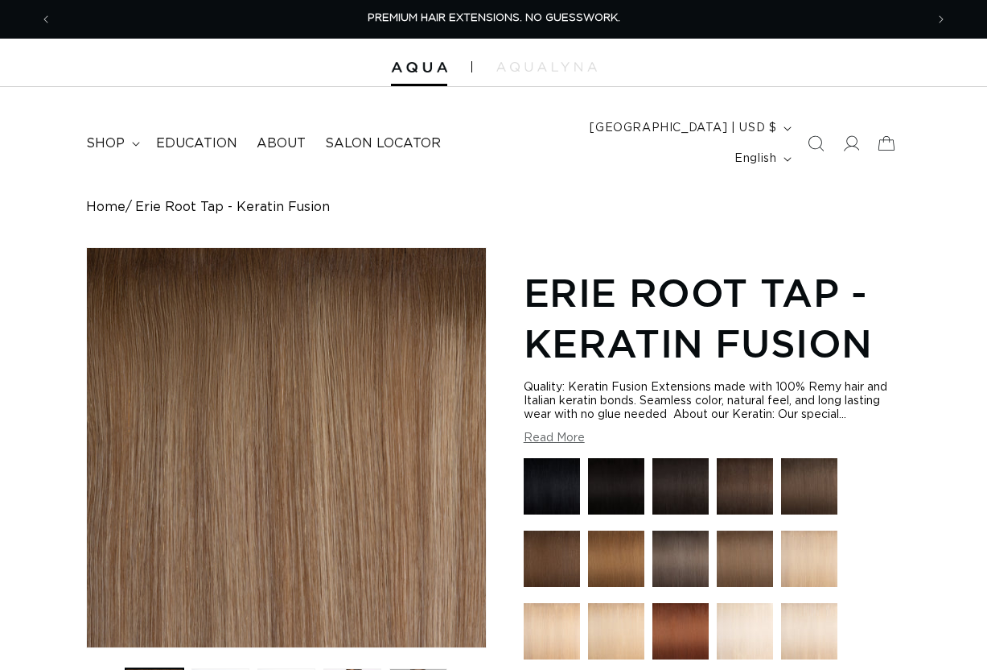
scroll to position [547, 0]
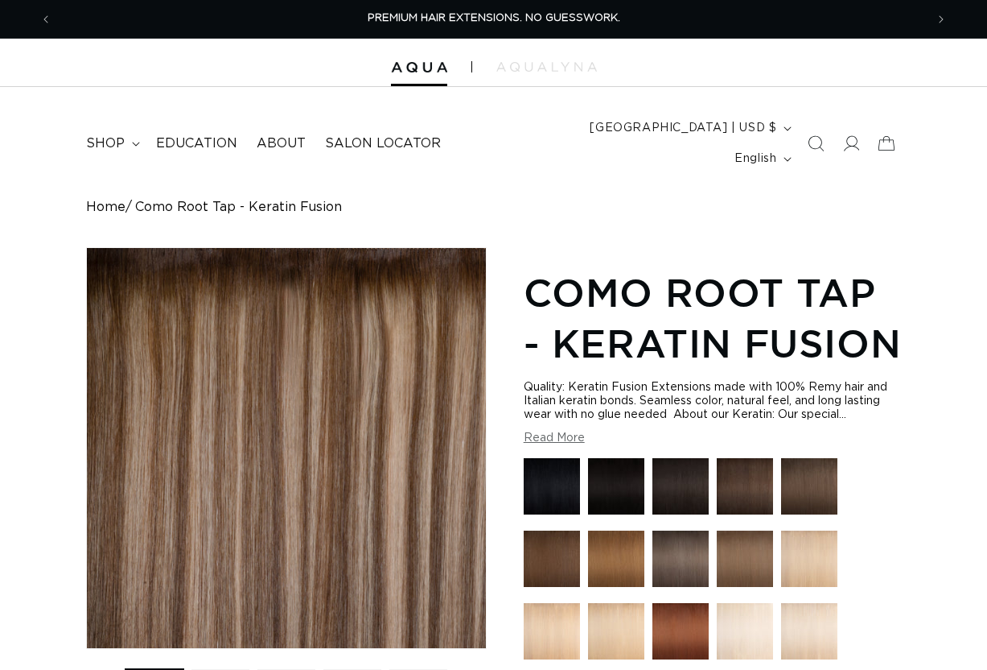
scroll to position [418, 0]
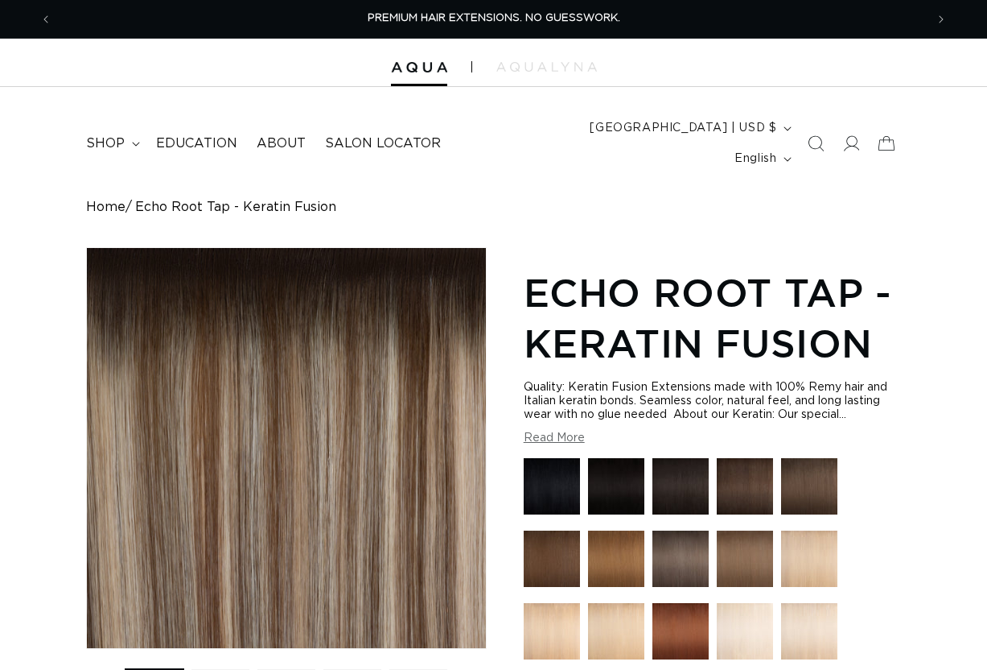
scroll to position [515, 0]
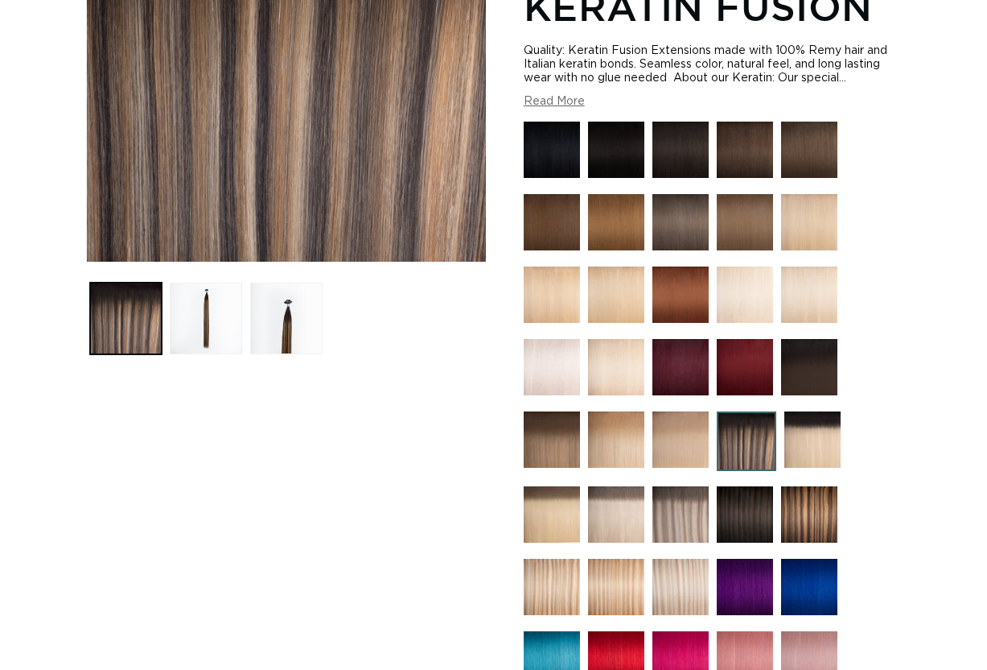
scroll to position [386, 0]
